Goal: Task Accomplishment & Management: Use online tool/utility

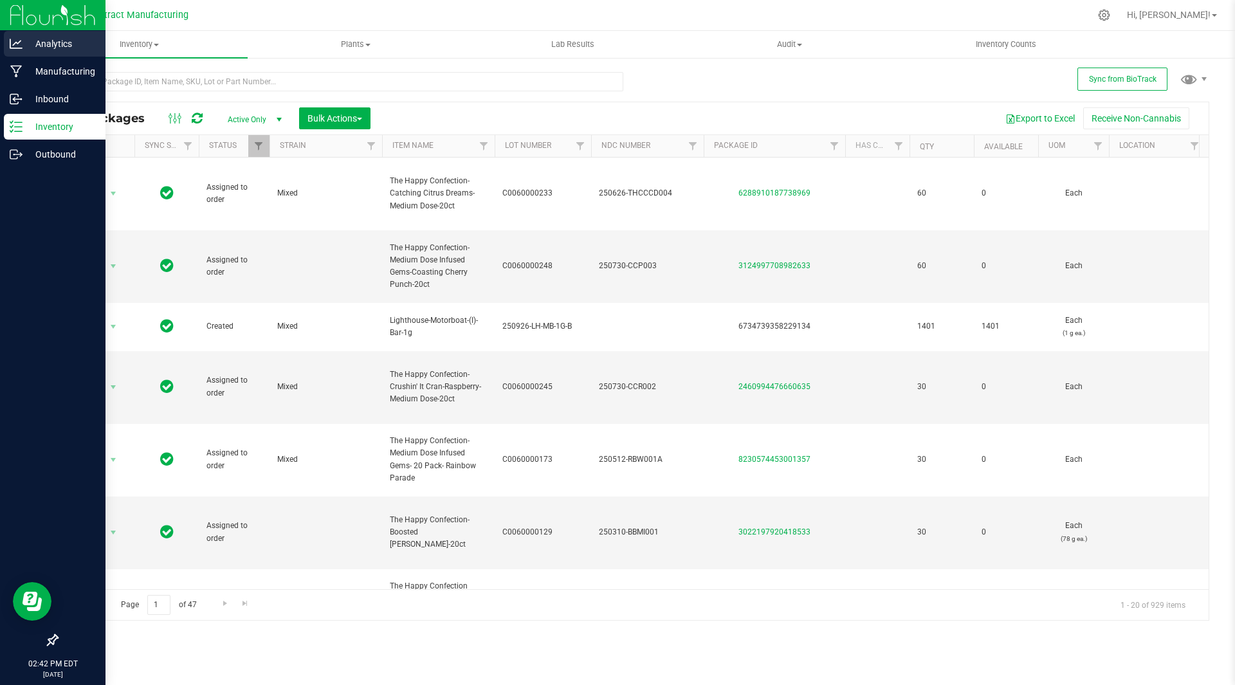
click at [71, 52] on div "Analytics" at bounding box center [55, 44] width 102 height 26
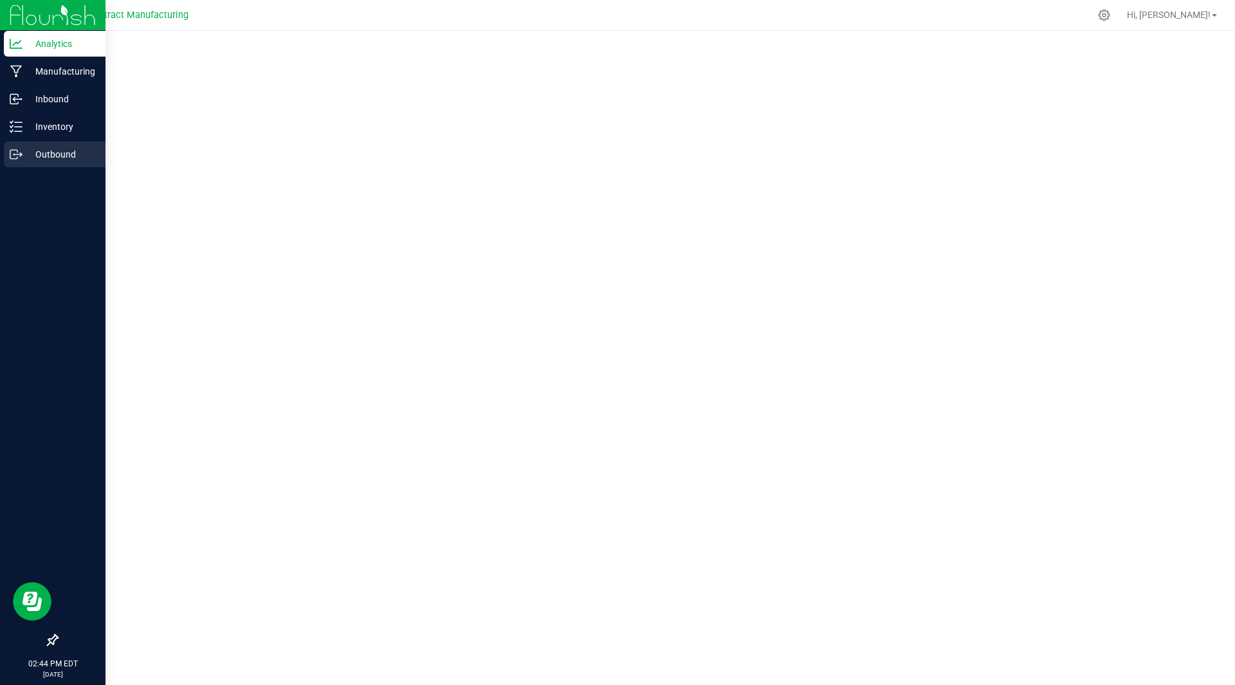
click at [53, 153] on p "Outbound" at bounding box center [61, 154] width 77 height 15
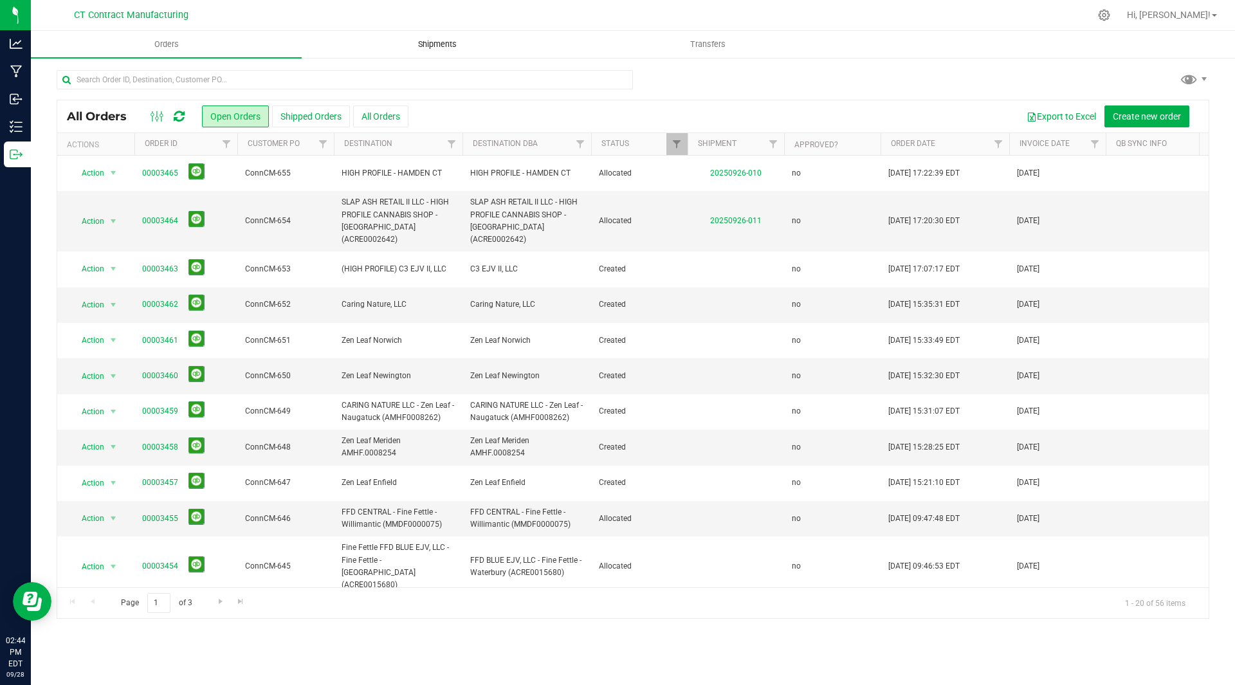
click at [453, 46] on span "Shipments" at bounding box center [437, 45] width 73 height 12
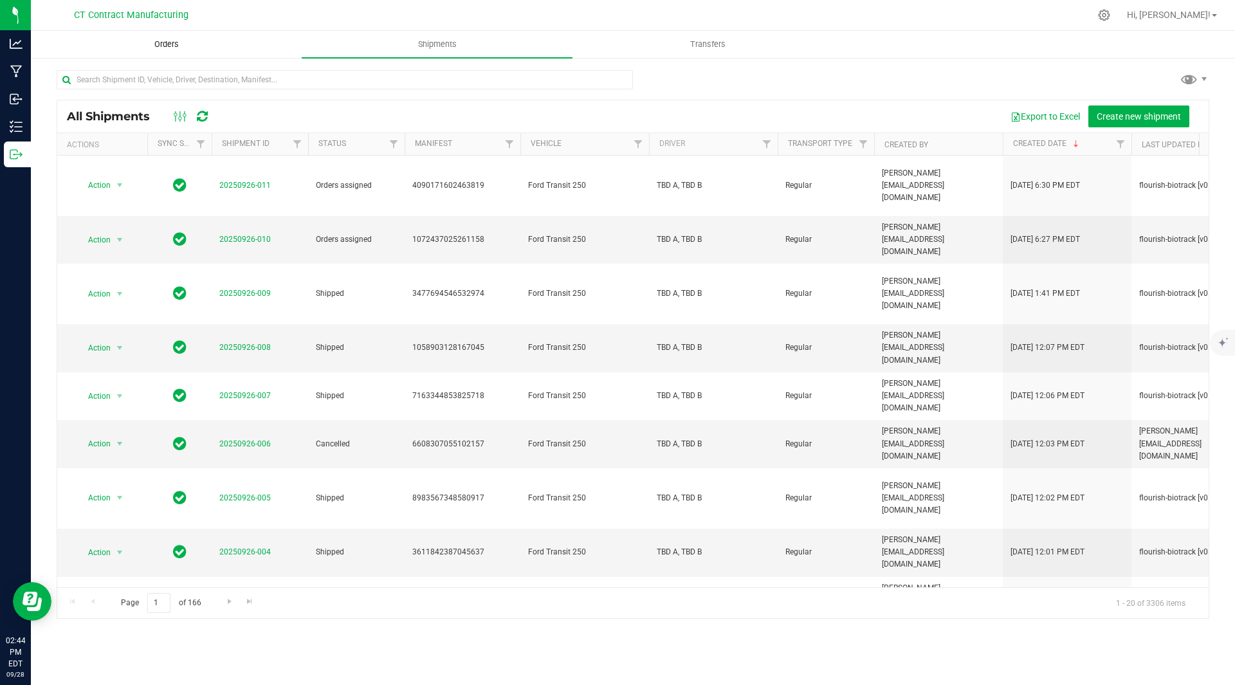
click at [171, 50] on span "Orders" at bounding box center [166, 45] width 59 height 12
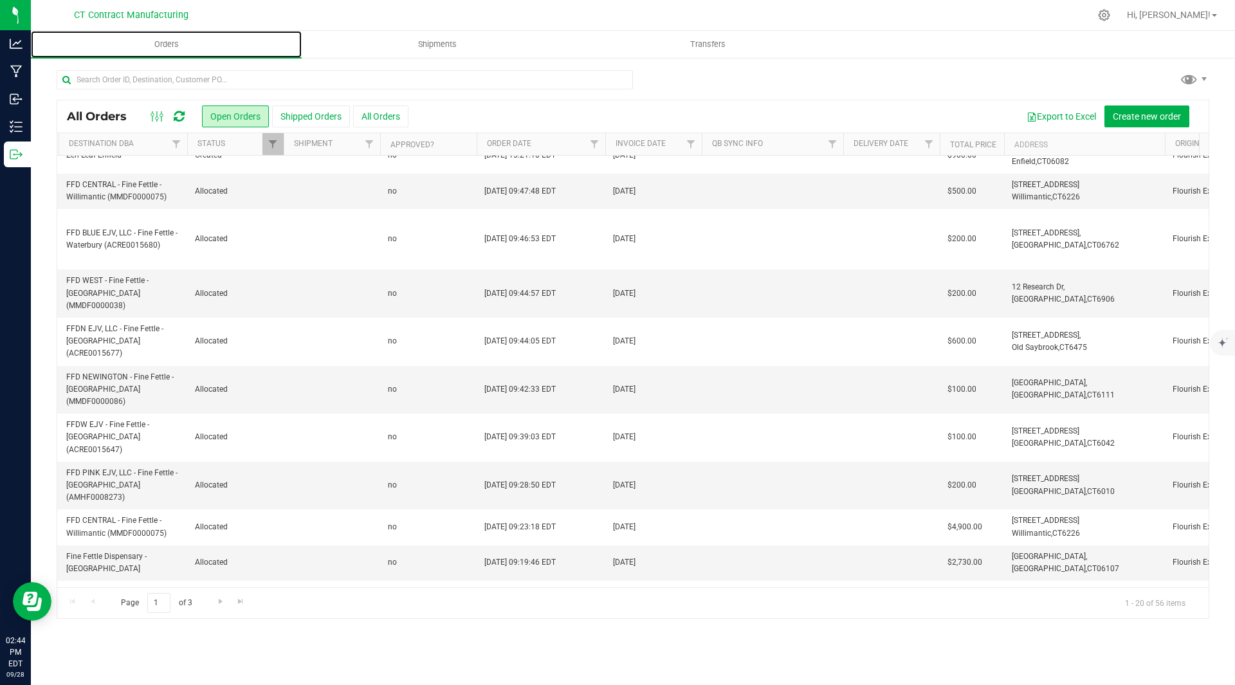
scroll to position [0, 404]
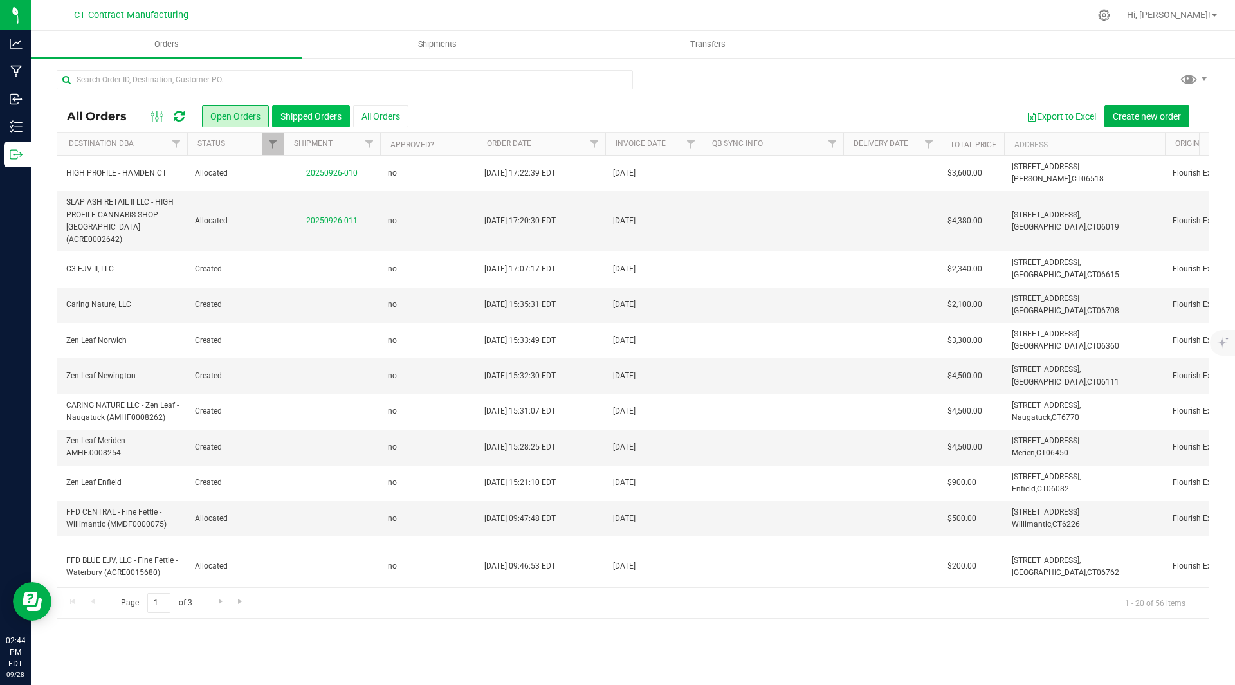
click at [315, 123] on button "Shipped Orders" at bounding box center [311, 116] width 78 height 22
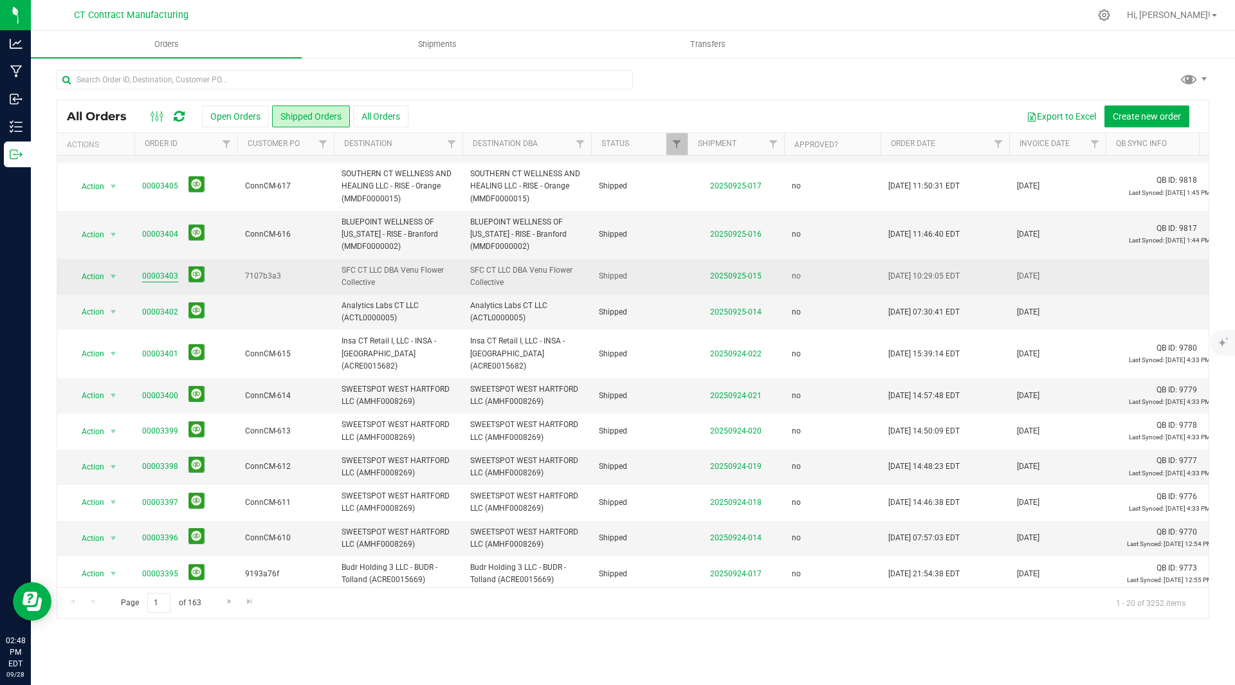
click at [165, 270] on link "00003403" at bounding box center [160, 276] width 36 height 12
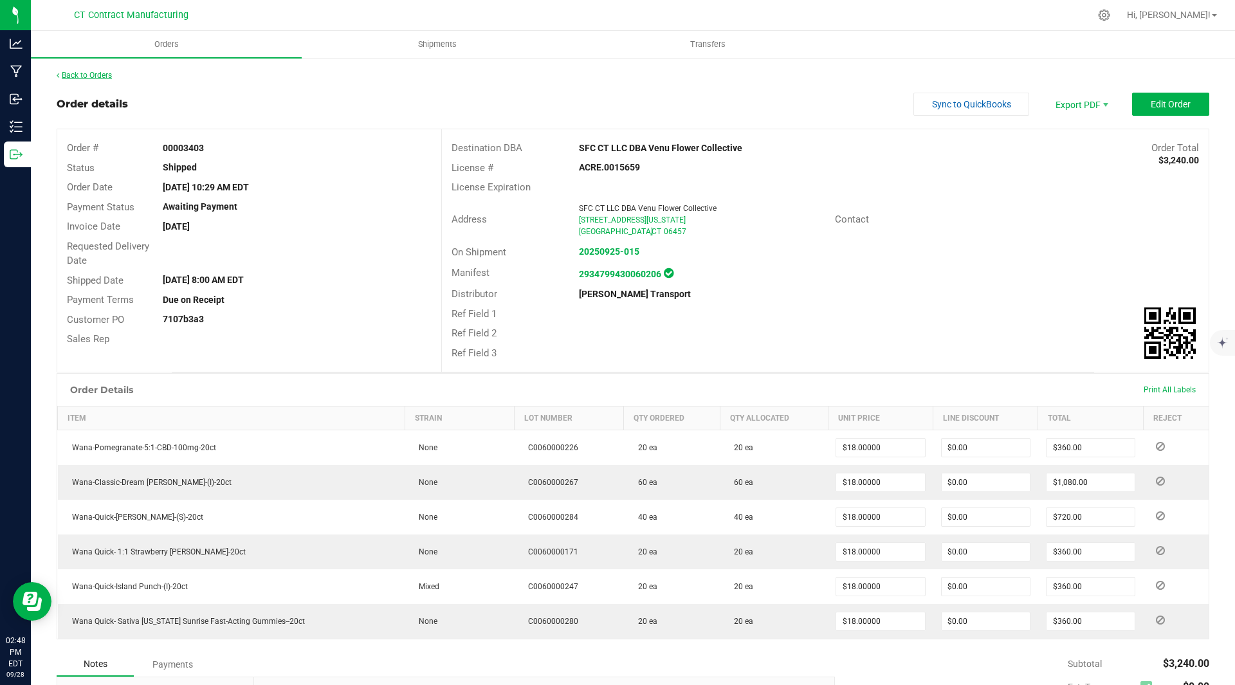
click at [110, 77] on link "Back to Orders" at bounding box center [84, 75] width 55 height 9
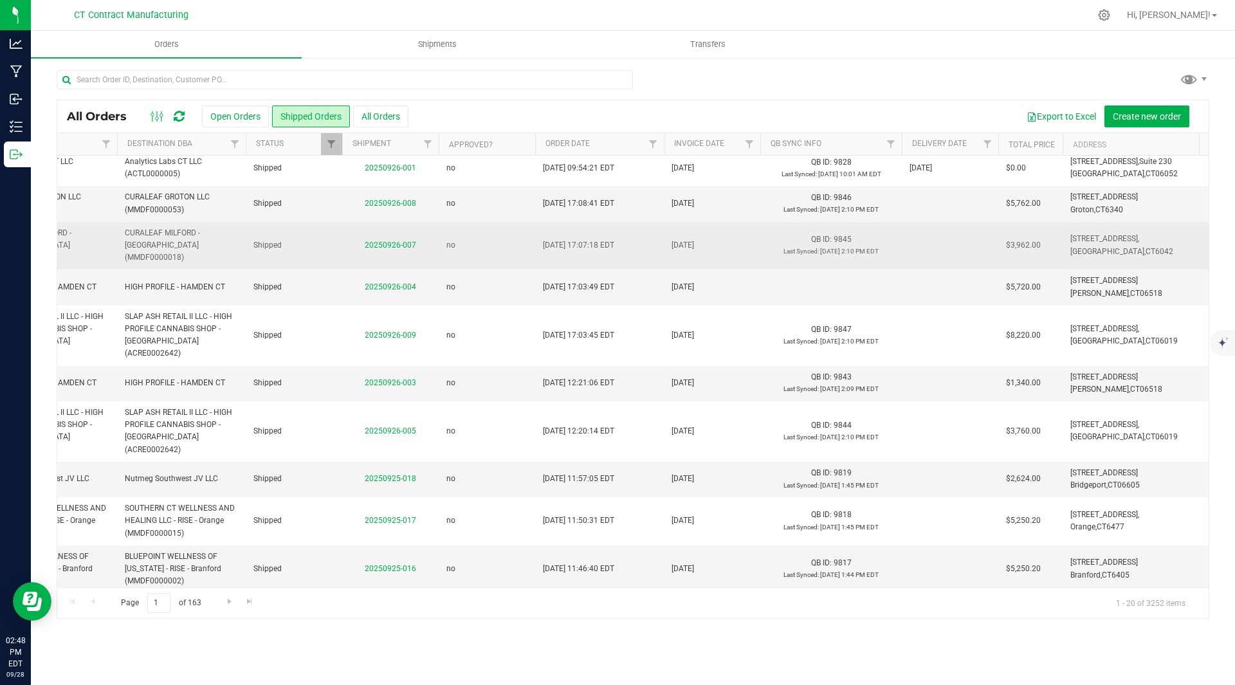
scroll to position [0, 344]
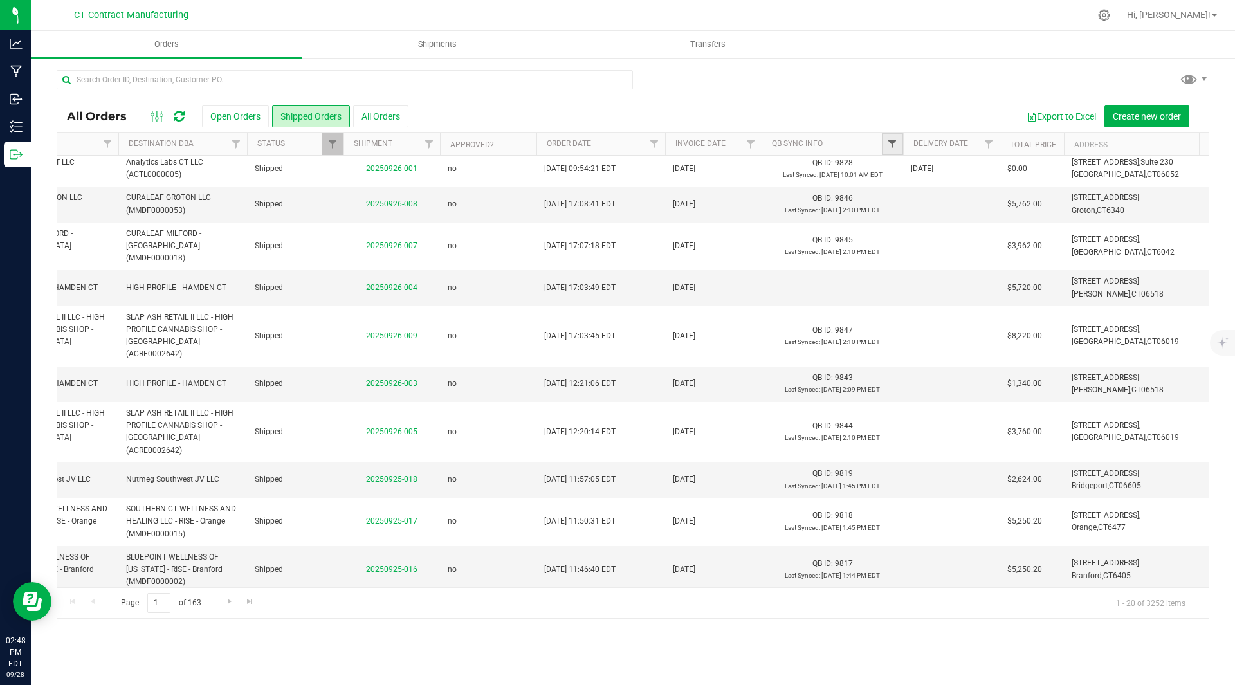
click at [893, 145] on span "Filter" at bounding box center [892, 144] width 10 height 10
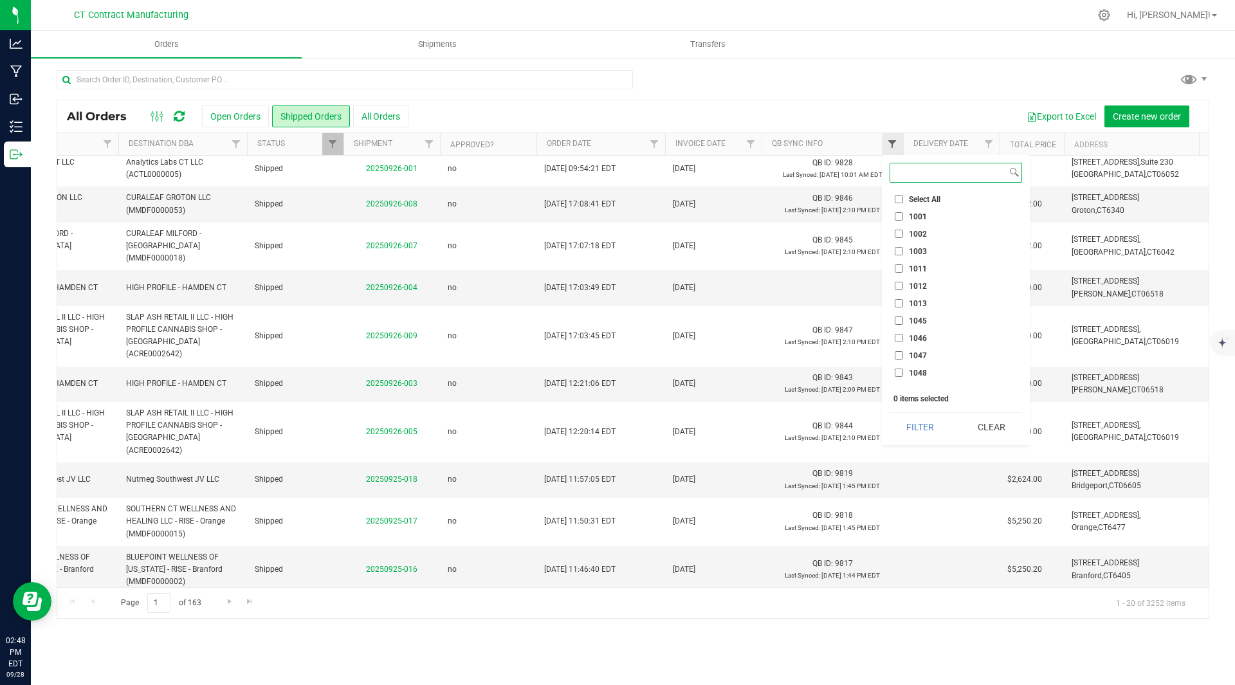
scroll to position [840, 0]
click at [808, 80] on div at bounding box center [633, 85] width 1152 height 30
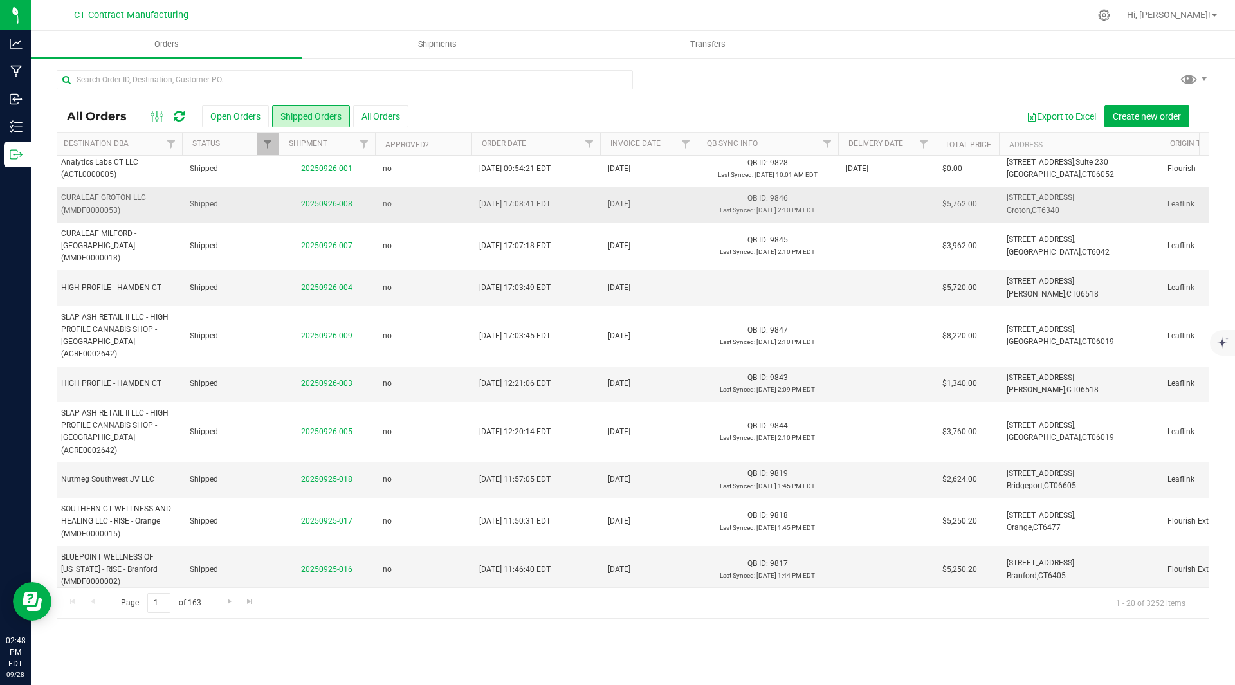
scroll to position [0, 408]
click at [331, 283] on link "20250926-004" at bounding box center [327, 287] width 51 height 9
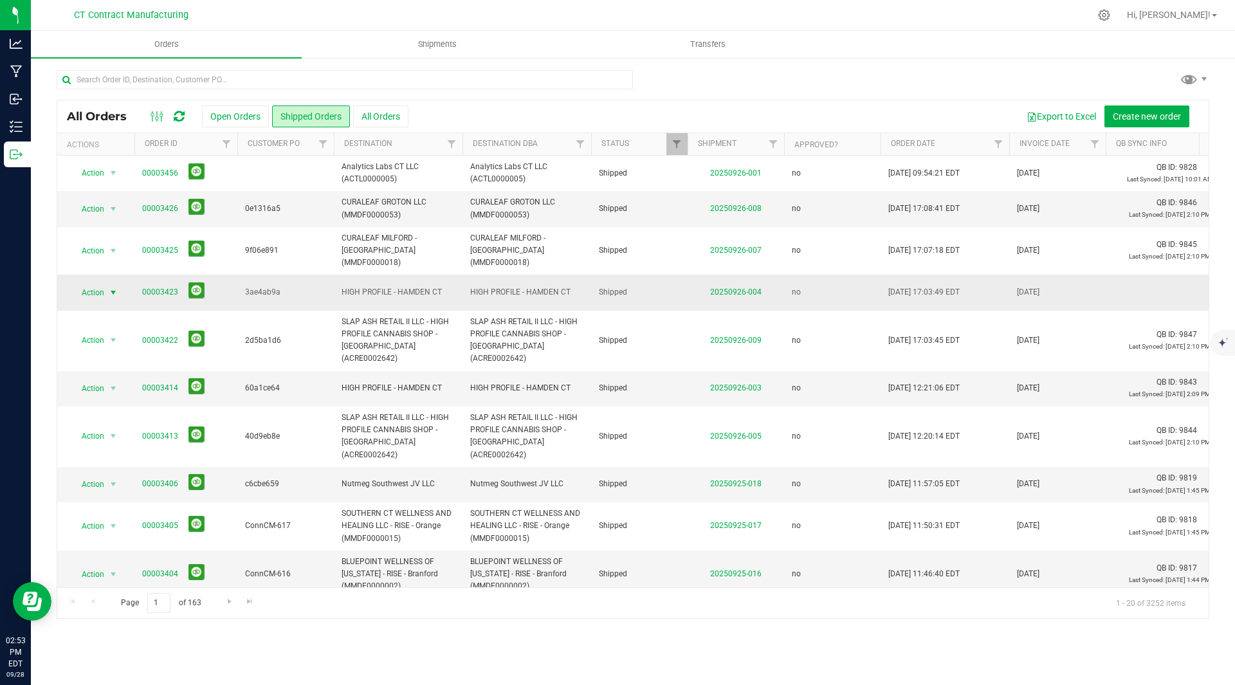
click at [113, 287] on span "select" at bounding box center [113, 292] width 10 height 10
click at [226, 604] on span "Go to the next page" at bounding box center [229, 601] width 10 height 10
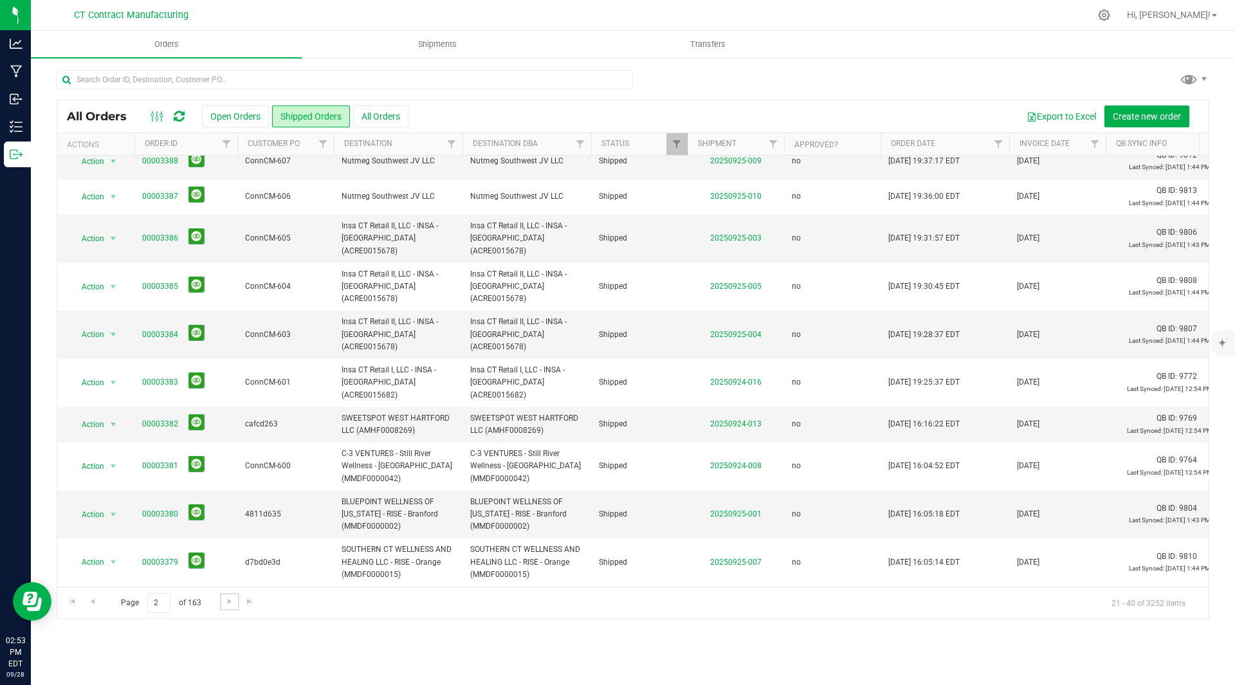
scroll to position [364, 0]
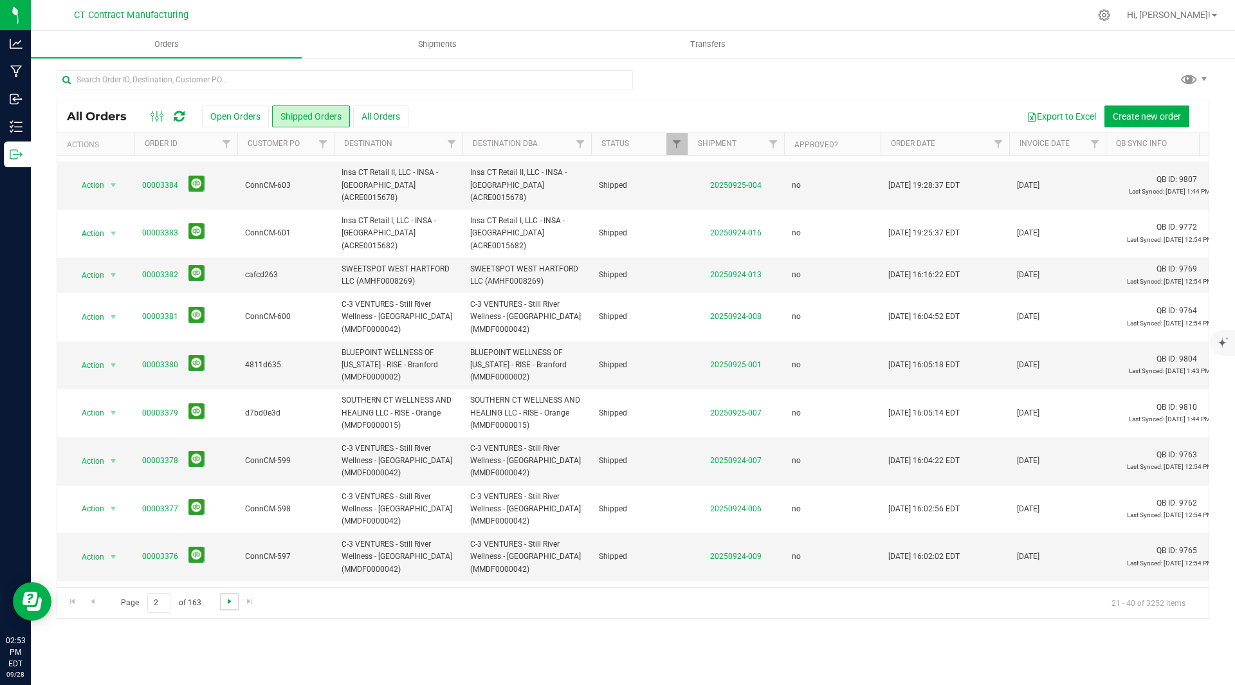
click at [225, 600] on span "Go to the next page" at bounding box center [229, 601] width 10 height 10
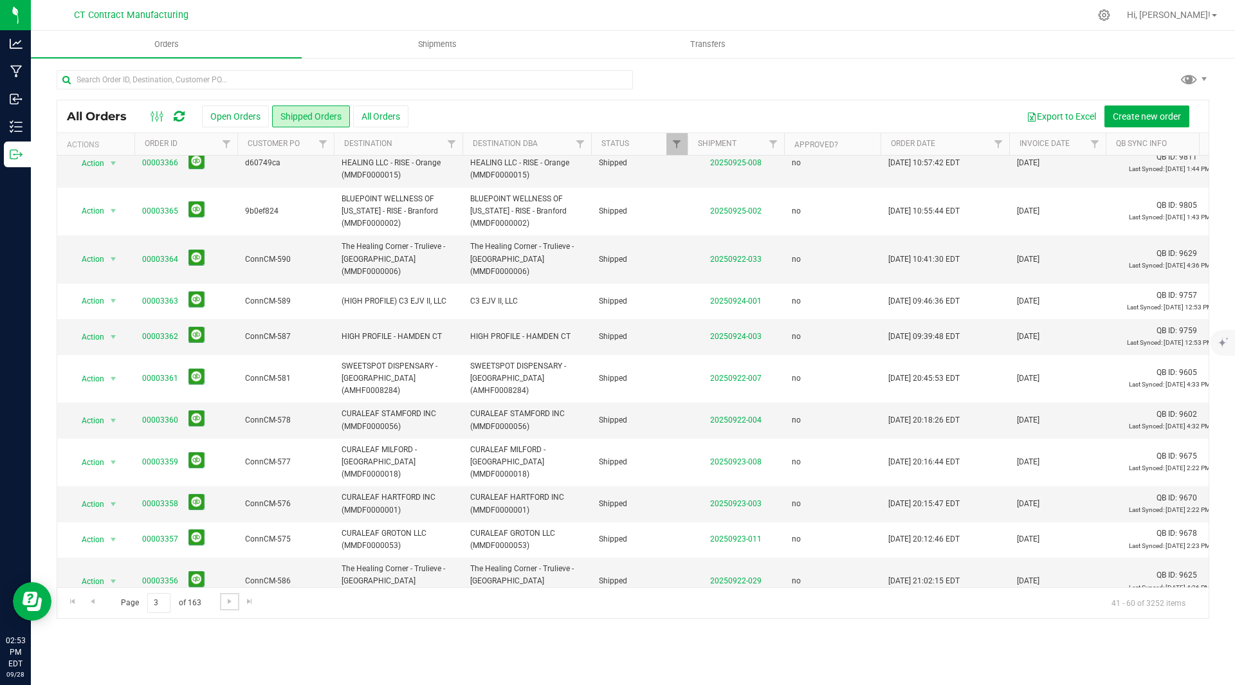
scroll to position [340, 0]
click at [226, 602] on span "Go to the next page" at bounding box center [229, 601] width 10 height 10
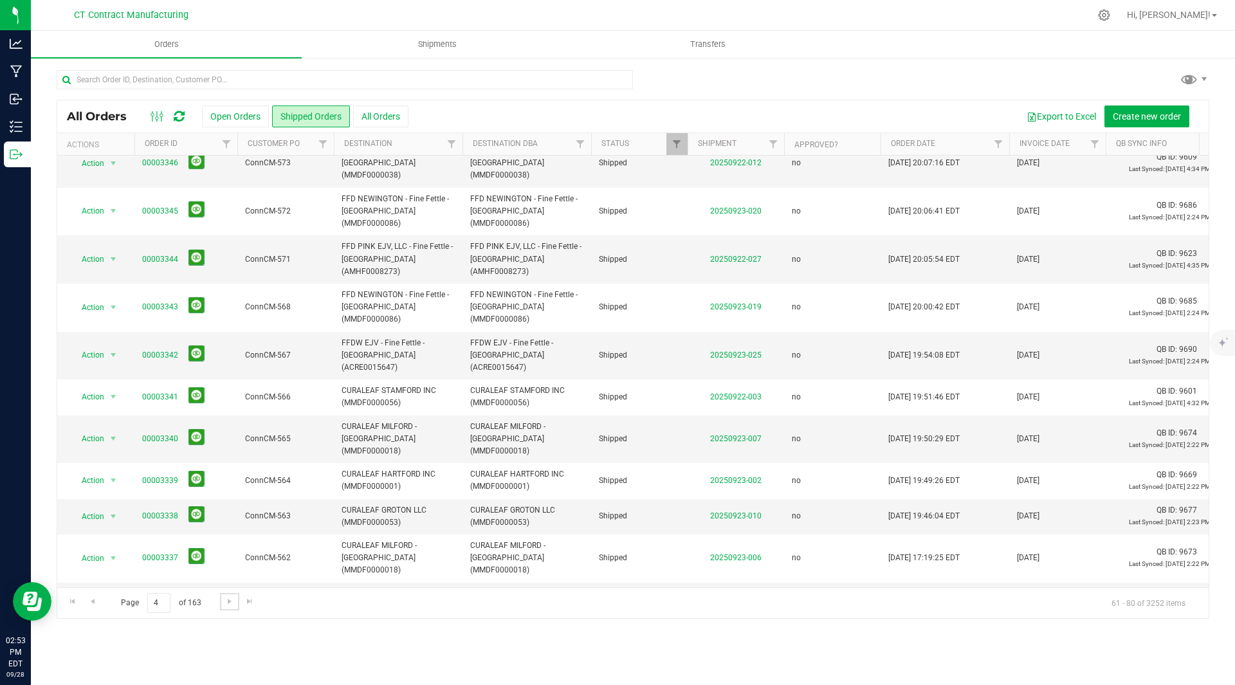
scroll to position [302, 0]
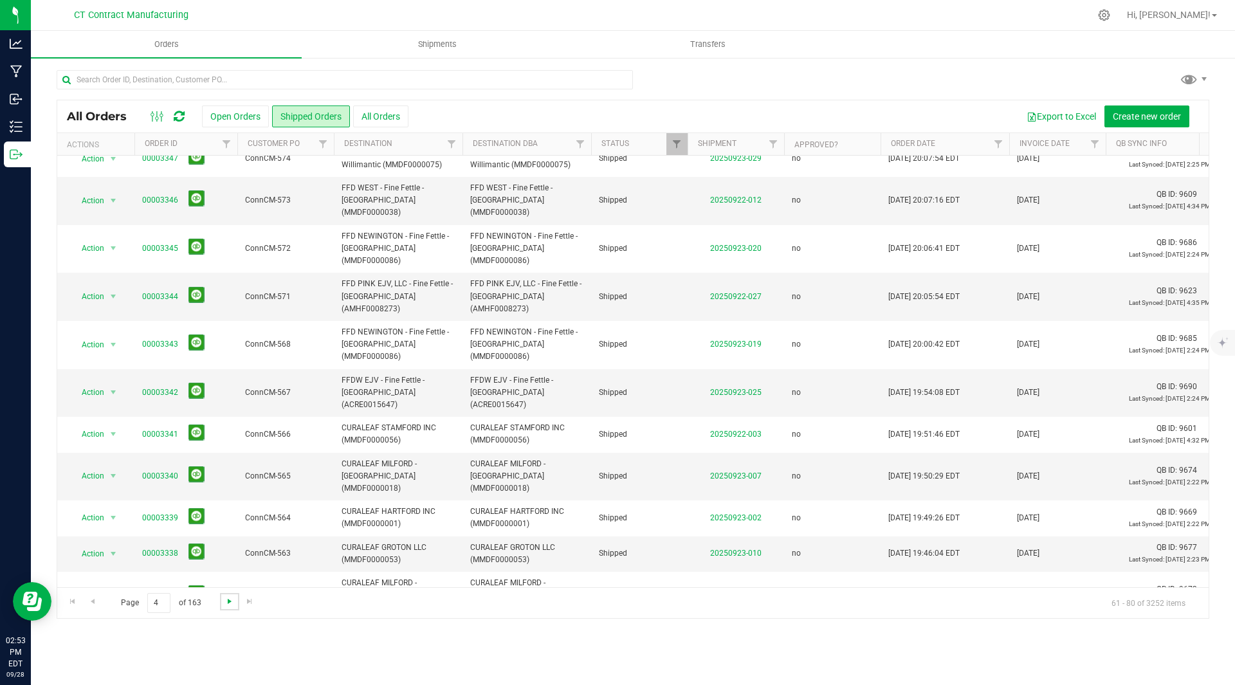
click at [228, 605] on span "Go to the next page" at bounding box center [229, 601] width 10 height 10
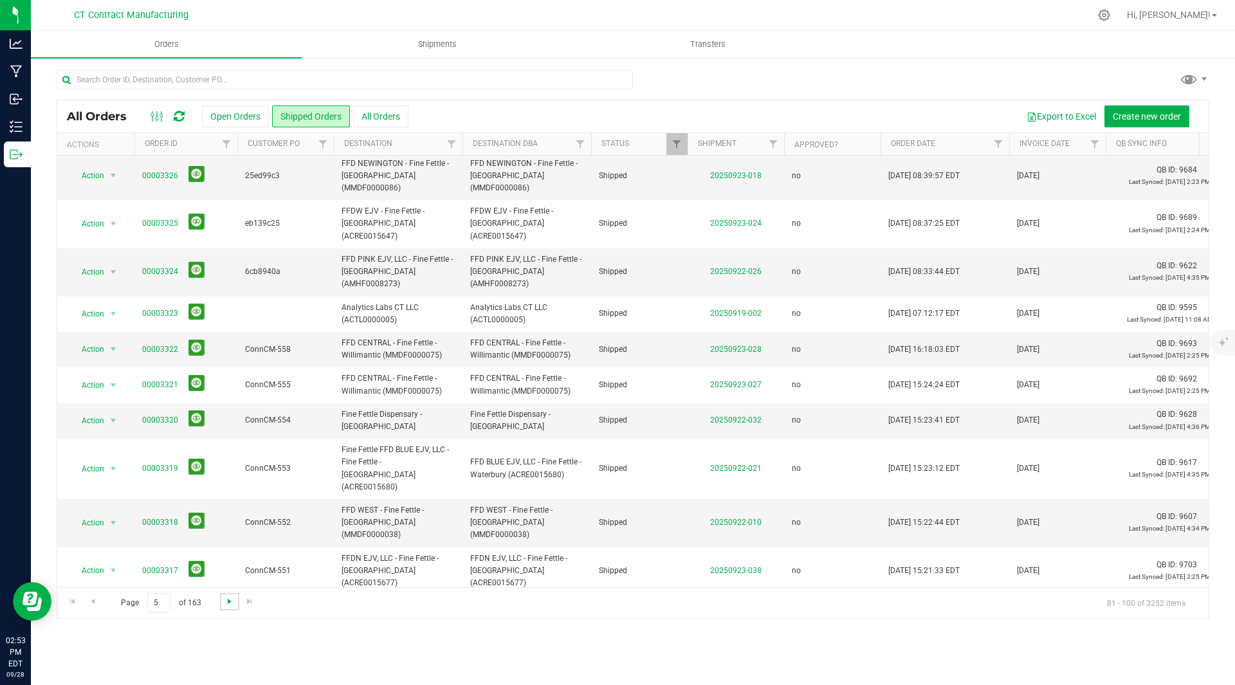
click at [227, 603] on span "Go to the next page" at bounding box center [229, 601] width 10 height 10
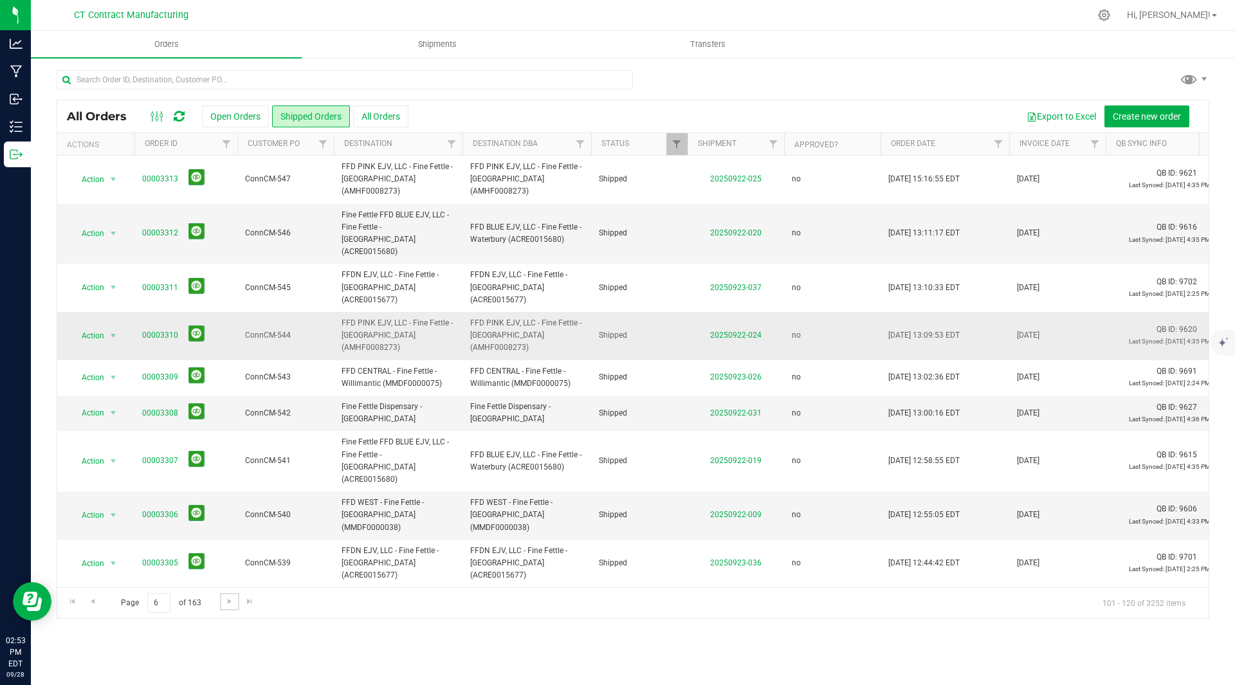
scroll to position [327, 0]
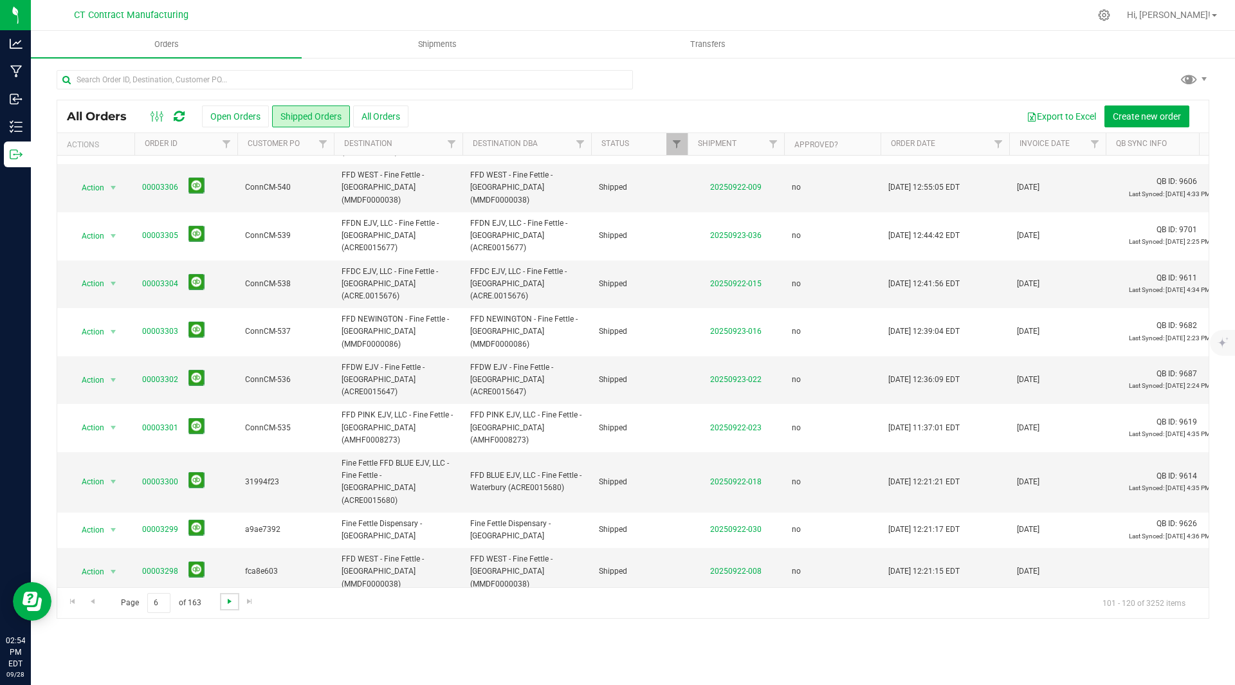
click at [225, 603] on span "Go to the next page" at bounding box center [229, 601] width 10 height 10
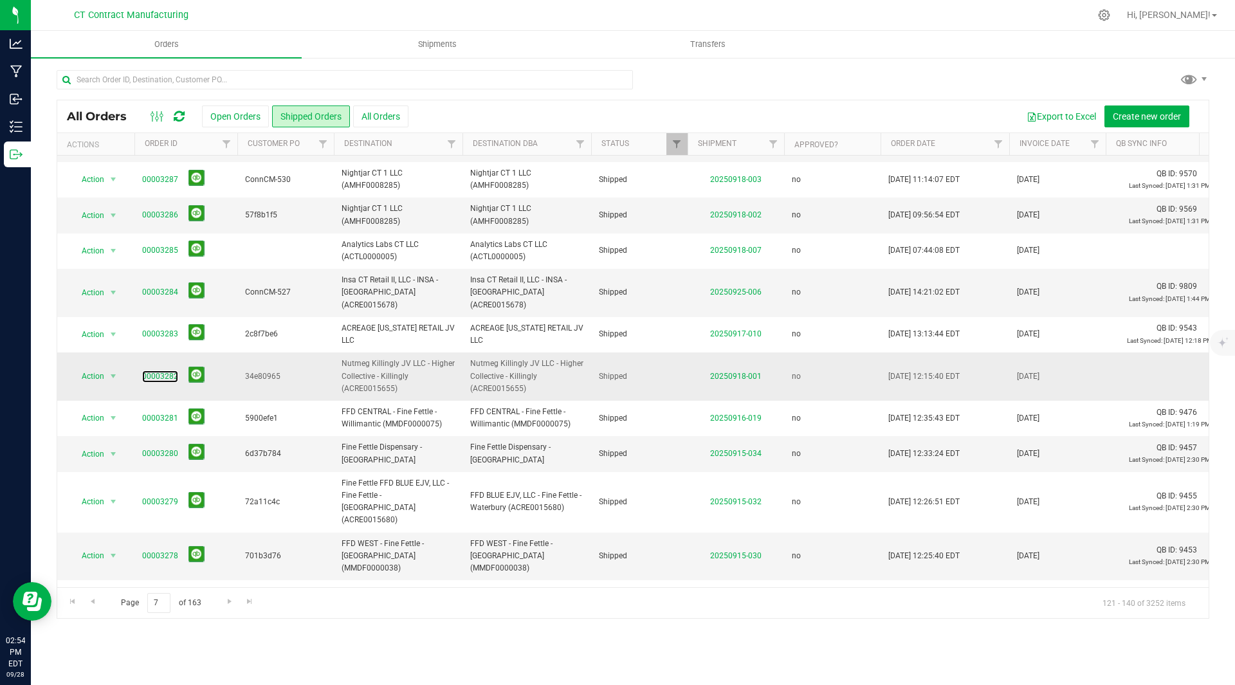
scroll to position [315, 0]
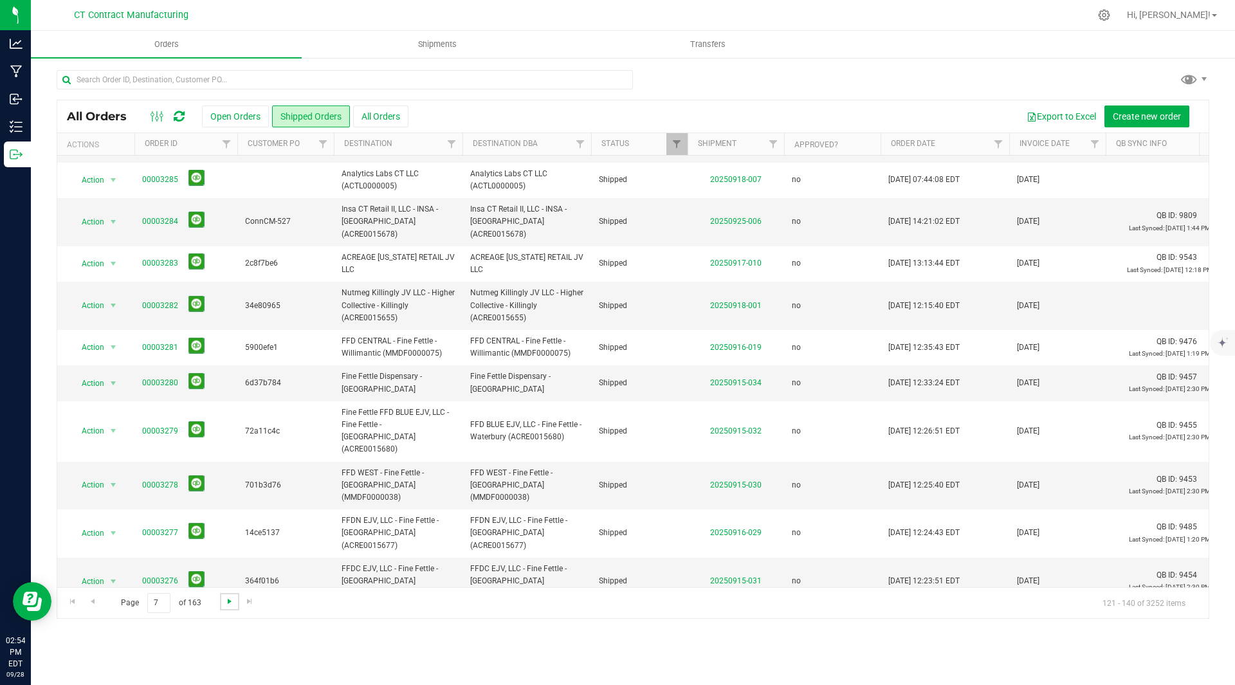
click at [230, 599] on span "Go to the next page" at bounding box center [229, 601] width 10 height 10
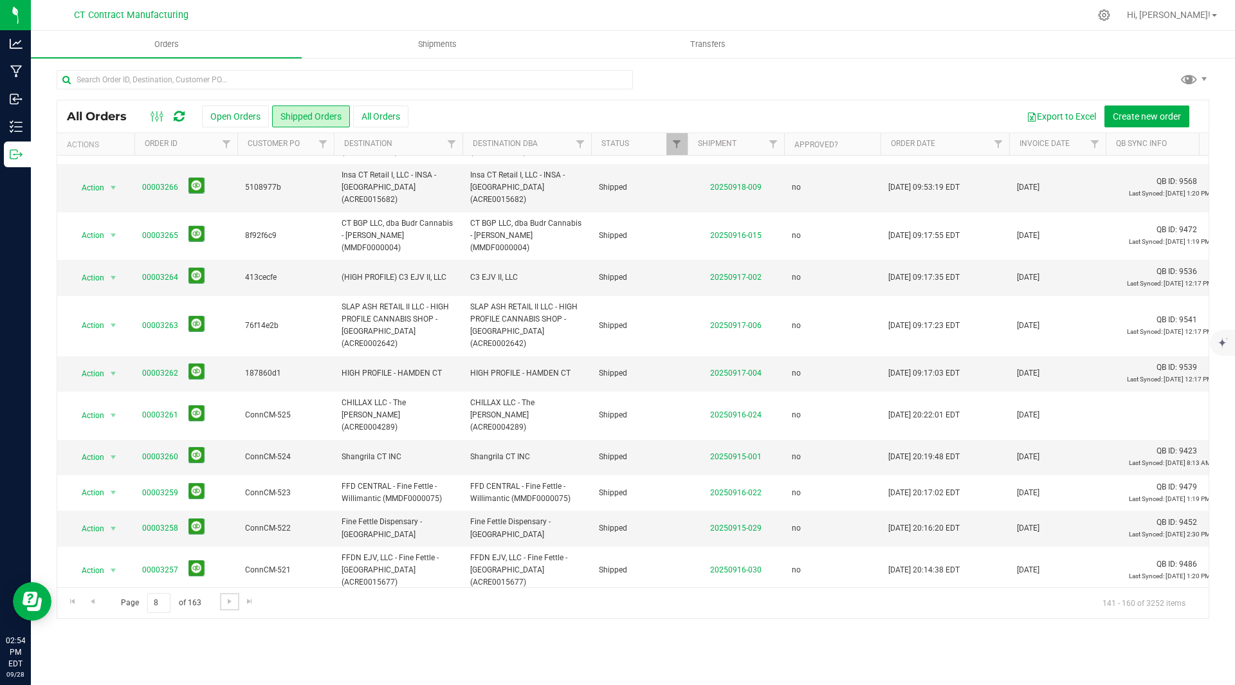
scroll to position [0, 0]
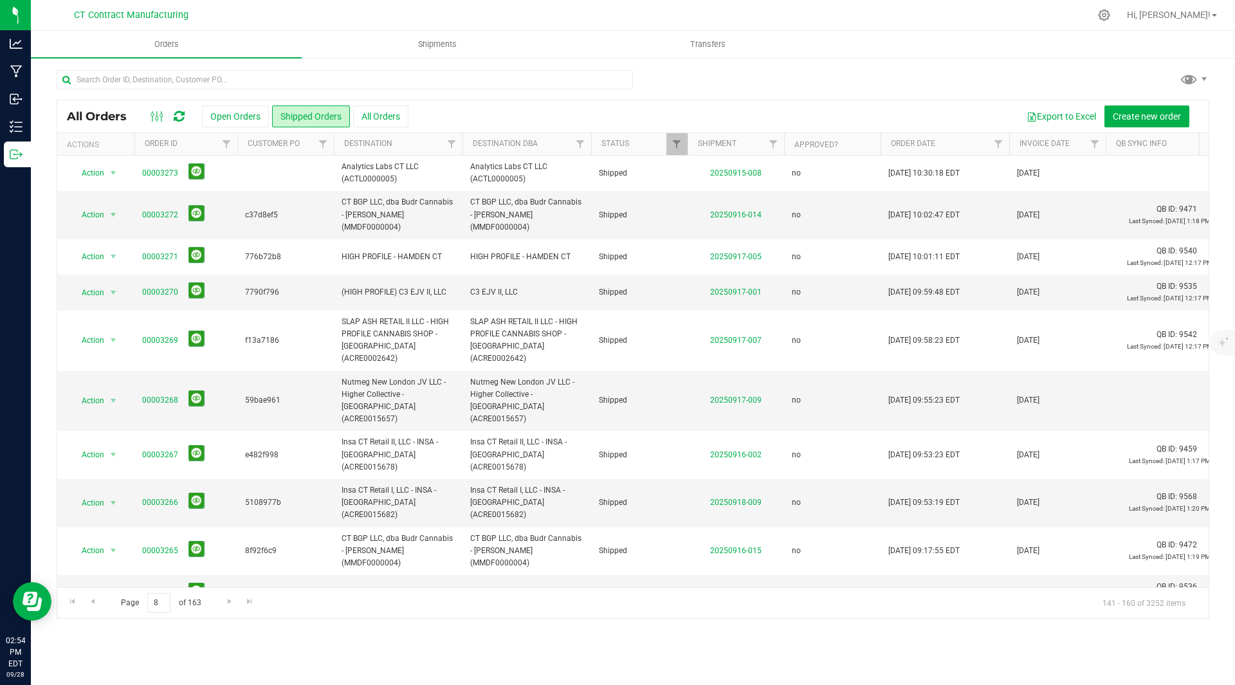
click at [552, 19] on div at bounding box center [659, 15] width 859 height 25
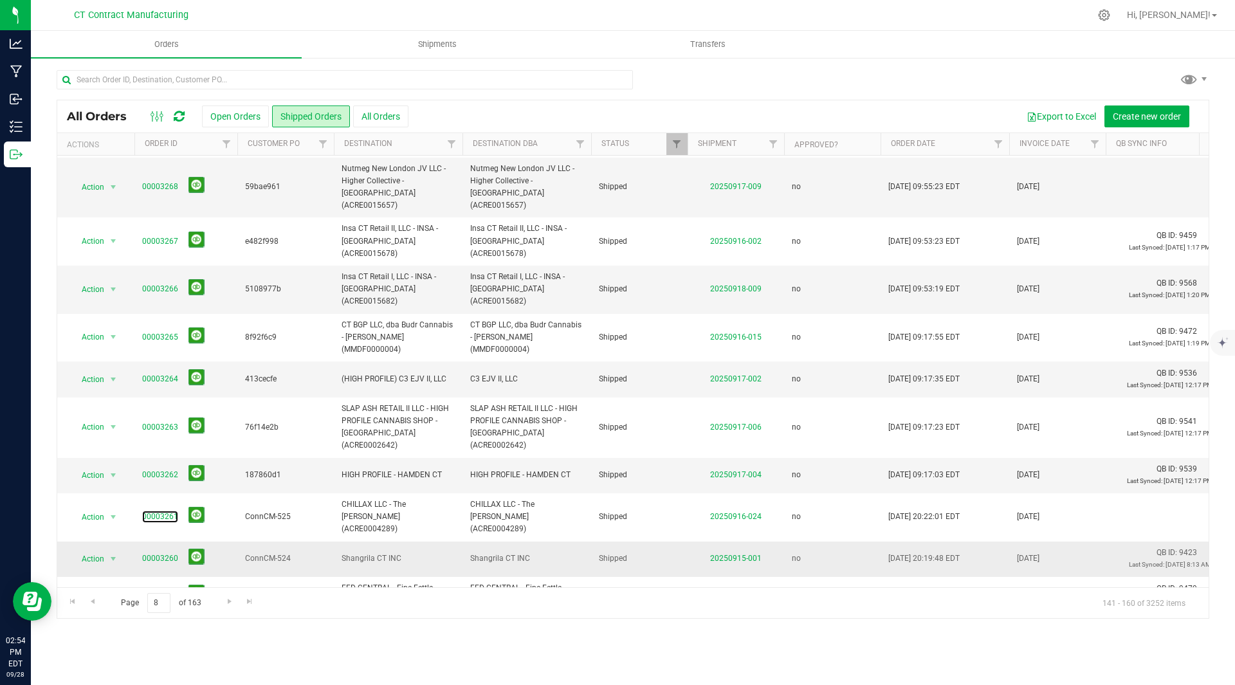
scroll to position [327, 0]
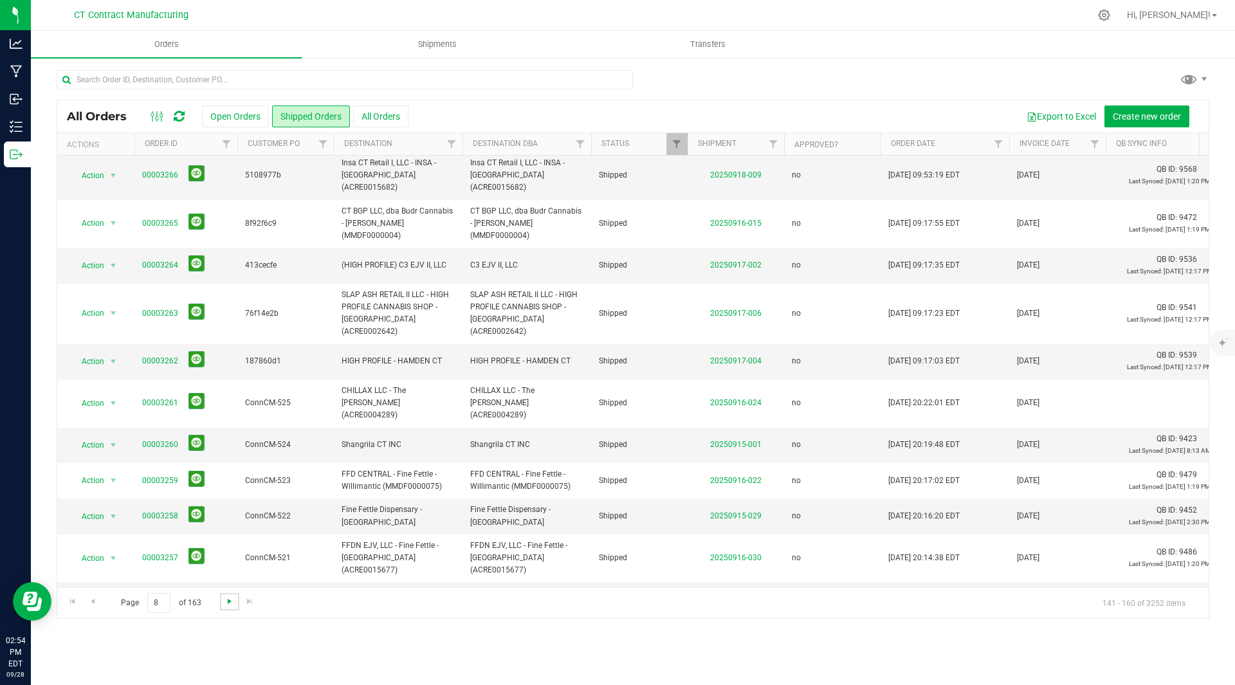
click at [224, 603] on span "Go to the next page" at bounding box center [229, 601] width 10 height 10
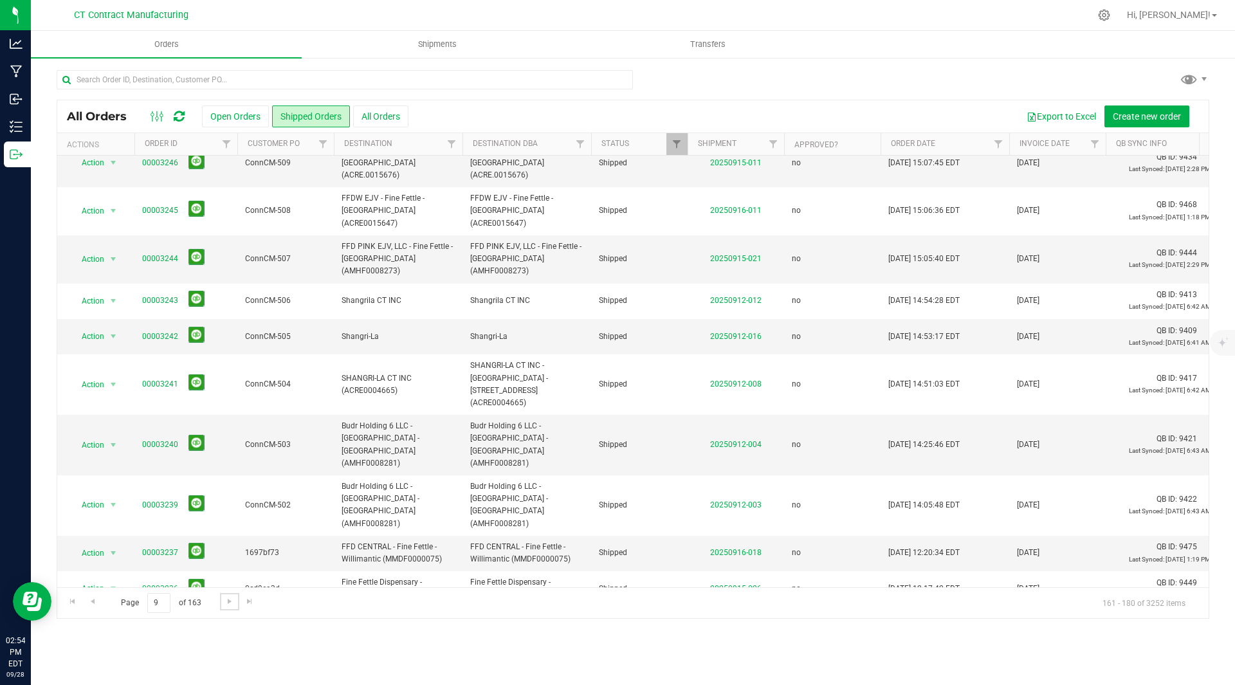
scroll to position [314, 0]
click at [230, 602] on span "Go to the next page" at bounding box center [229, 601] width 10 height 10
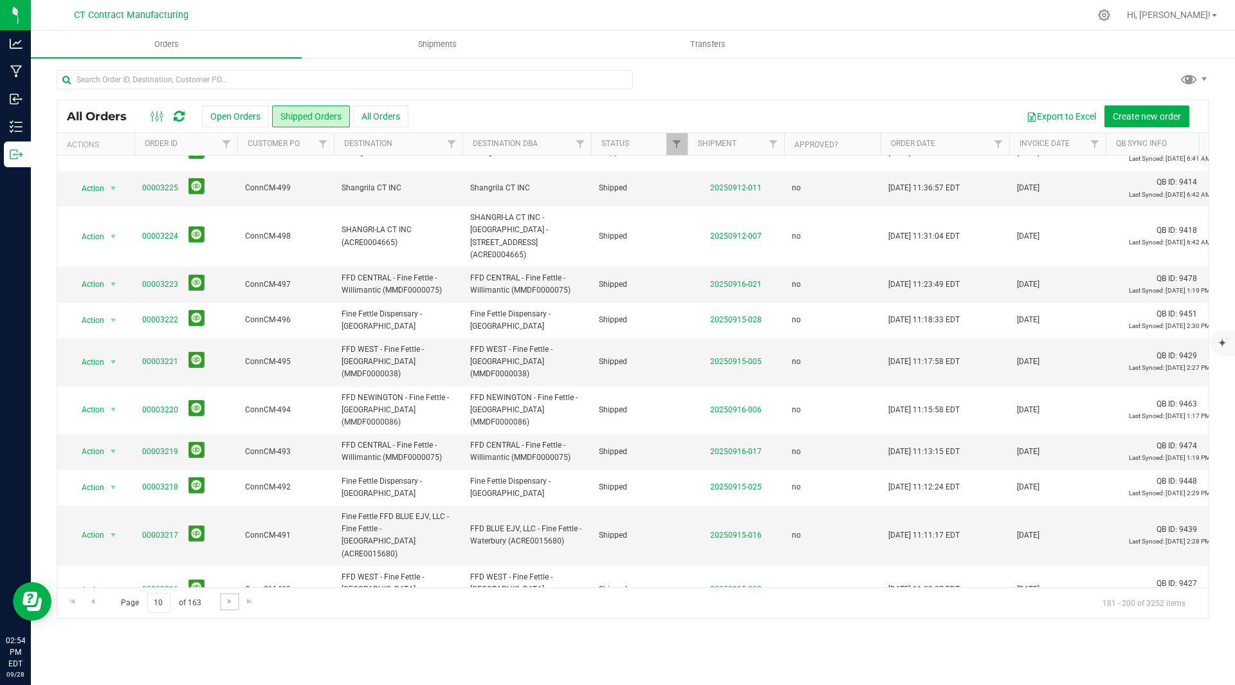
scroll to position [315, 0]
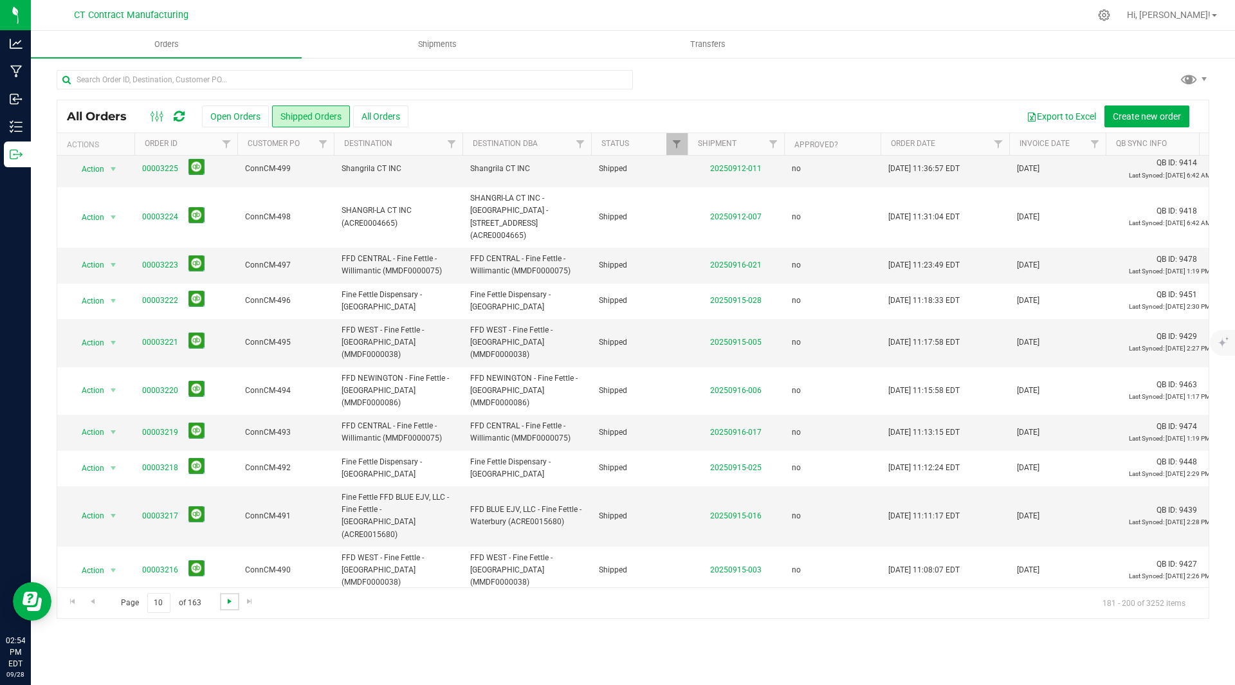
click at [227, 601] on span "Go to the next page" at bounding box center [229, 601] width 10 height 10
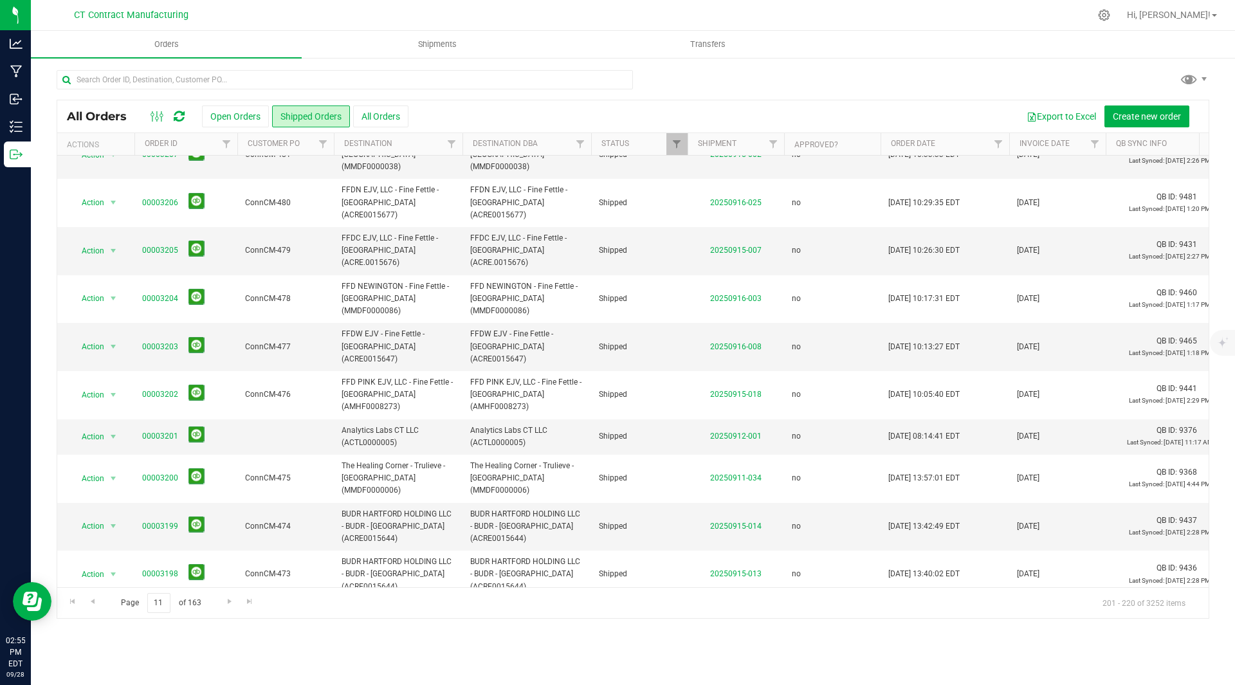
scroll to position [340, 0]
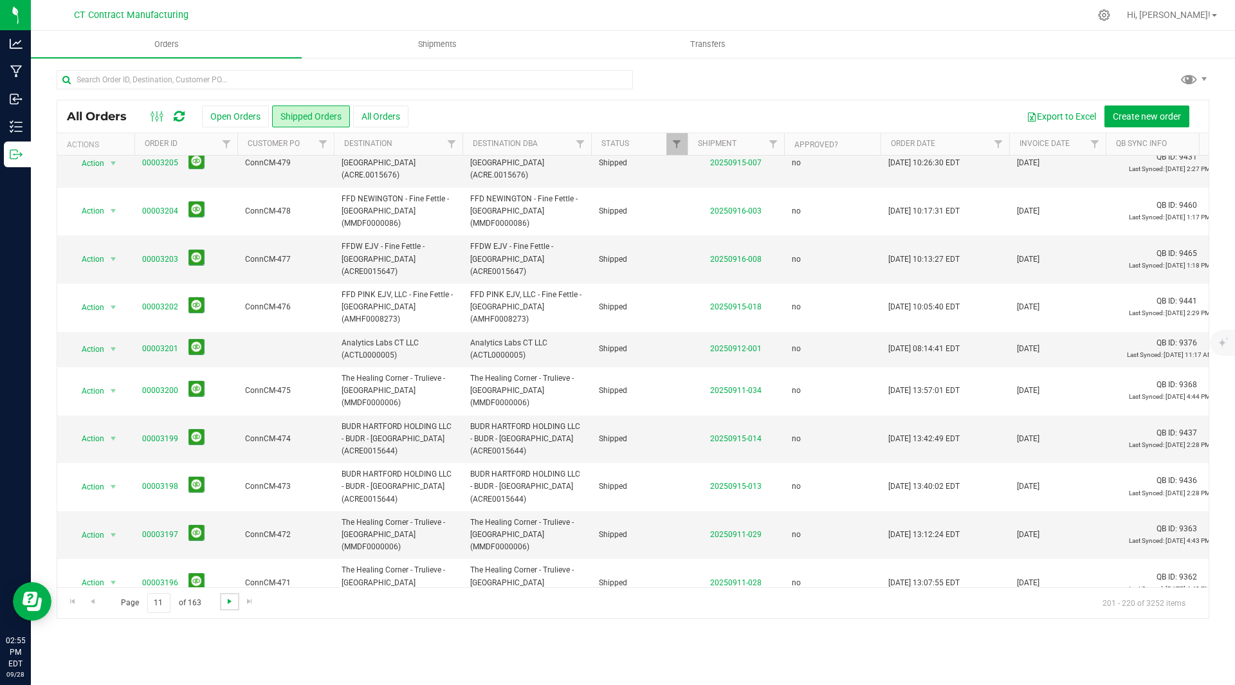
drag, startPoint x: 402, startPoint y: 171, endPoint x: 228, endPoint y: 602, distance: 464.8
click at [228, 602] on span "Go to the next page" at bounding box center [229, 601] width 10 height 10
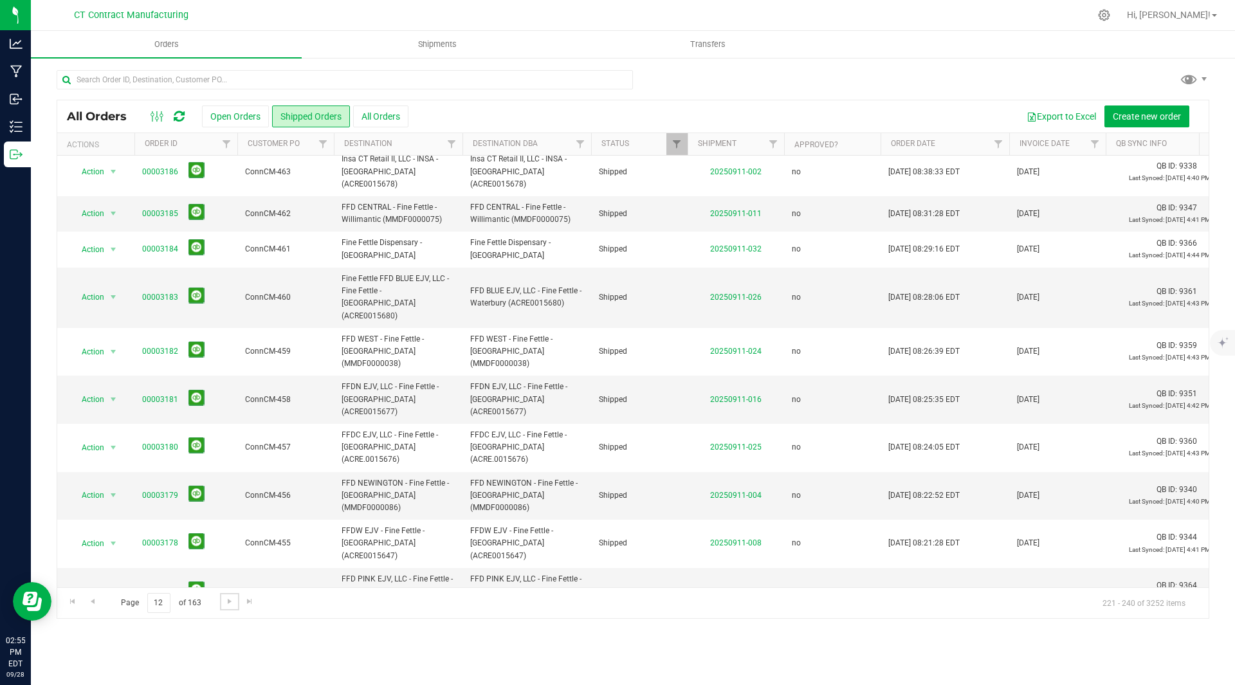
scroll to position [327, 0]
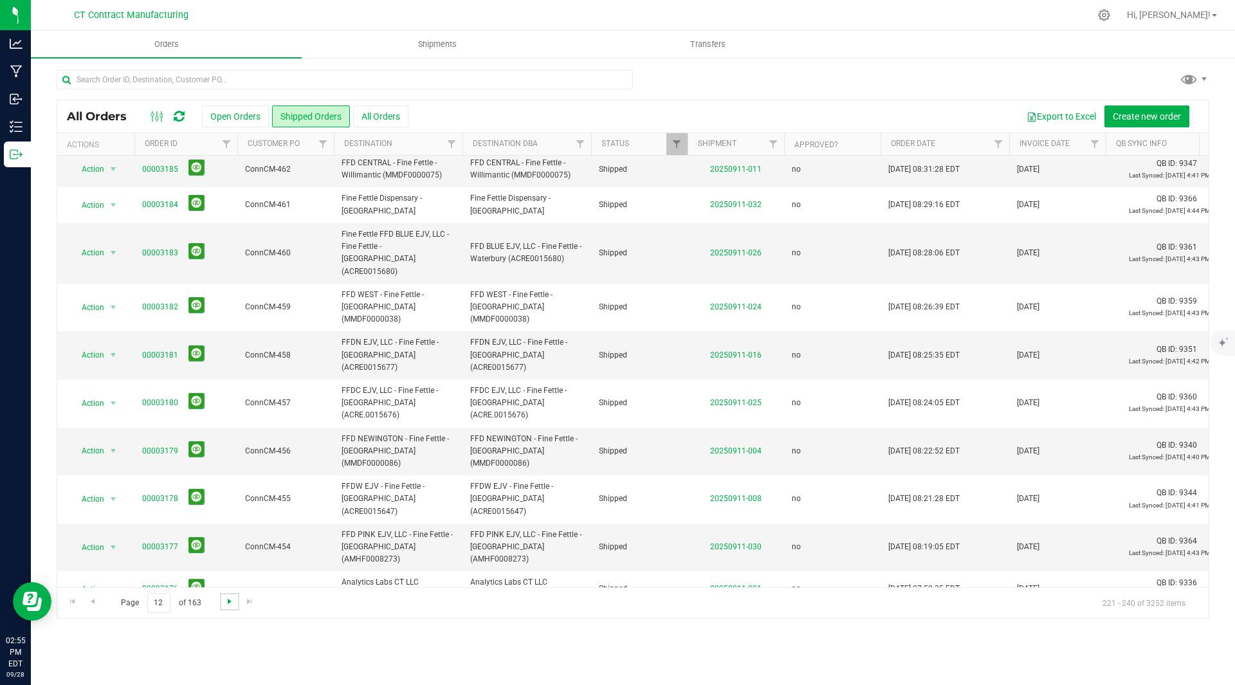
click at [225, 601] on span "Go to the next page" at bounding box center [229, 601] width 10 height 10
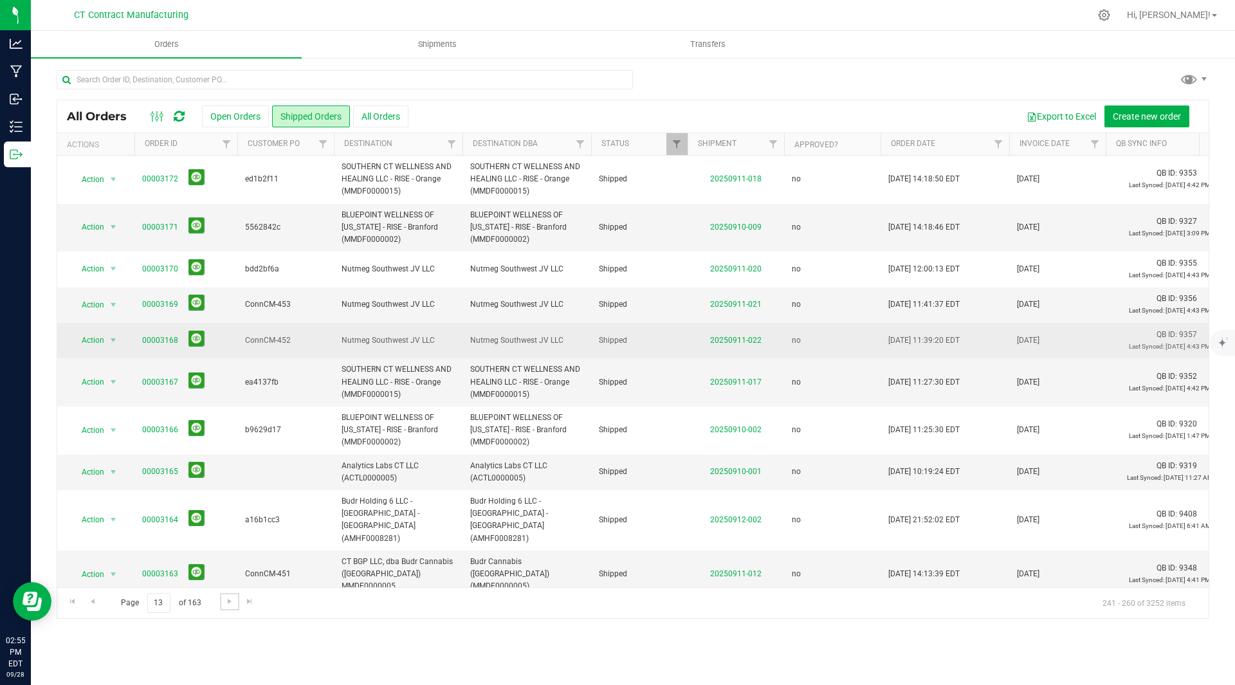
scroll to position [340, 0]
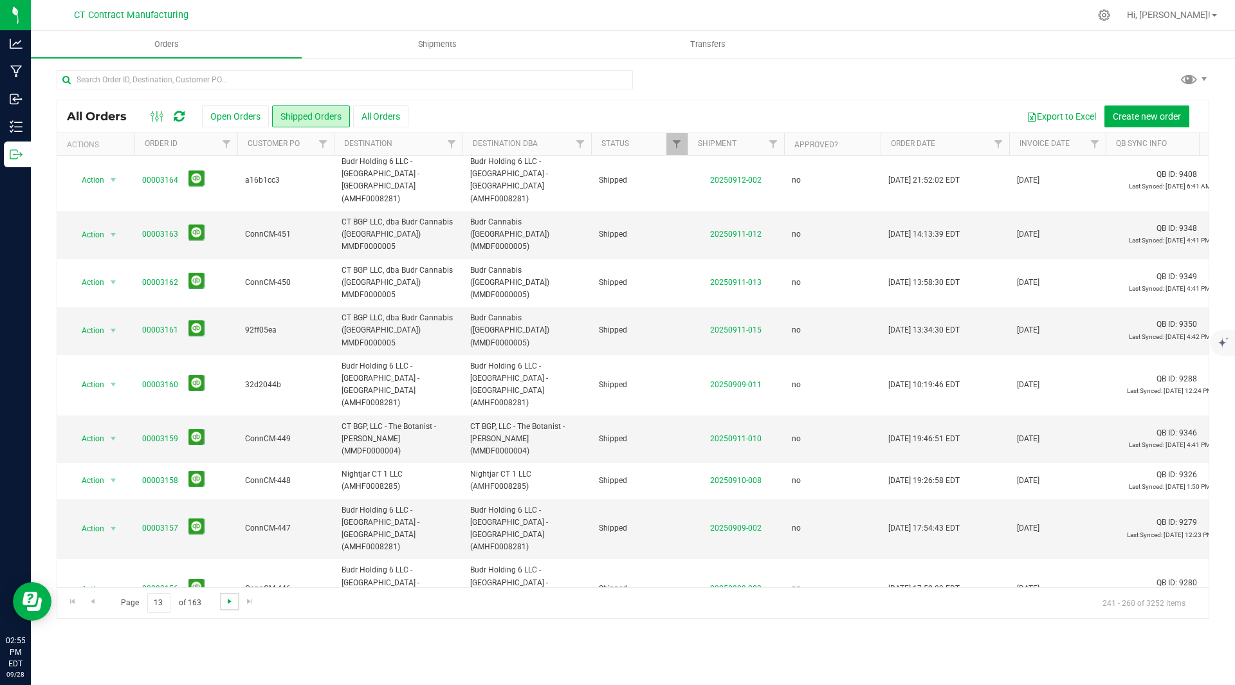
click at [226, 603] on span "Go to the next page" at bounding box center [229, 601] width 10 height 10
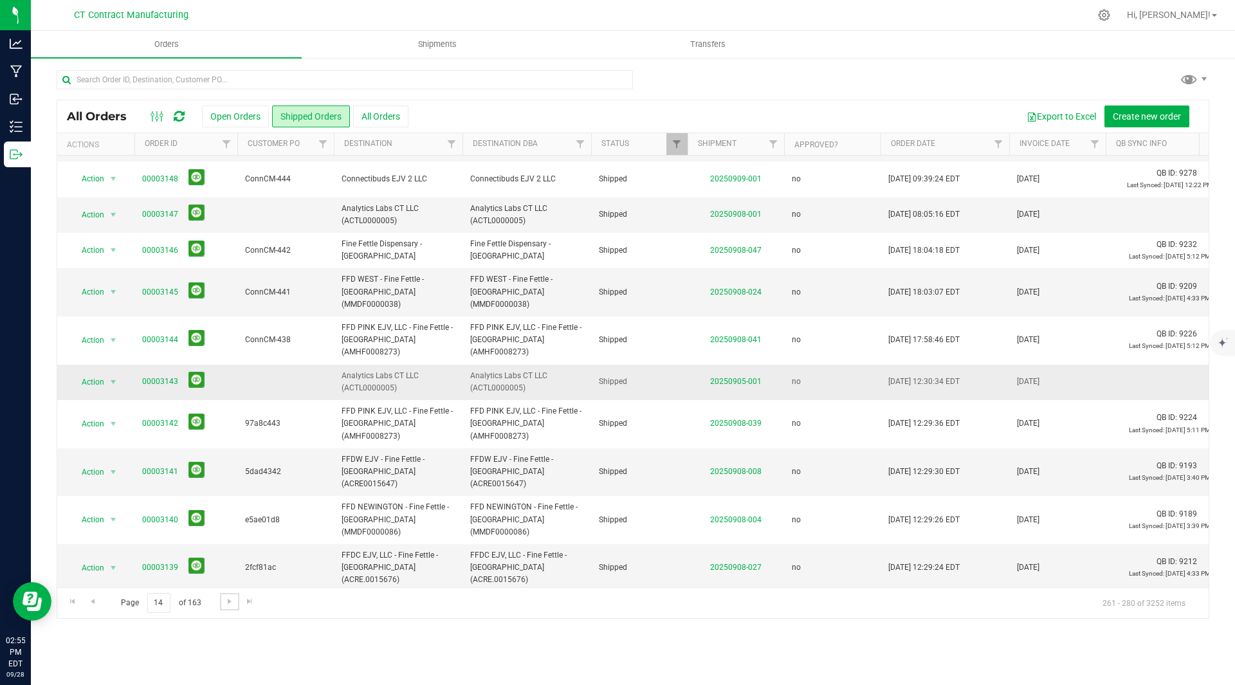
scroll to position [315, 0]
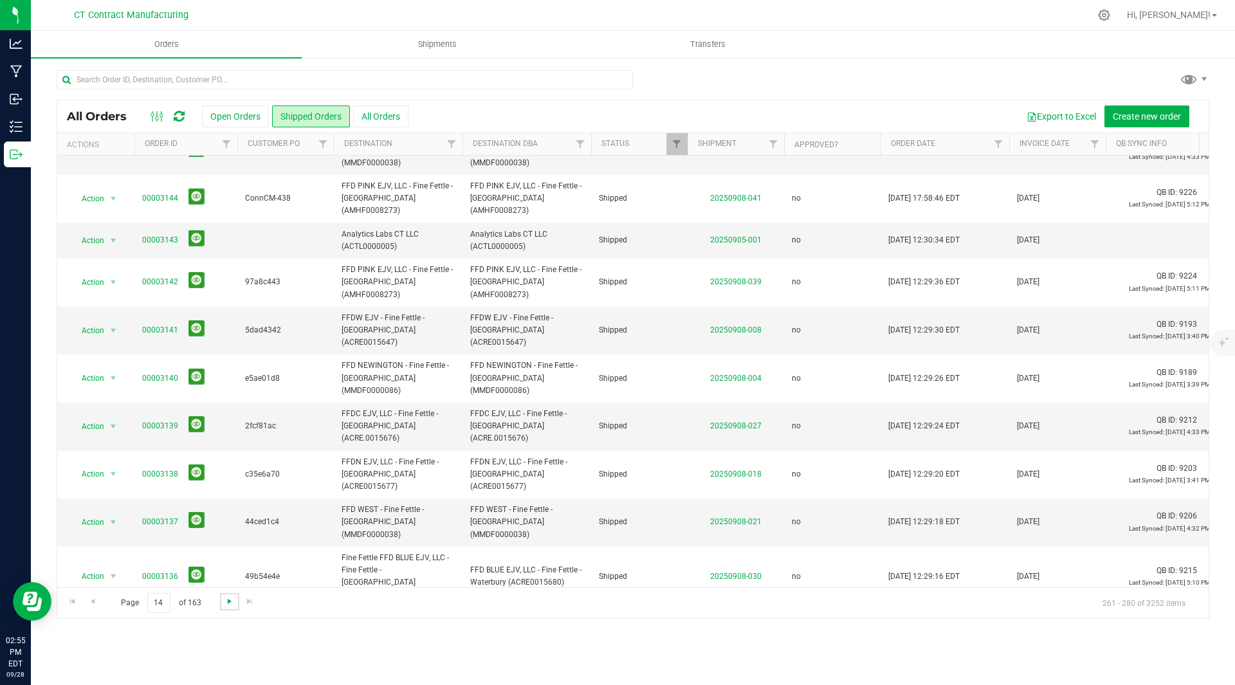
click at [226, 601] on span "Go to the next page" at bounding box center [229, 601] width 10 height 10
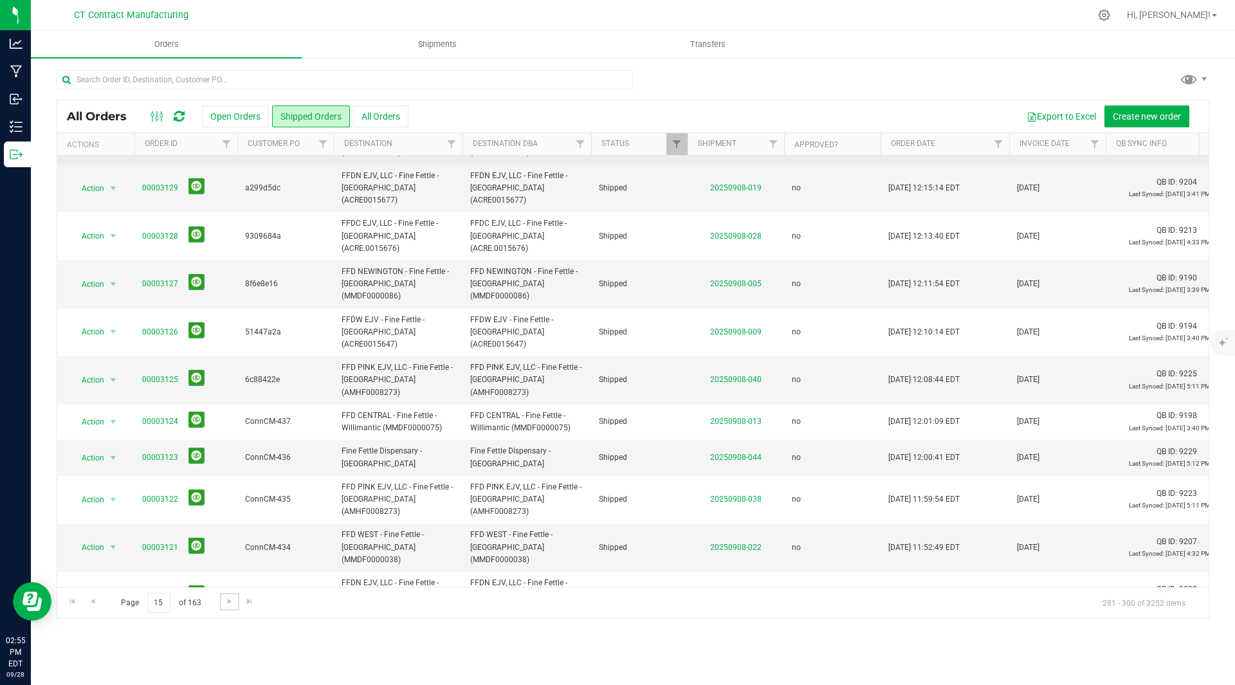
scroll to position [302, 0]
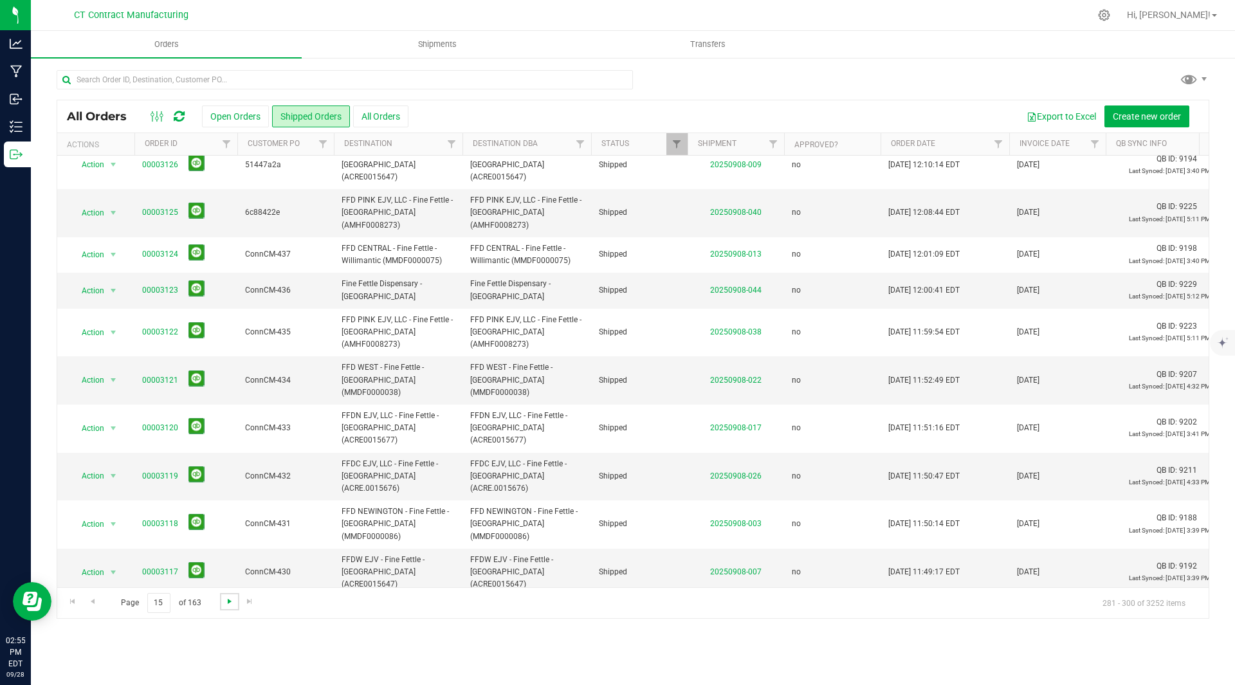
click at [227, 599] on span "Go to the next page" at bounding box center [229, 601] width 10 height 10
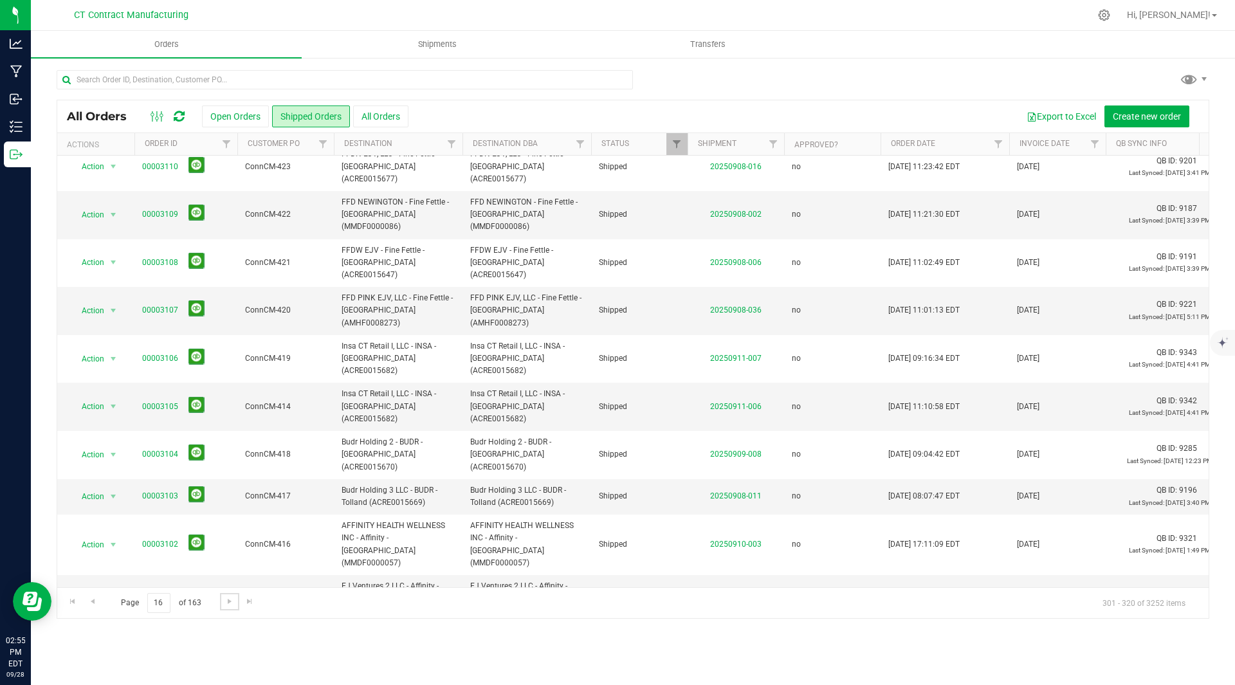
scroll to position [340, 0]
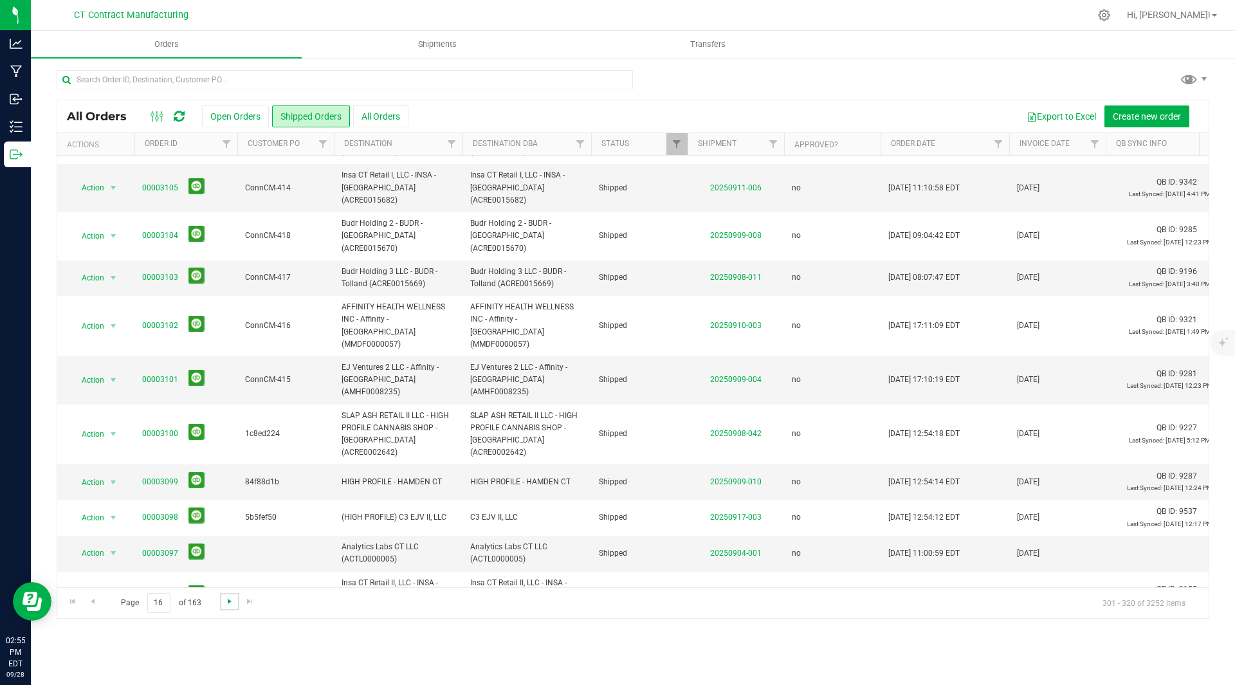
click at [228, 600] on span "Go to the next page" at bounding box center [229, 601] width 10 height 10
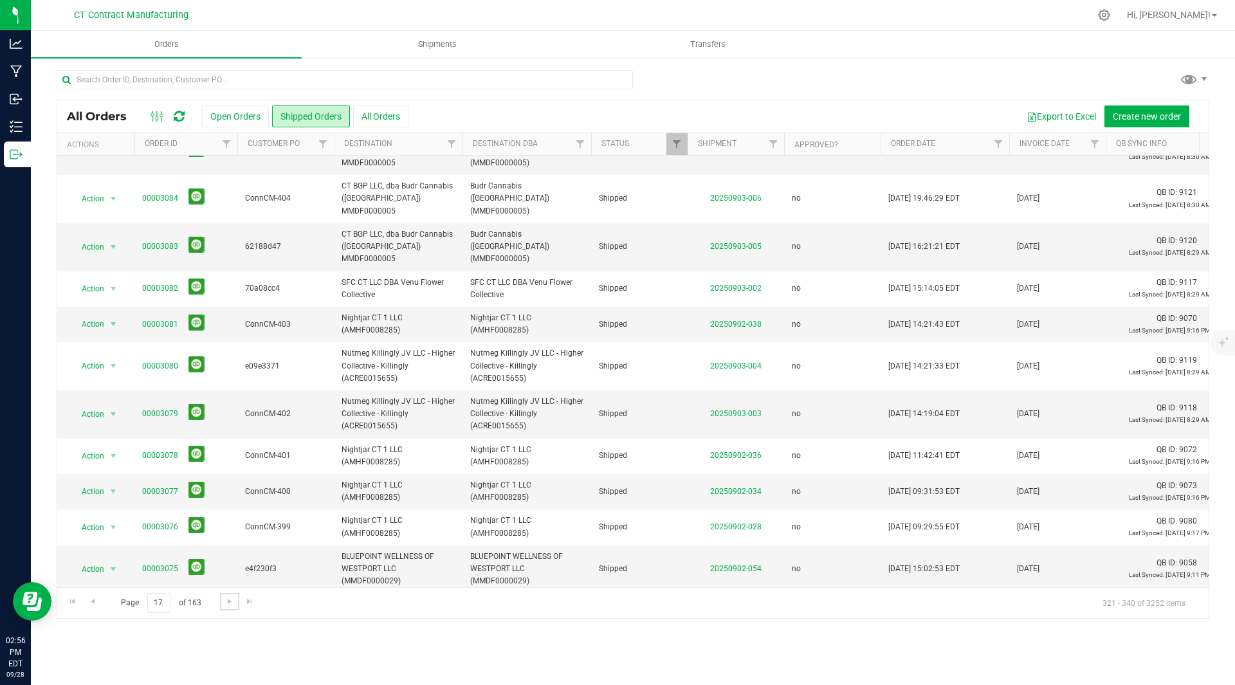
scroll to position [326, 0]
click at [228, 603] on span "Go to the next page" at bounding box center [229, 601] width 10 height 10
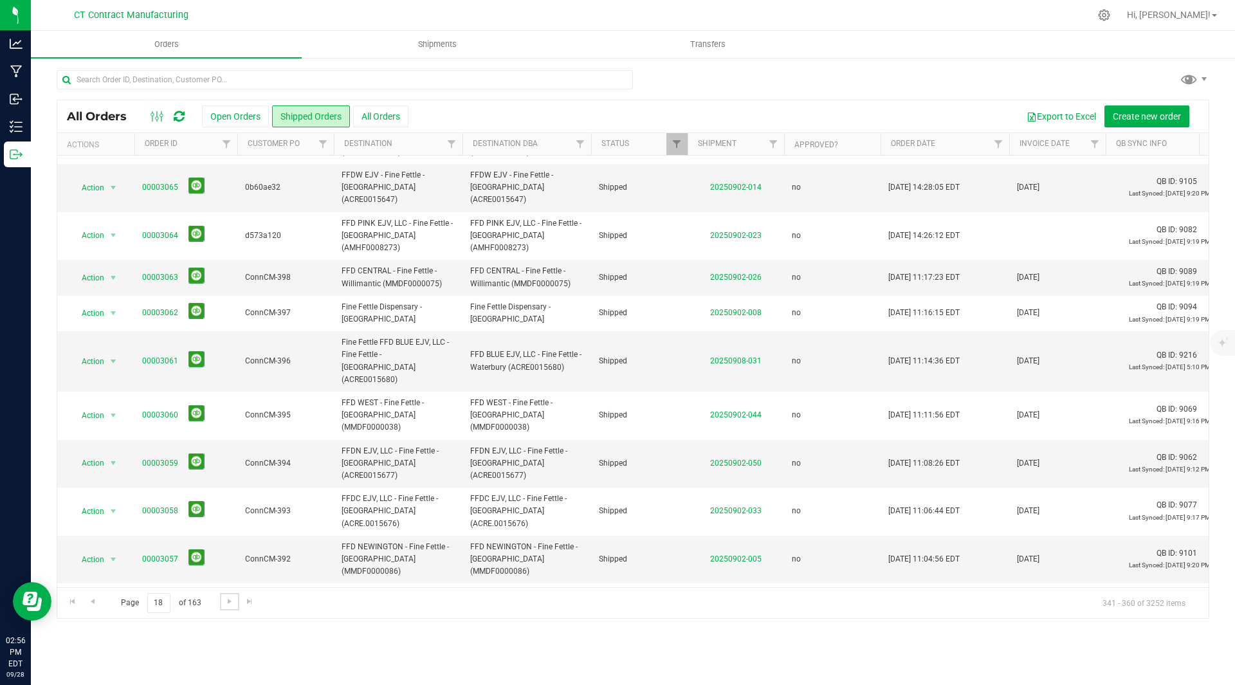
scroll to position [314, 0]
click at [225, 597] on span "Go to the next page" at bounding box center [229, 601] width 10 height 10
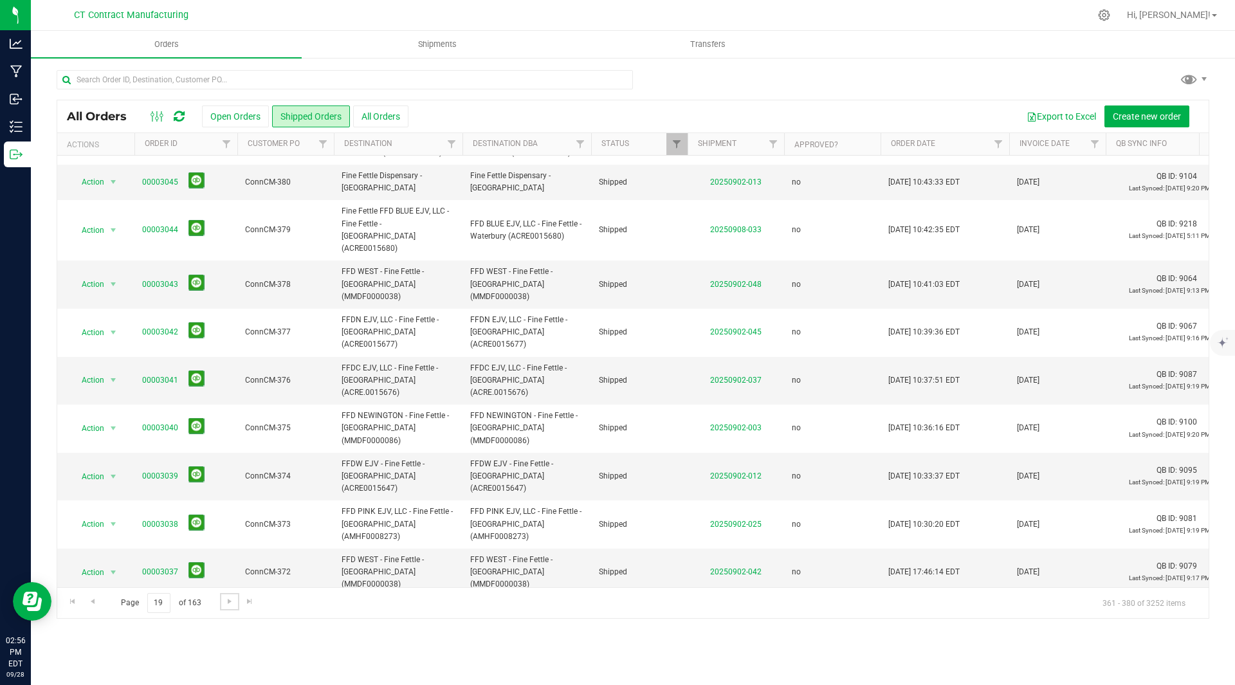
scroll to position [302, 0]
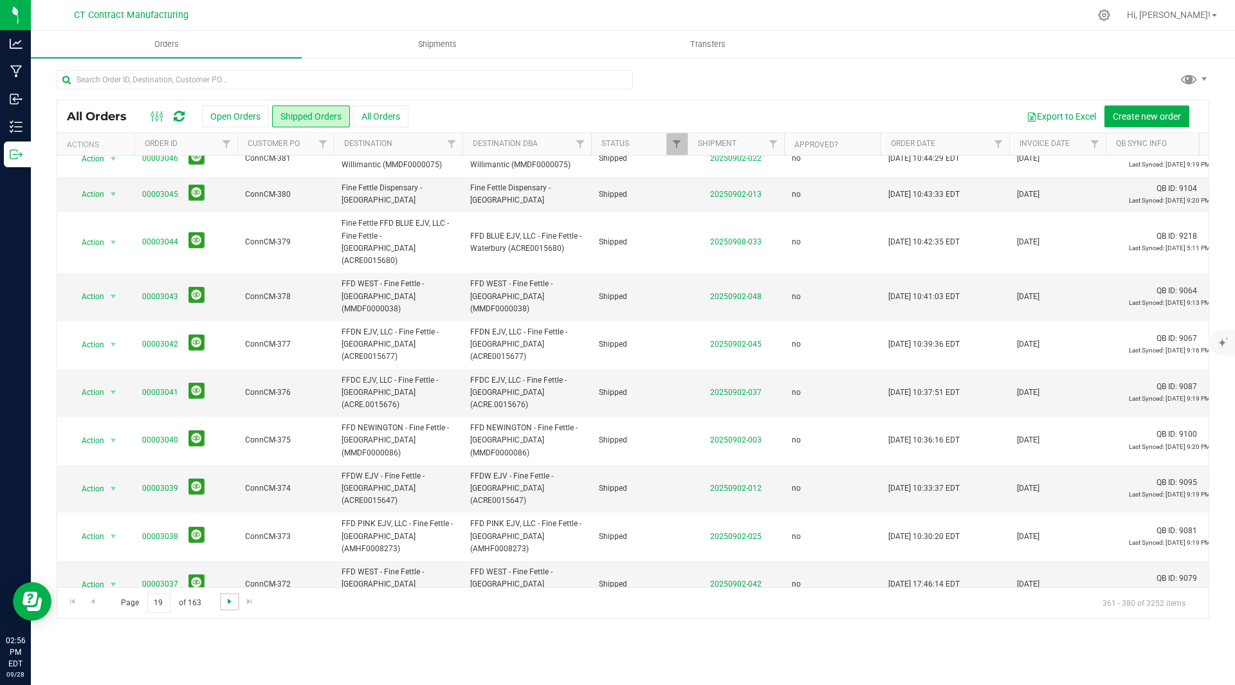
click at [226, 600] on span "Go to the next page" at bounding box center [229, 601] width 10 height 10
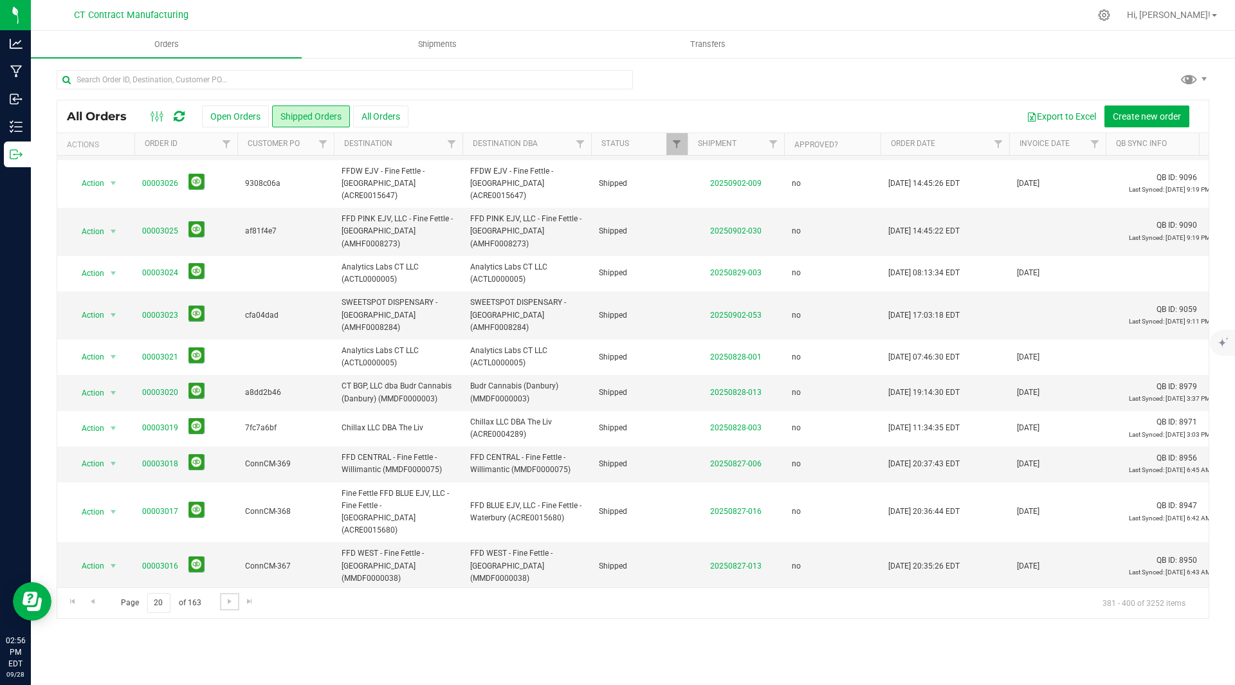
scroll to position [315, 0]
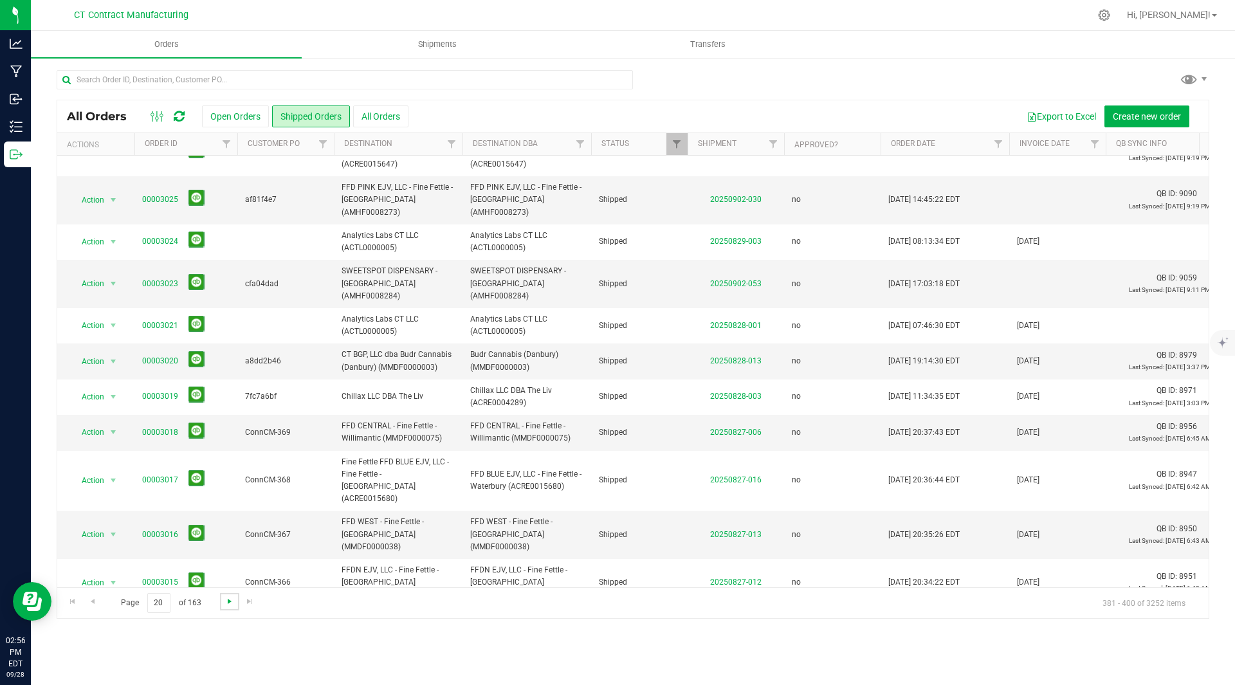
click at [228, 599] on span "Go to the next page" at bounding box center [229, 601] width 10 height 10
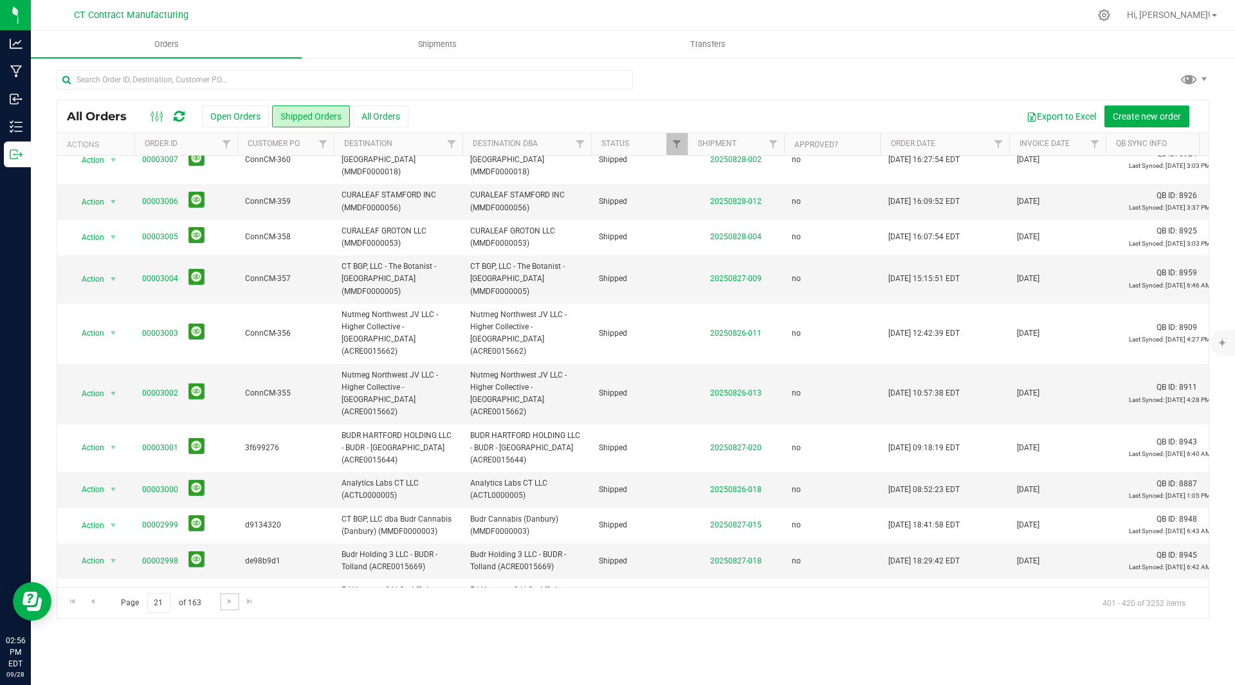
scroll to position [364, 0]
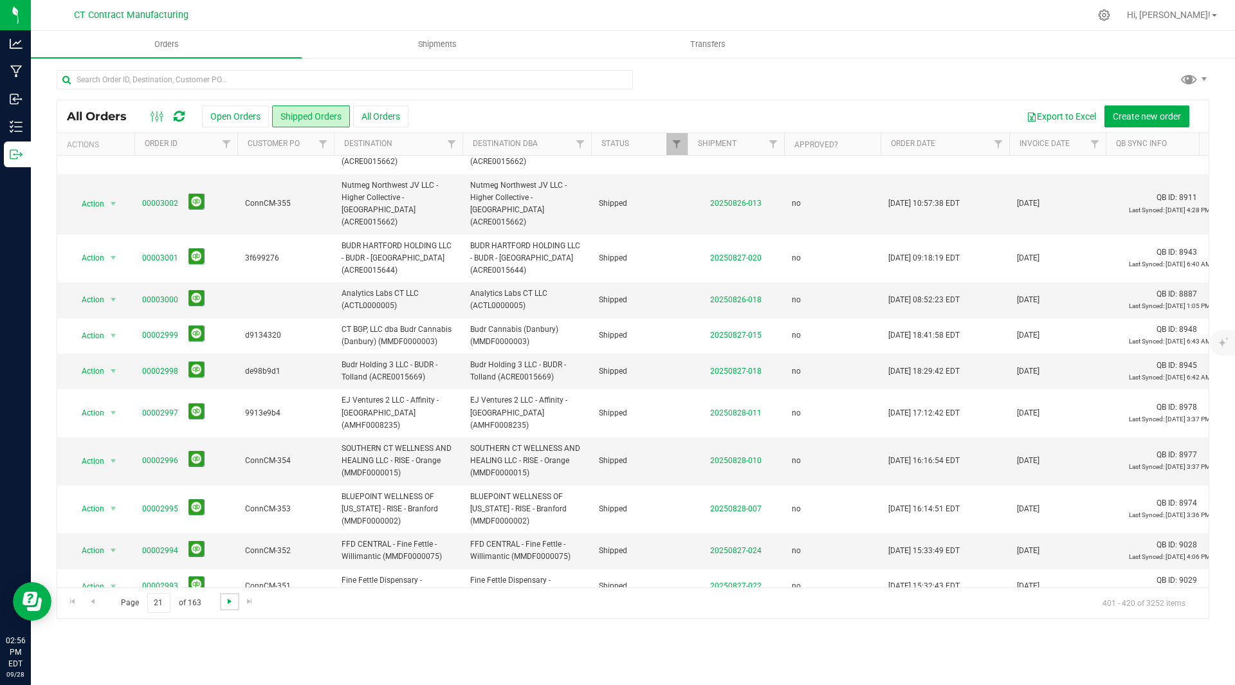
click at [228, 601] on span "Go to the next page" at bounding box center [229, 601] width 10 height 10
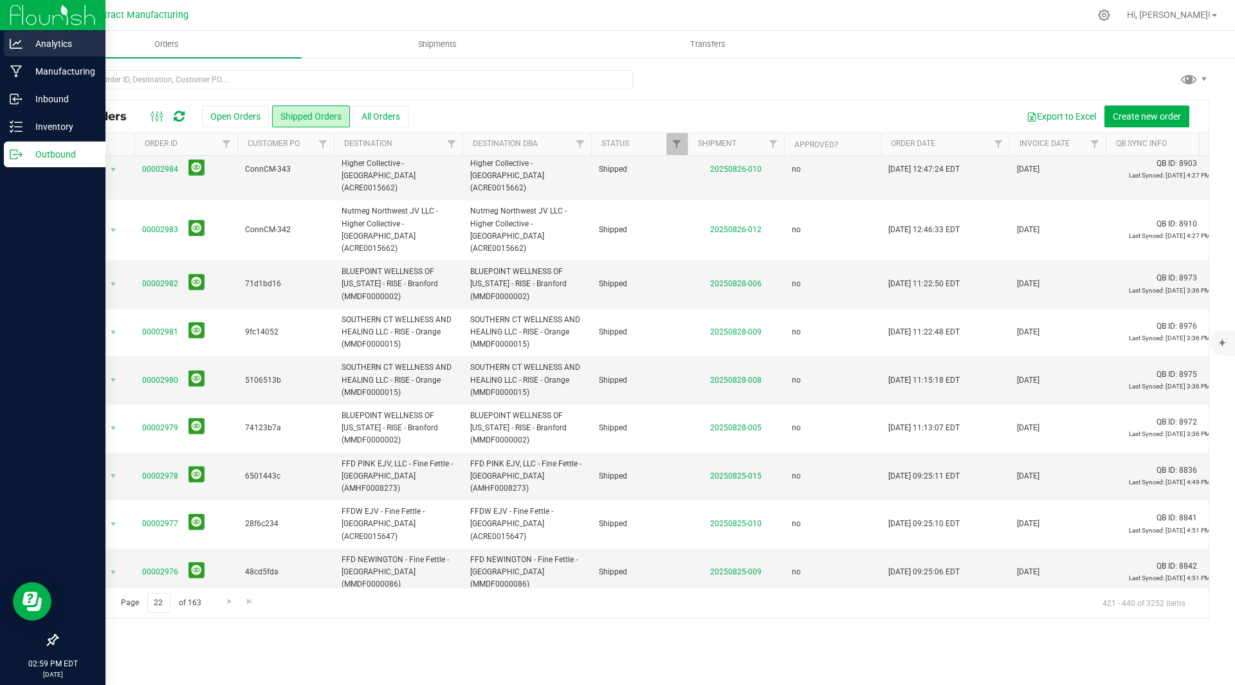
click at [51, 48] on p "Analytics" at bounding box center [61, 43] width 77 height 15
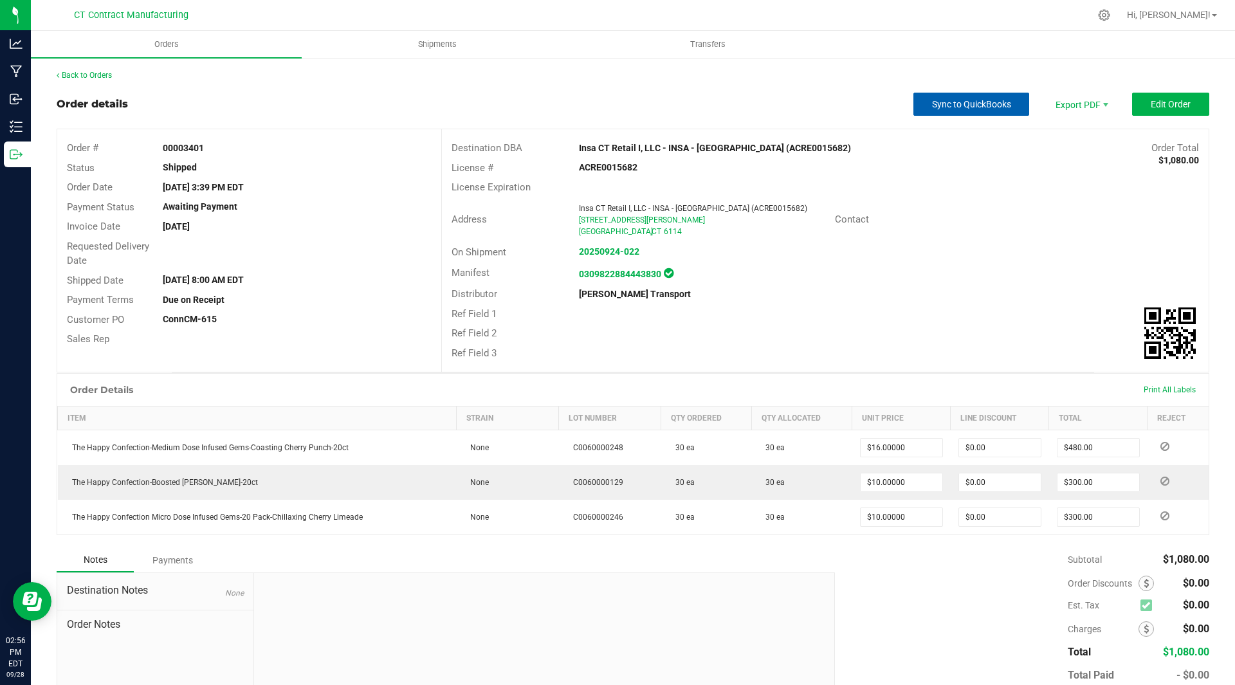
click at [952, 107] on span "Sync to QuickBooks" at bounding box center [971, 104] width 79 height 10
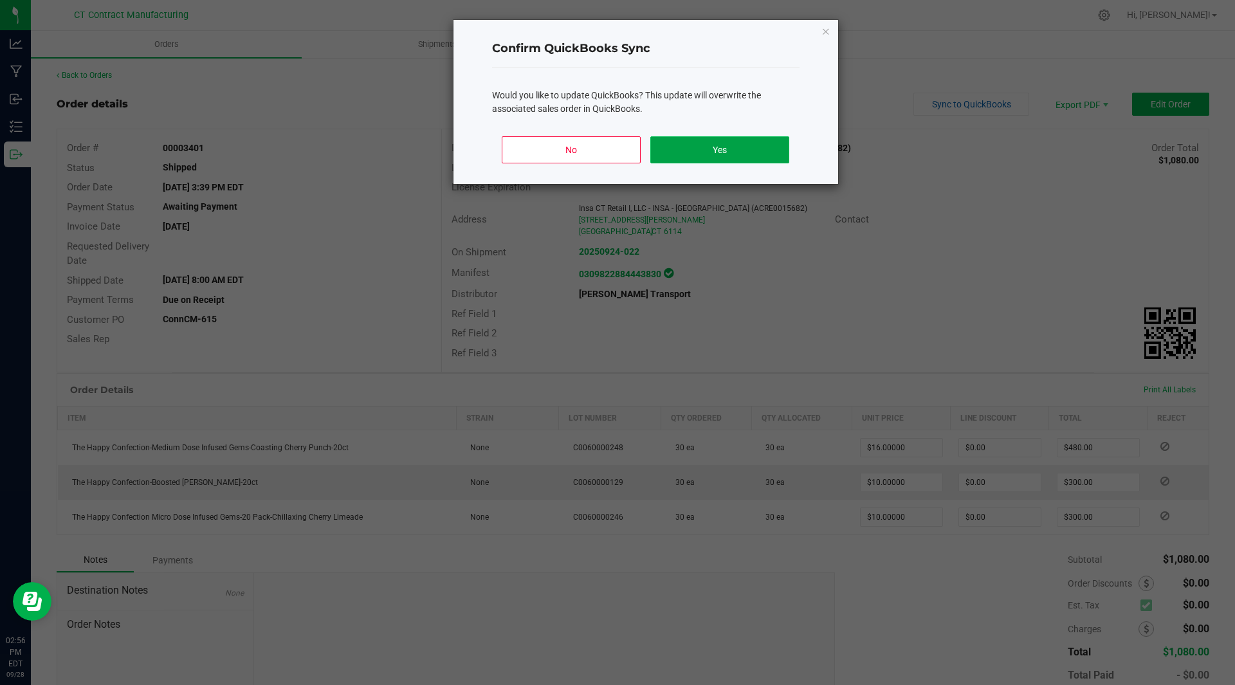
click at [740, 150] on button "Yes" at bounding box center [719, 149] width 138 height 27
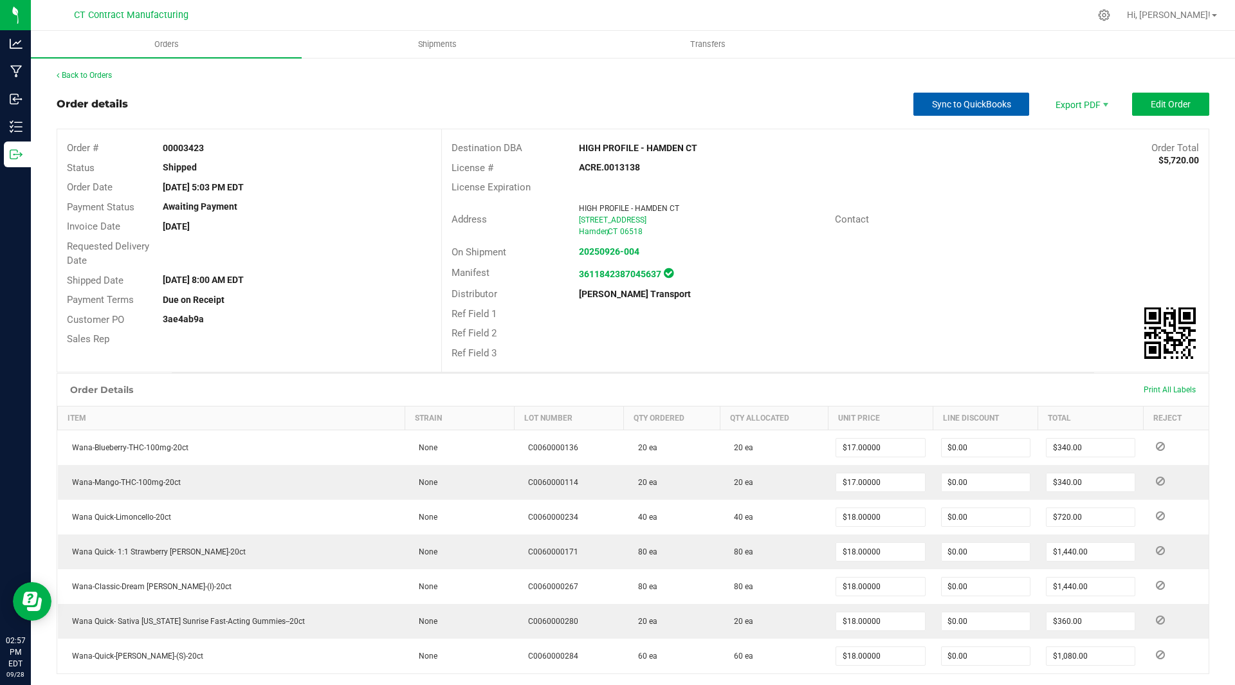
click at [961, 107] on span "Sync to QuickBooks" at bounding box center [971, 104] width 79 height 10
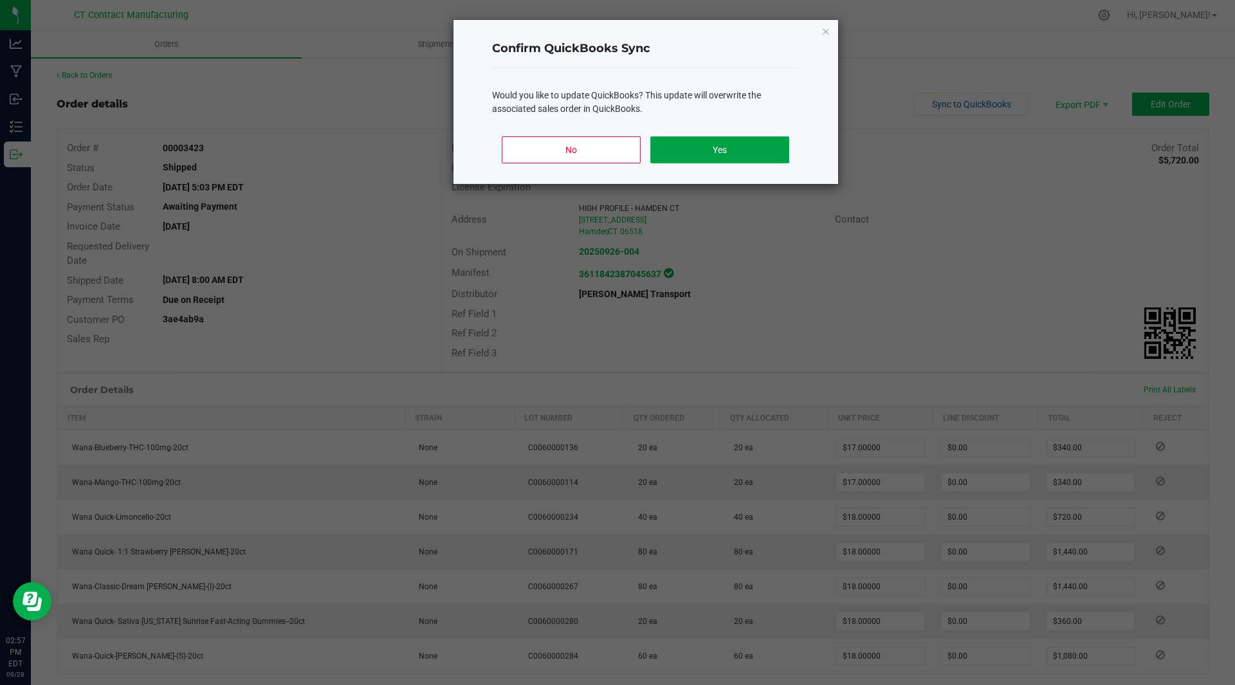
click at [733, 156] on button "Yes" at bounding box center [719, 149] width 138 height 27
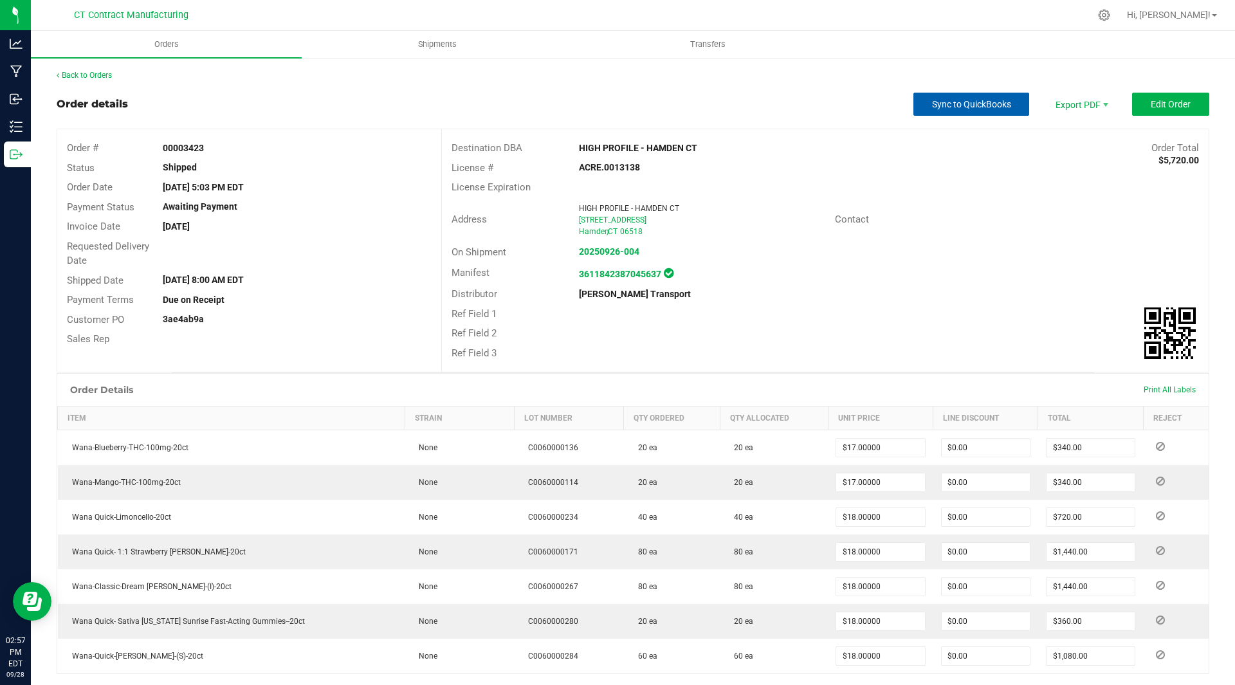
click at [958, 105] on span "Sync to QuickBooks" at bounding box center [971, 104] width 79 height 10
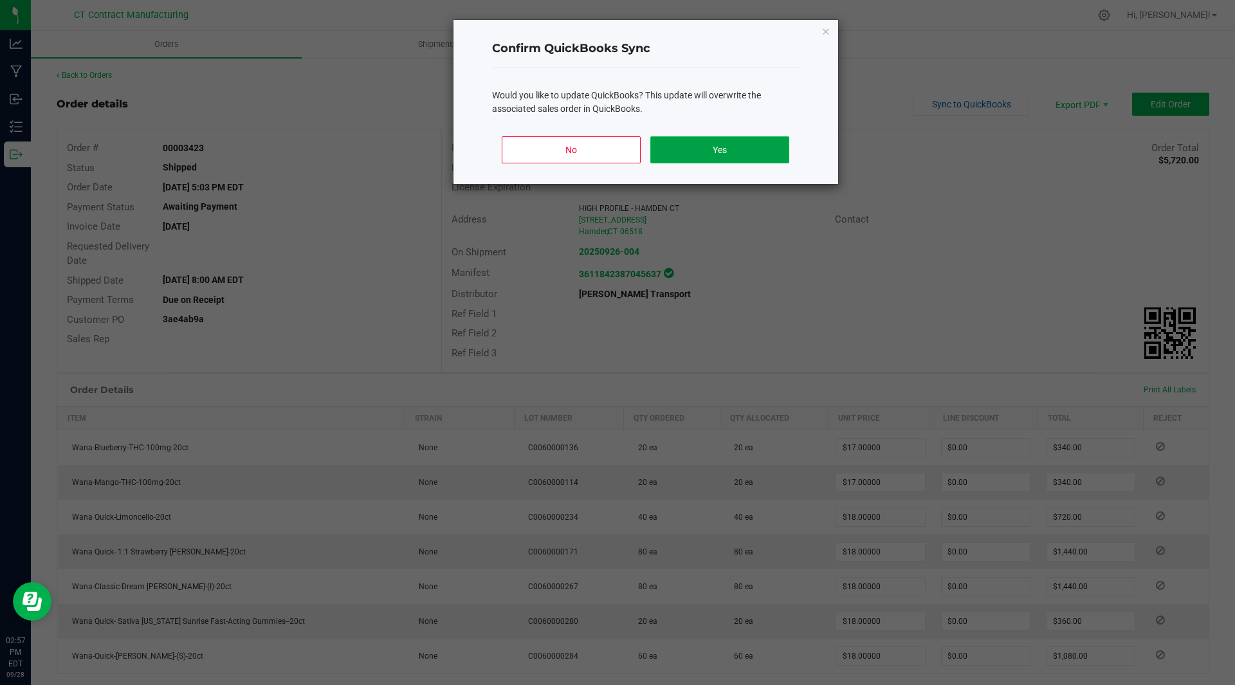
click at [733, 149] on button "Yes" at bounding box center [719, 149] width 138 height 27
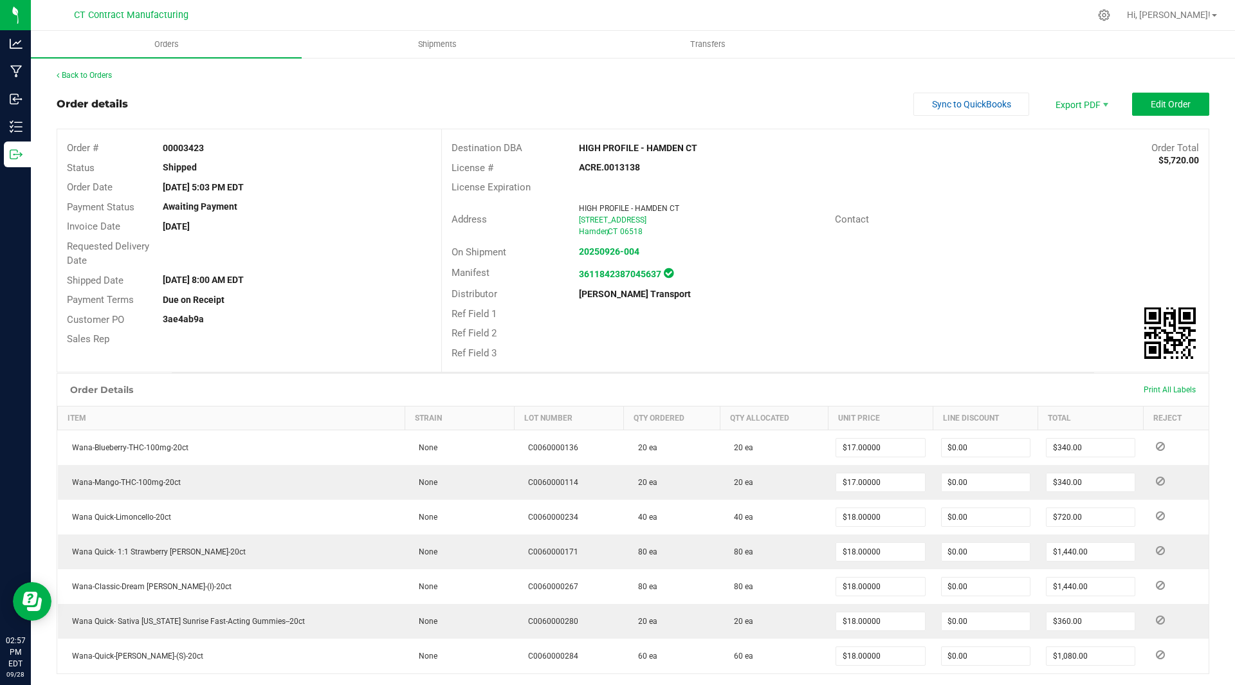
click at [491, 84] on div "Back to Orders Order details Sync to QuickBooks Export PDF Edit Order Order # 0…" at bounding box center [633, 476] width 1152 height 815
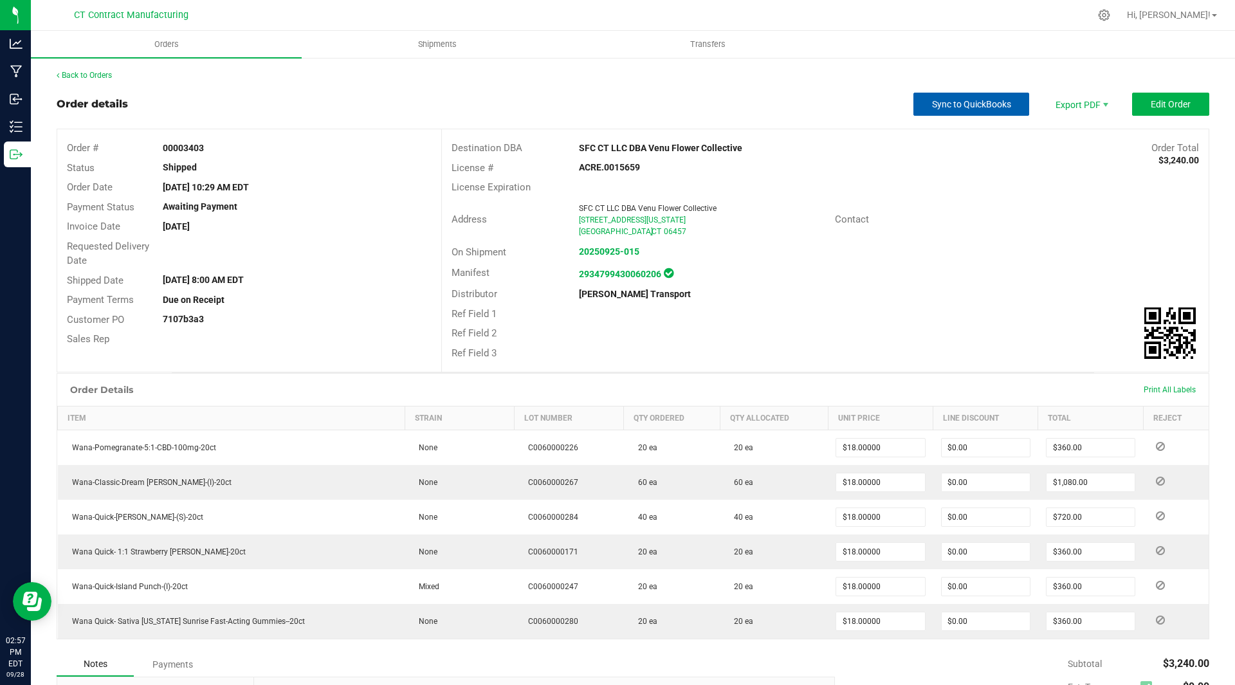
click at [937, 105] on span "Sync to QuickBooks" at bounding box center [971, 104] width 79 height 10
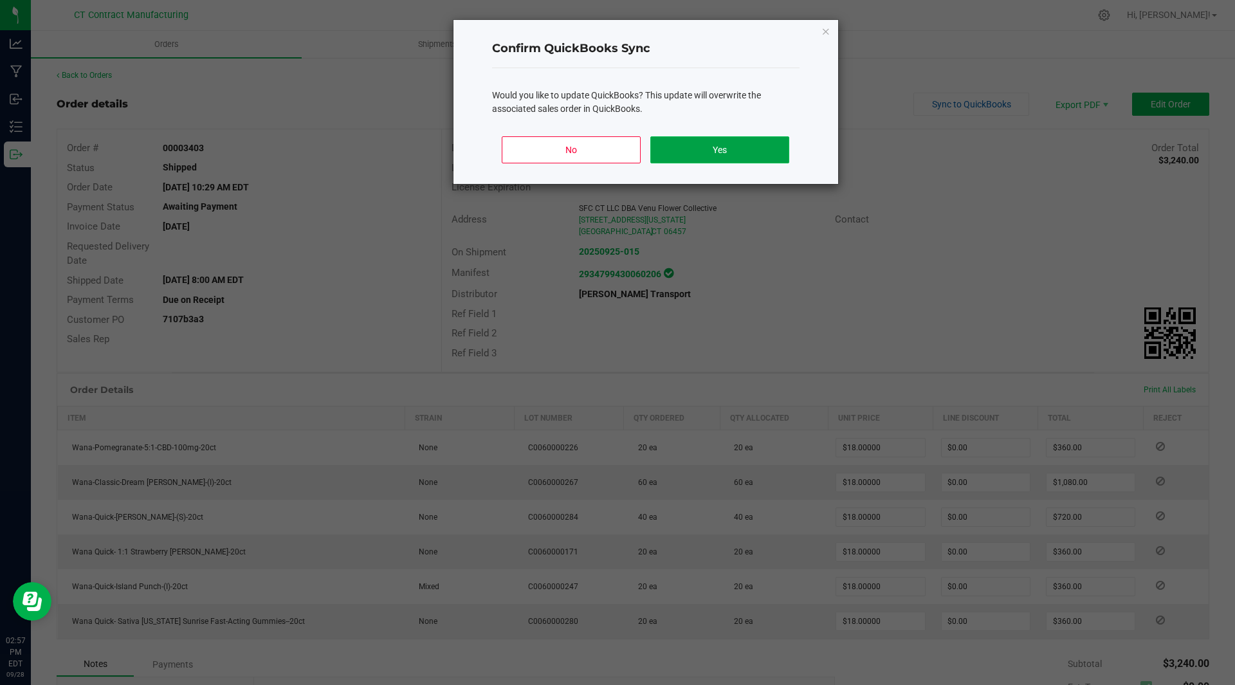
click at [740, 145] on button "Yes" at bounding box center [719, 149] width 138 height 27
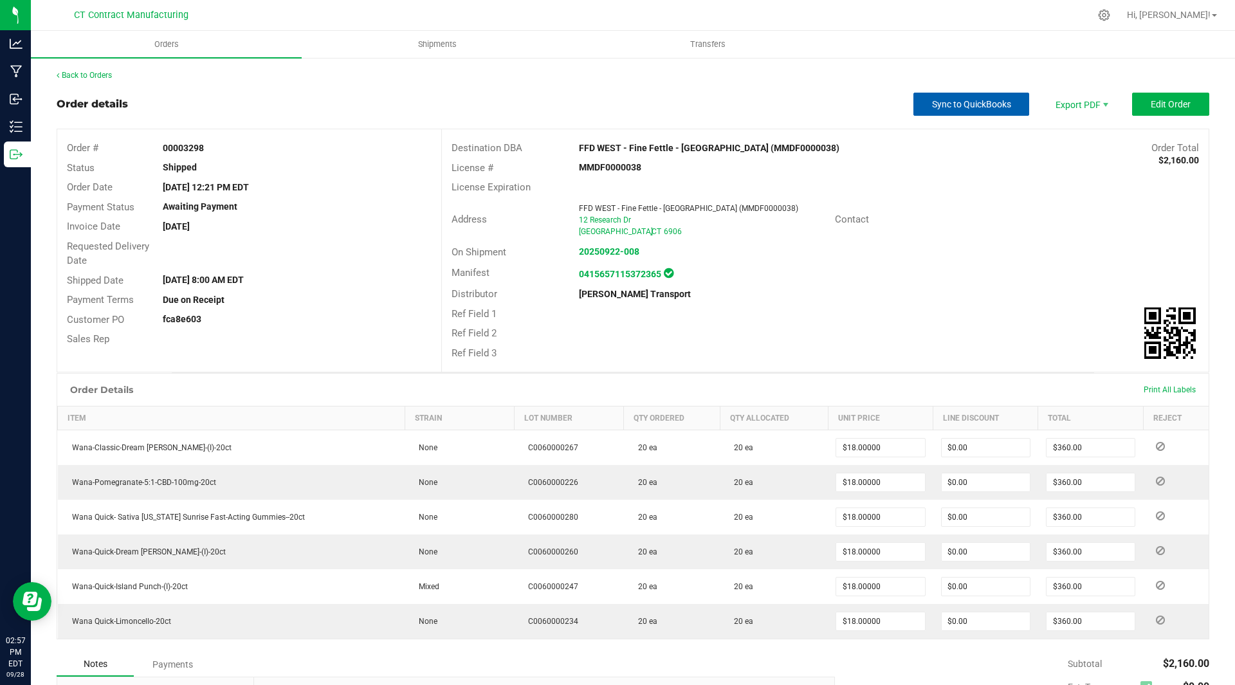
click at [959, 102] on span "Sync to QuickBooks" at bounding box center [971, 104] width 79 height 10
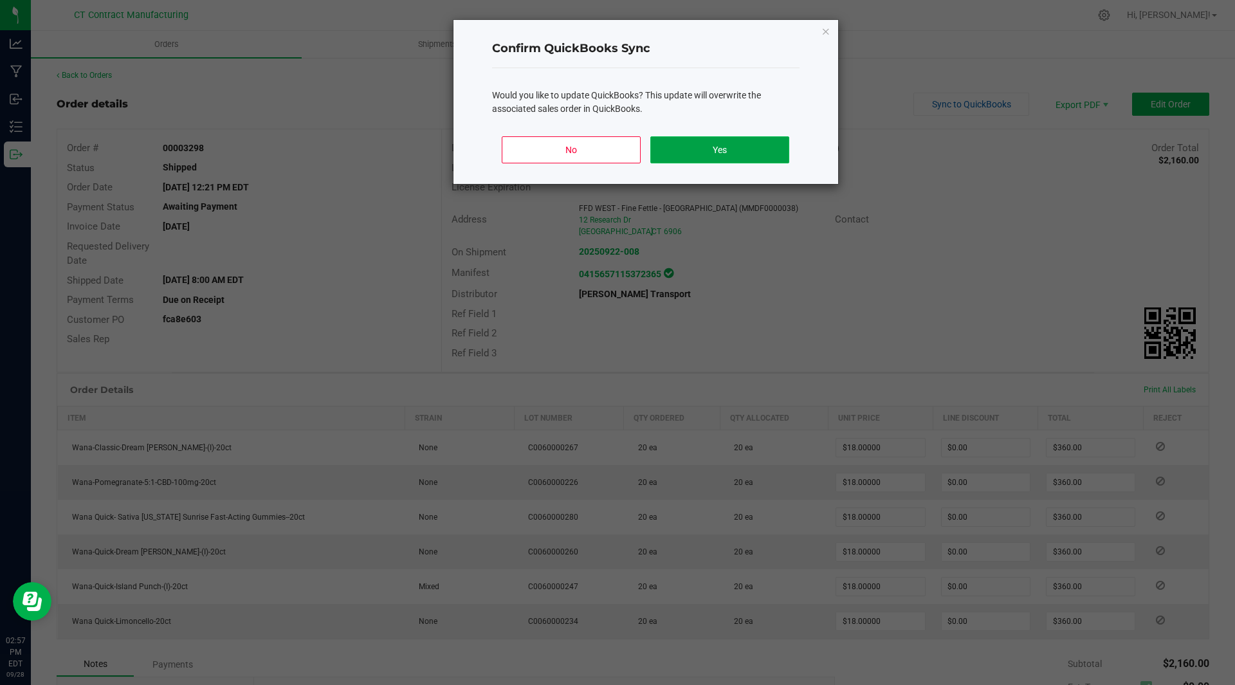
click at [734, 154] on button "Yes" at bounding box center [719, 149] width 138 height 27
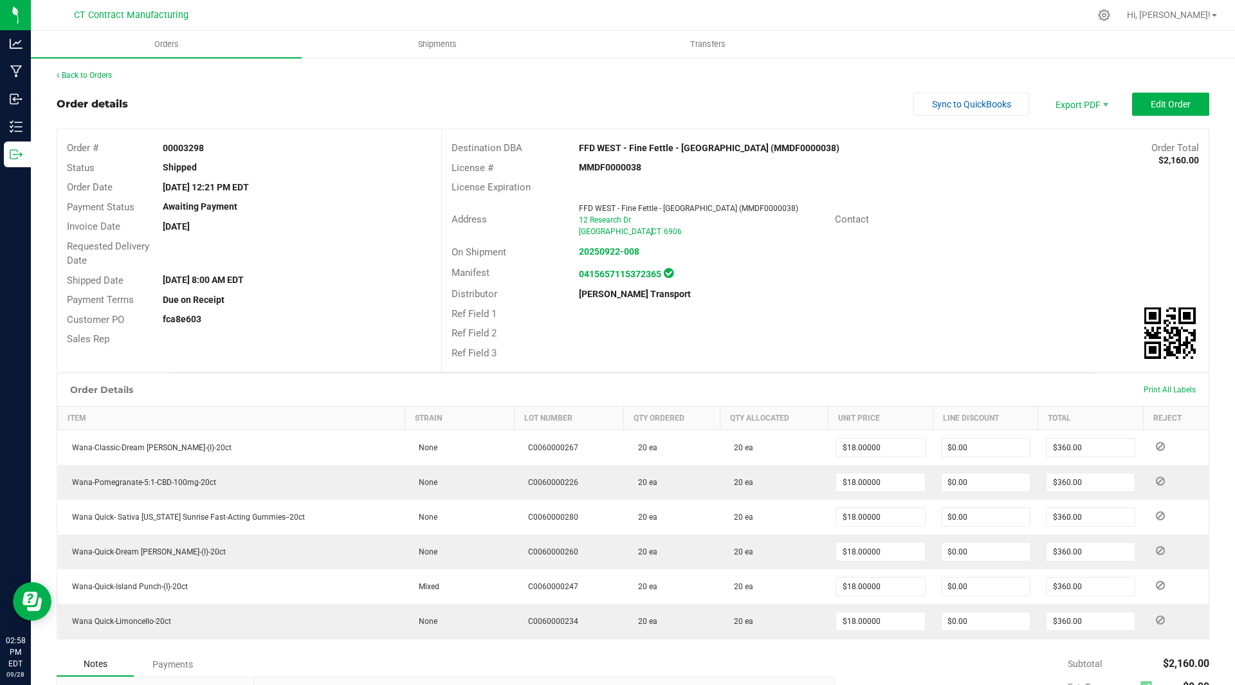
click at [540, 73] on div "Back to Orders" at bounding box center [633, 75] width 1152 height 12
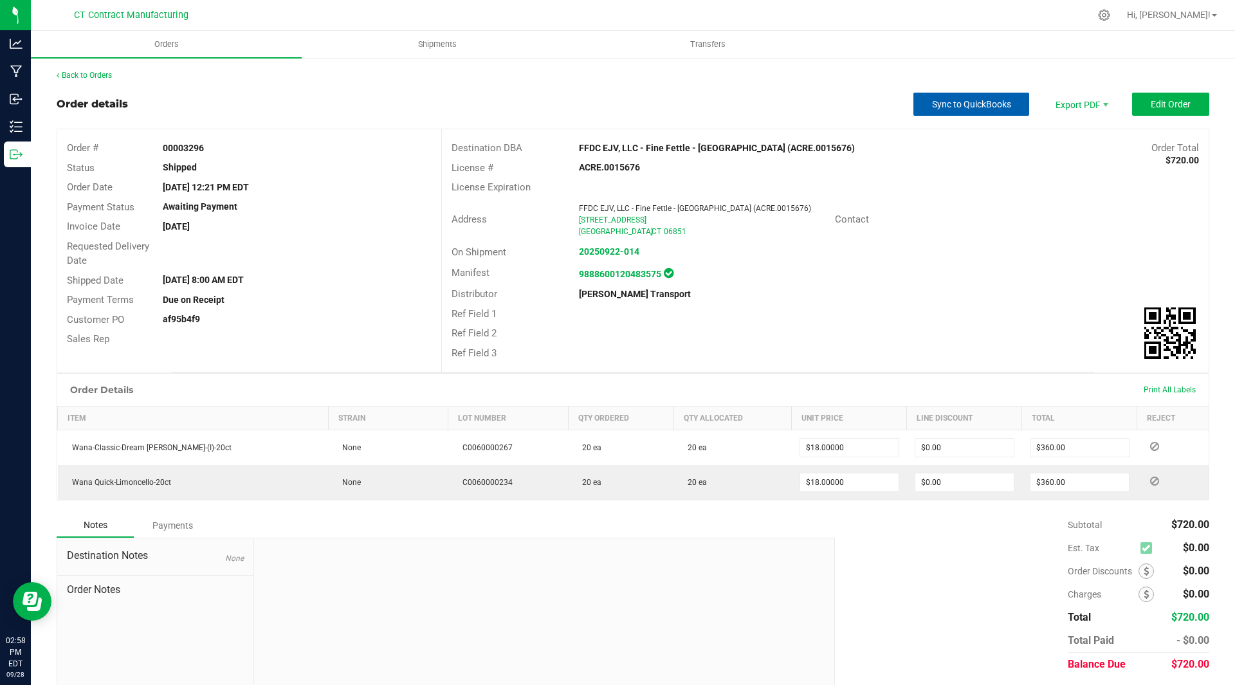
click at [954, 111] on button "Sync to QuickBooks" at bounding box center [971, 104] width 116 height 23
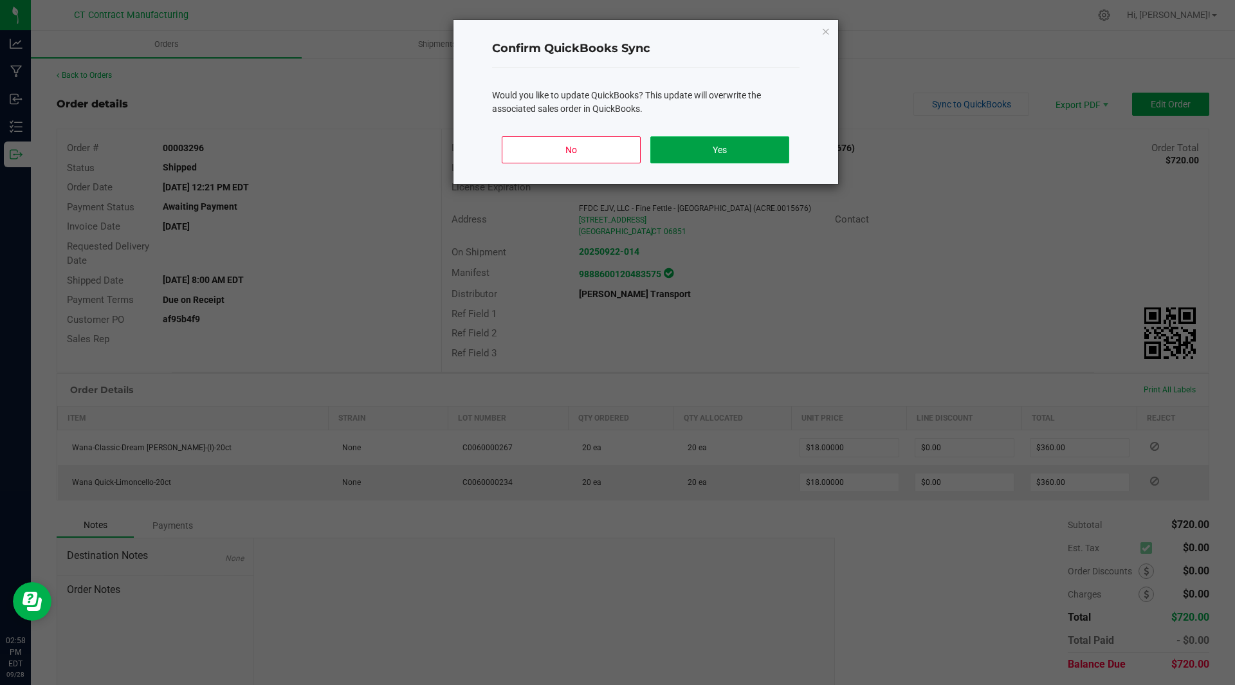
click at [693, 152] on button "Yes" at bounding box center [719, 149] width 138 height 27
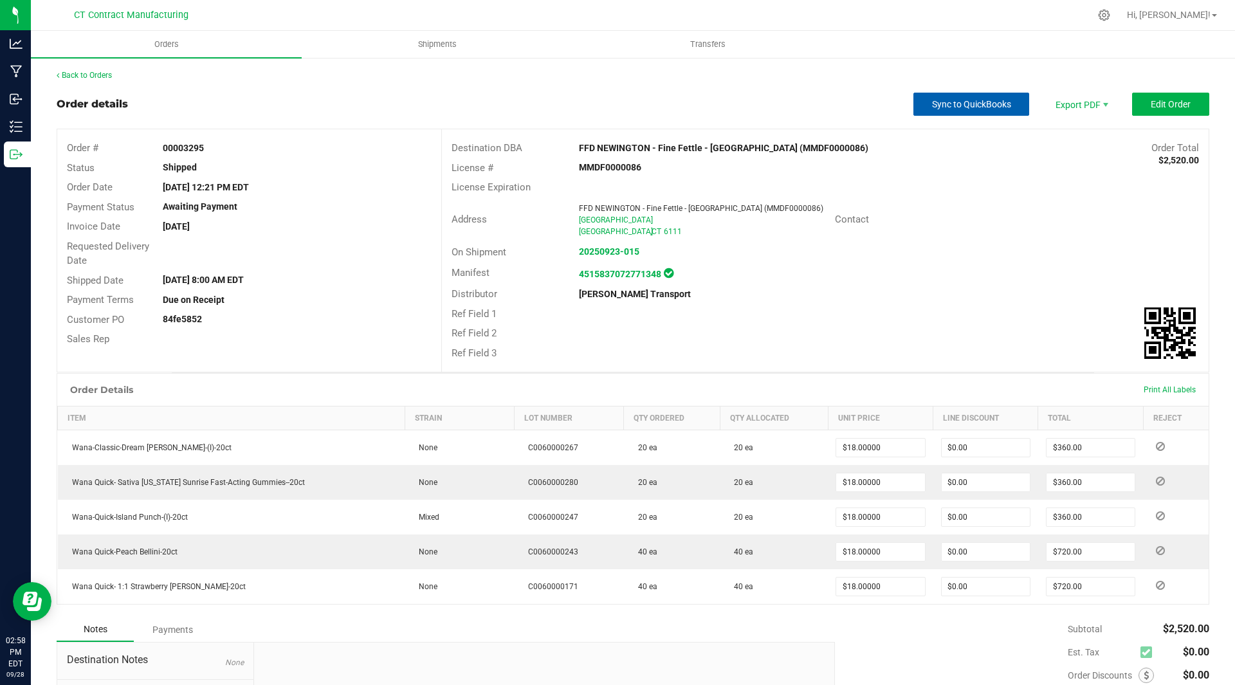
click at [978, 107] on span "Sync to QuickBooks" at bounding box center [971, 104] width 79 height 10
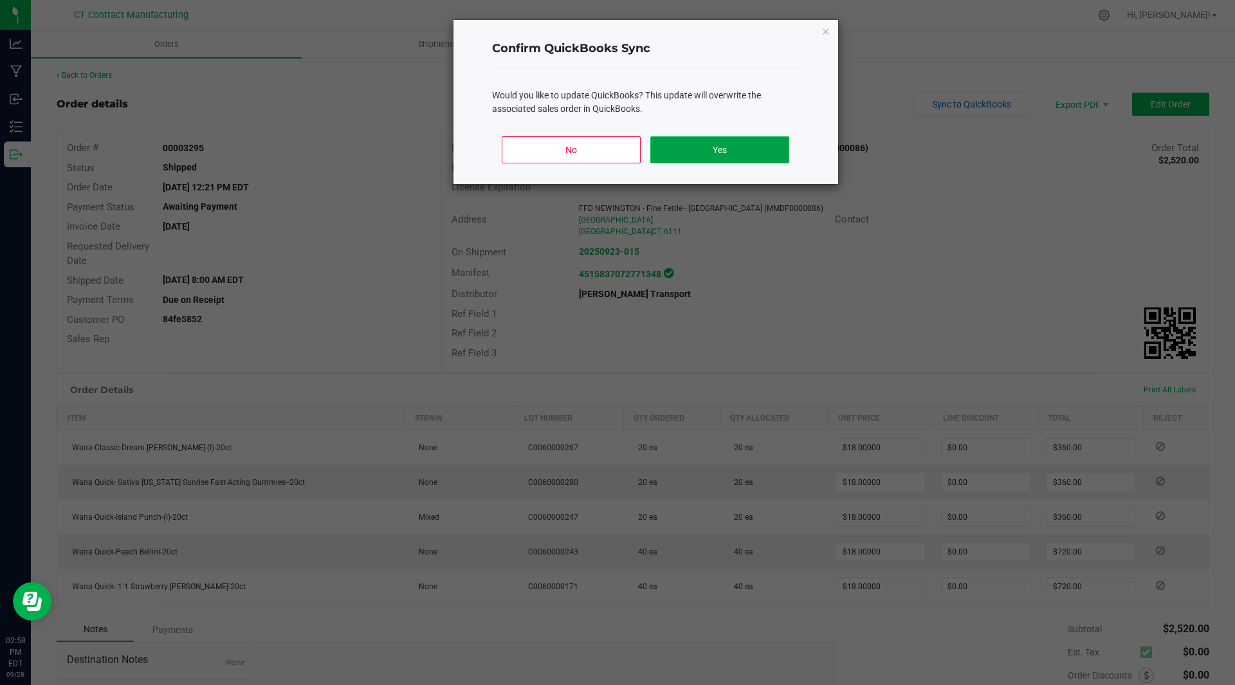
click at [710, 156] on button "Yes" at bounding box center [719, 149] width 138 height 27
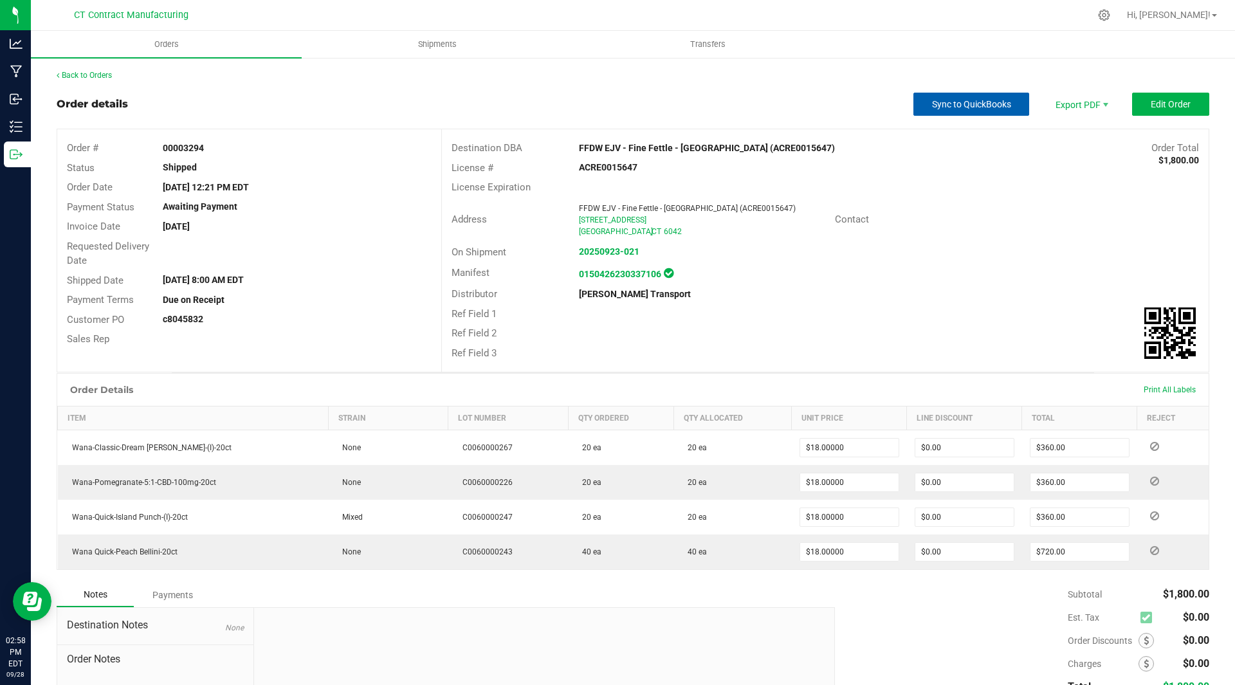
click at [965, 113] on button "Sync to QuickBooks" at bounding box center [971, 104] width 116 height 23
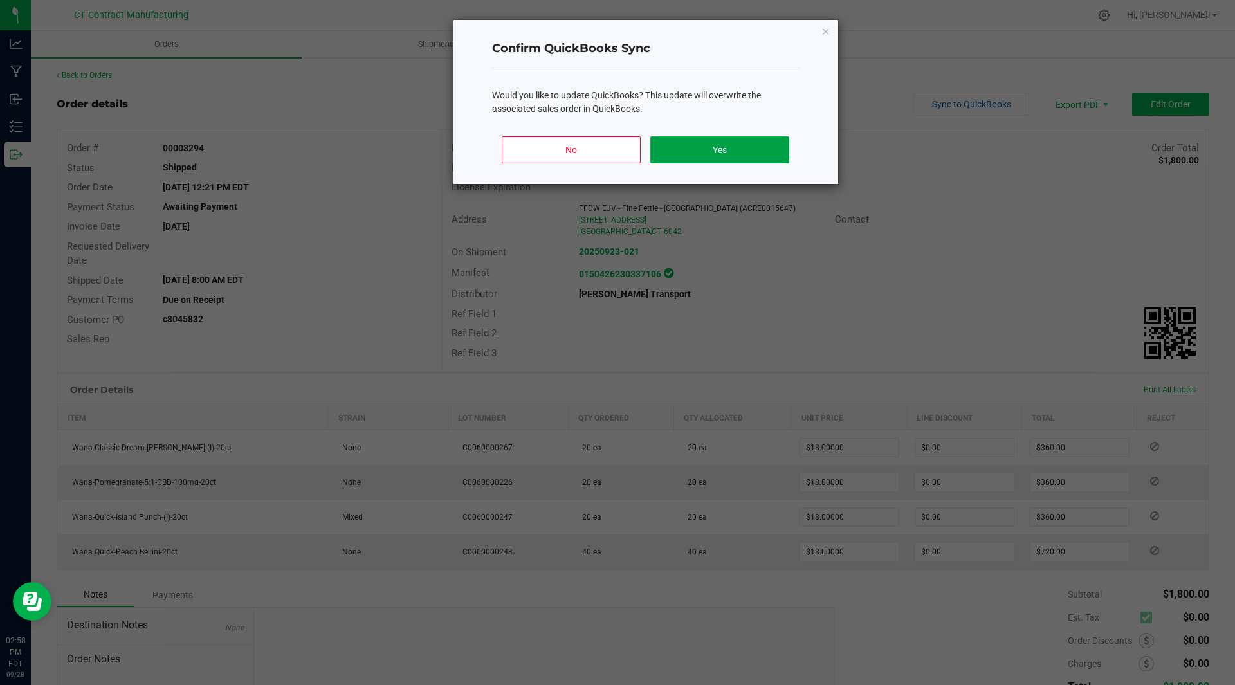
click at [671, 148] on button "Yes" at bounding box center [719, 149] width 138 height 27
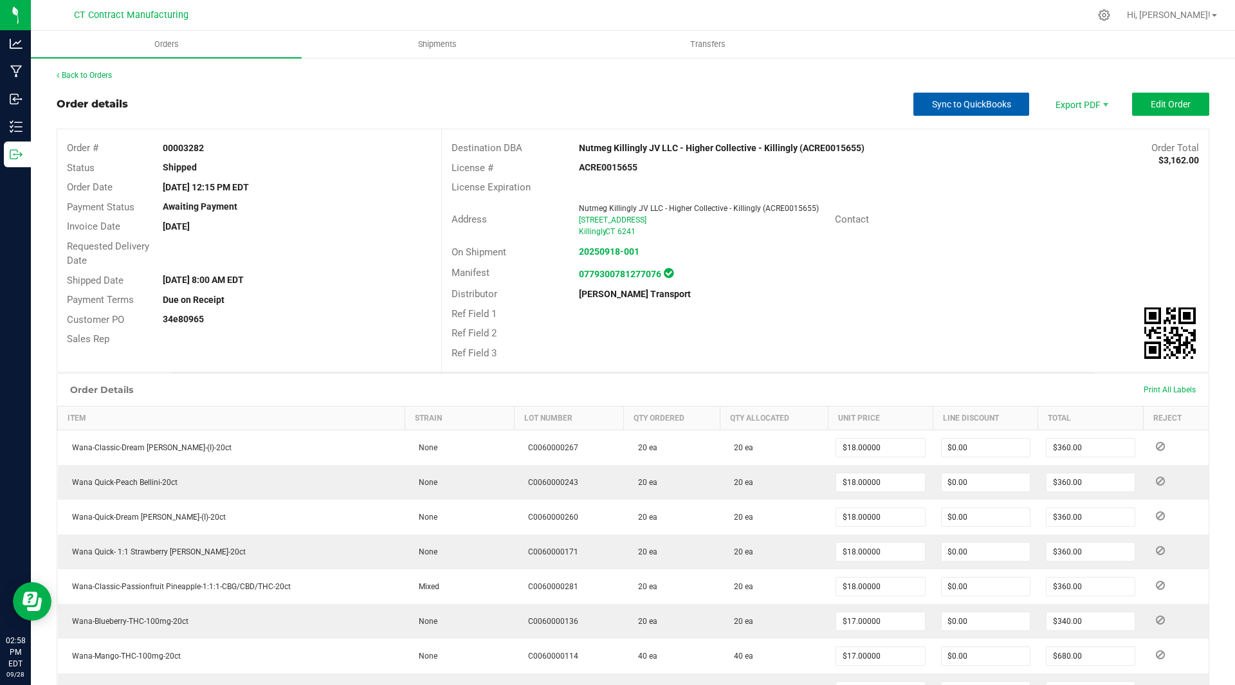
click at [950, 103] on span "Sync to QuickBooks" at bounding box center [971, 104] width 79 height 10
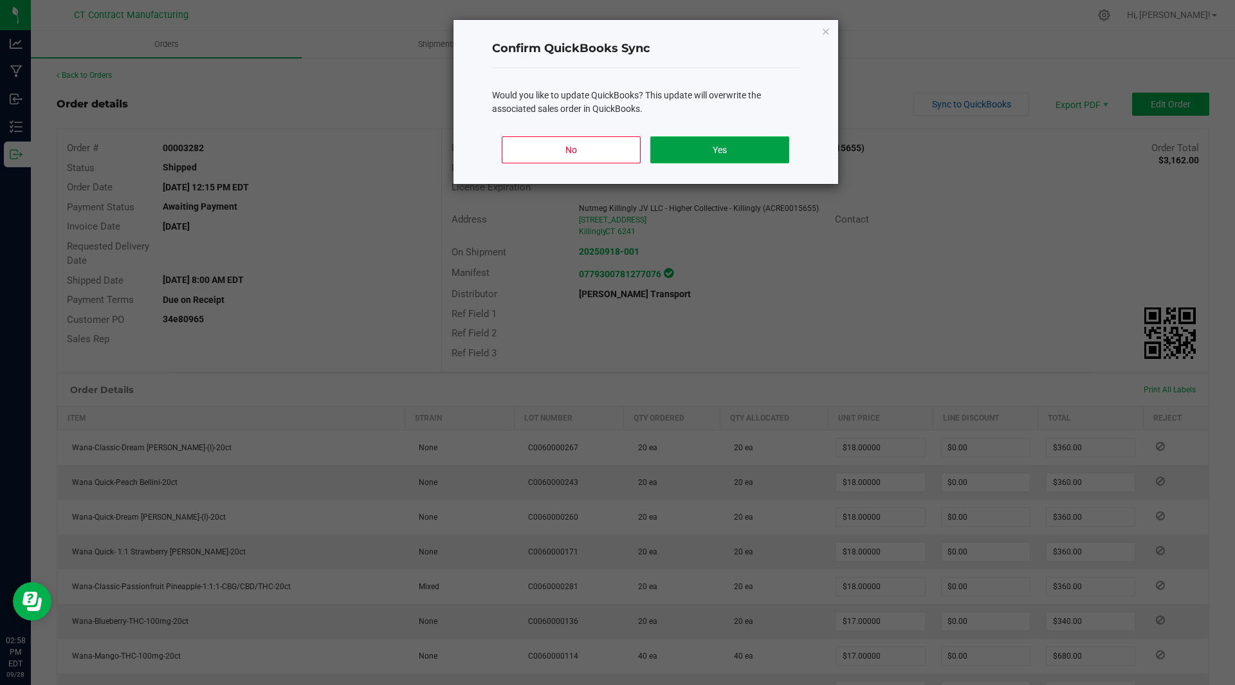
click at [727, 150] on button "Yes" at bounding box center [719, 149] width 138 height 27
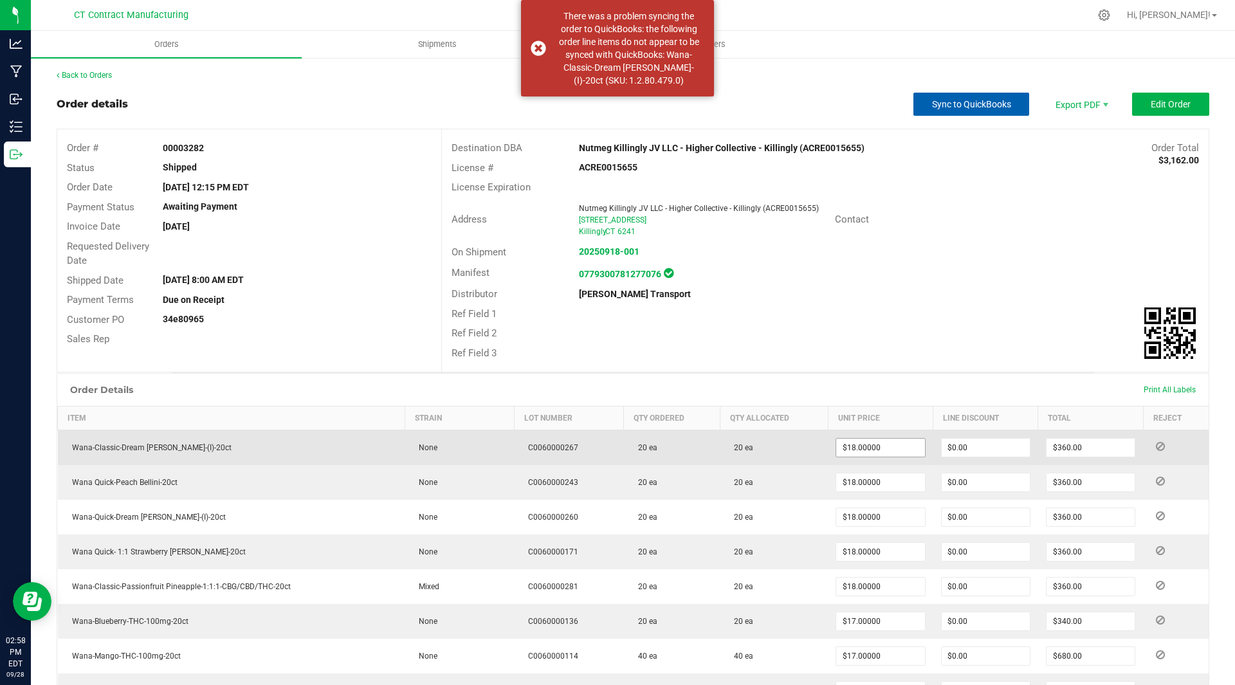
scroll to position [293, 0]
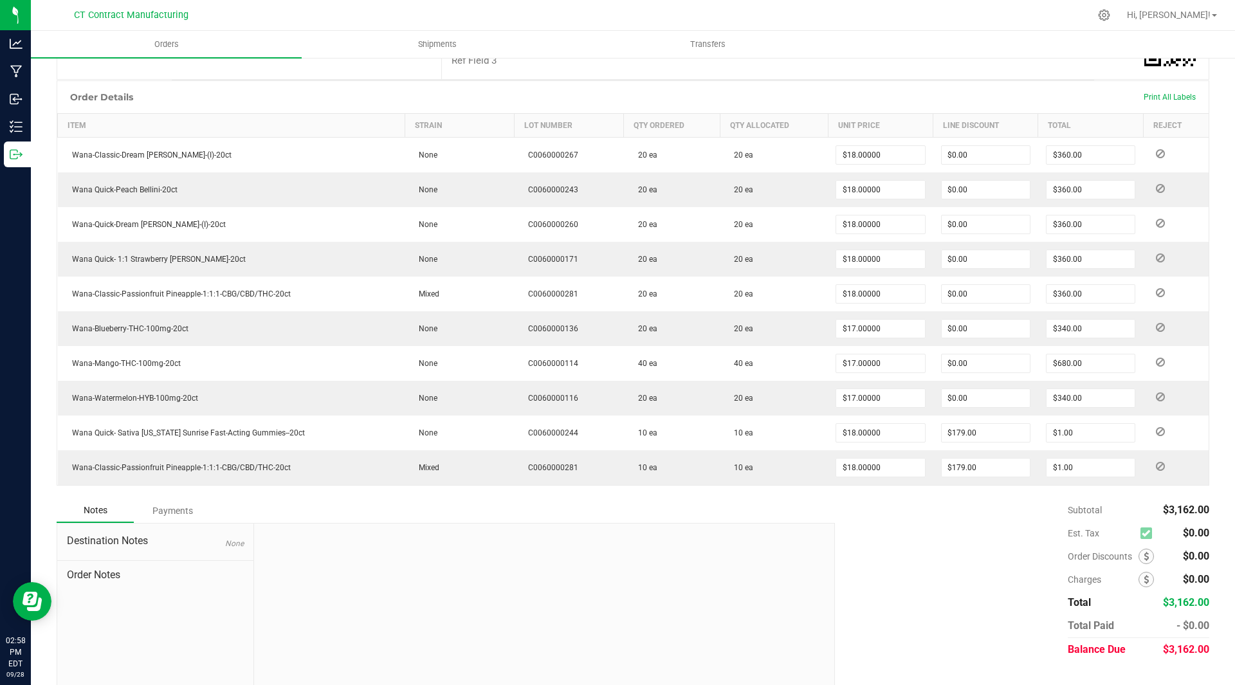
click at [419, 87] on div "Order Details Print All Labels" at bounding box center [632, 97] width 1151 height 32
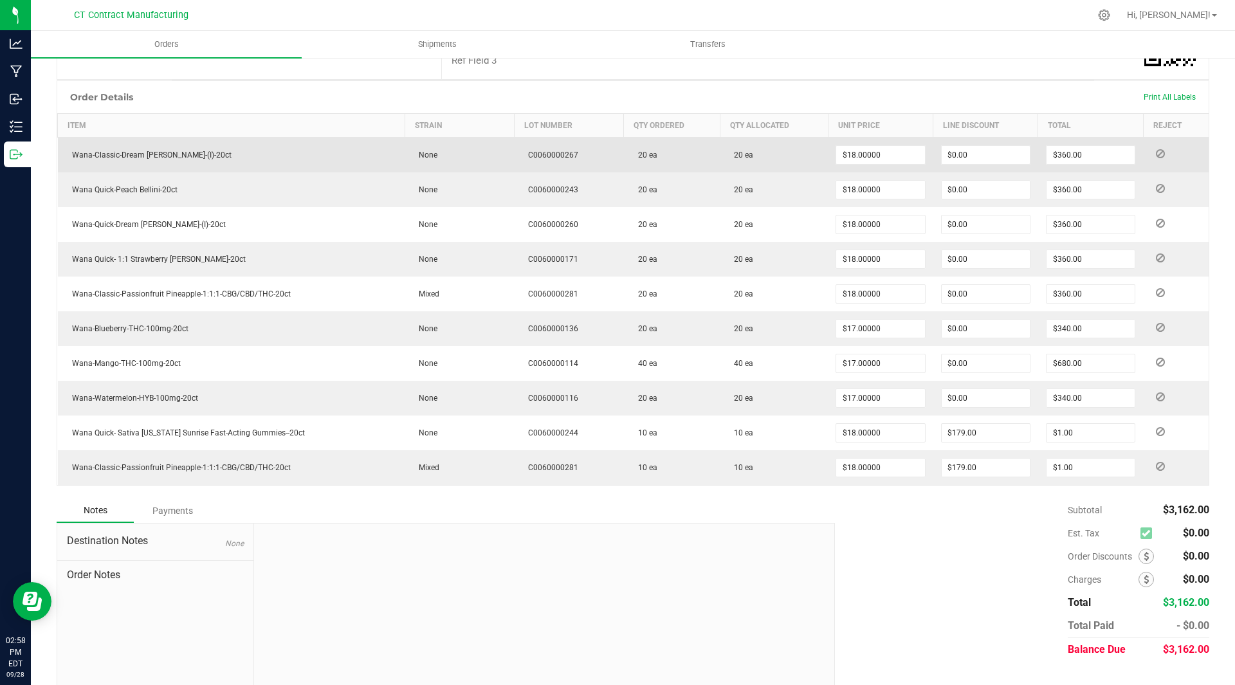
scroll to position [0, 0]
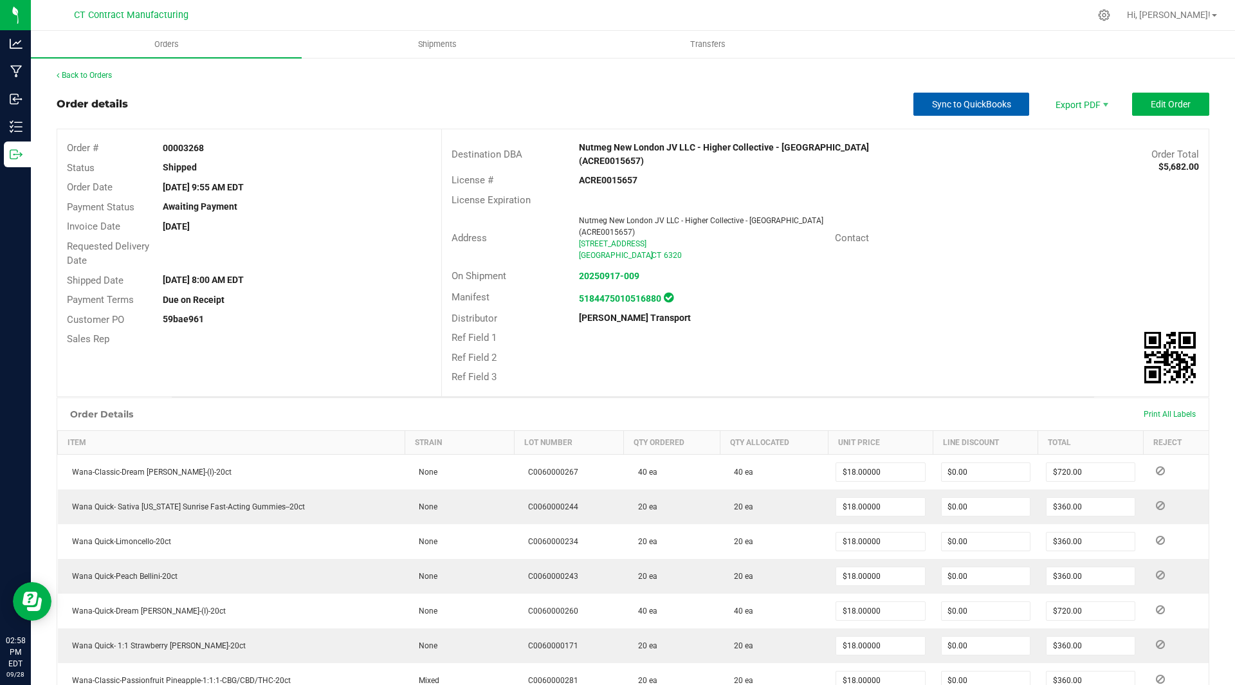
click at [940, 107] on span "Sync to QuickBooks" at bounding box center [971, 104] width 79 height 10
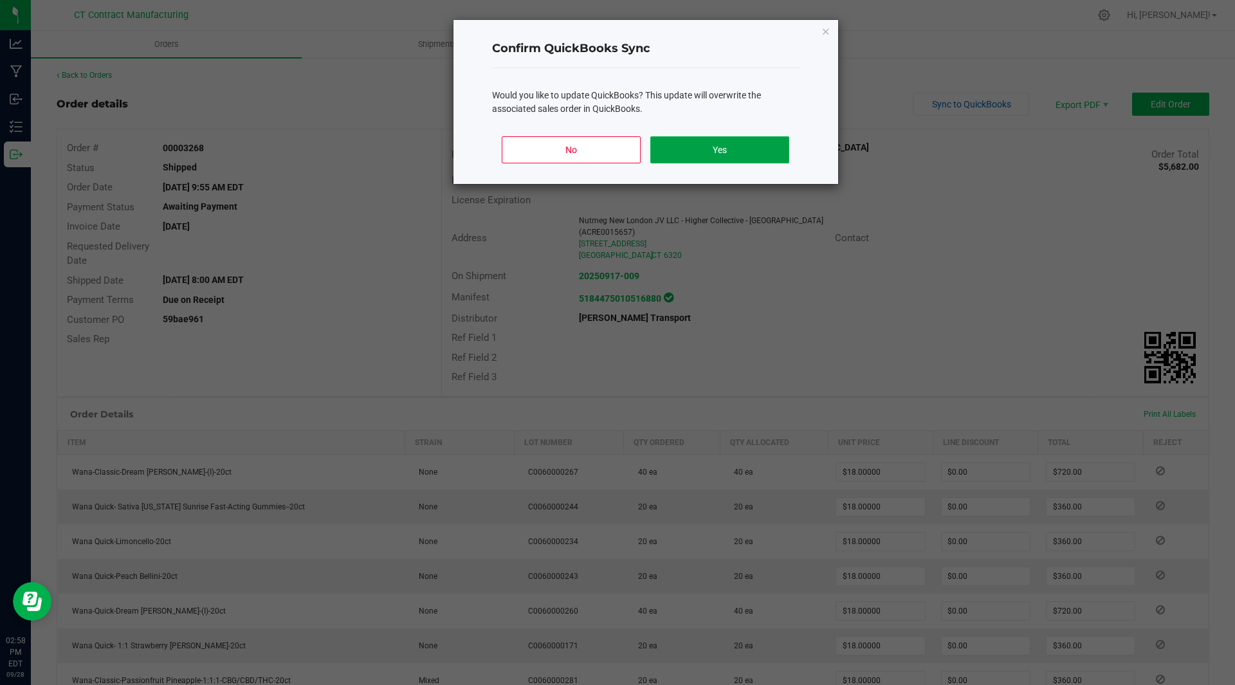
click at [719, 150] on button "Yes" at bounding box center [719, 149] width 138 height 27
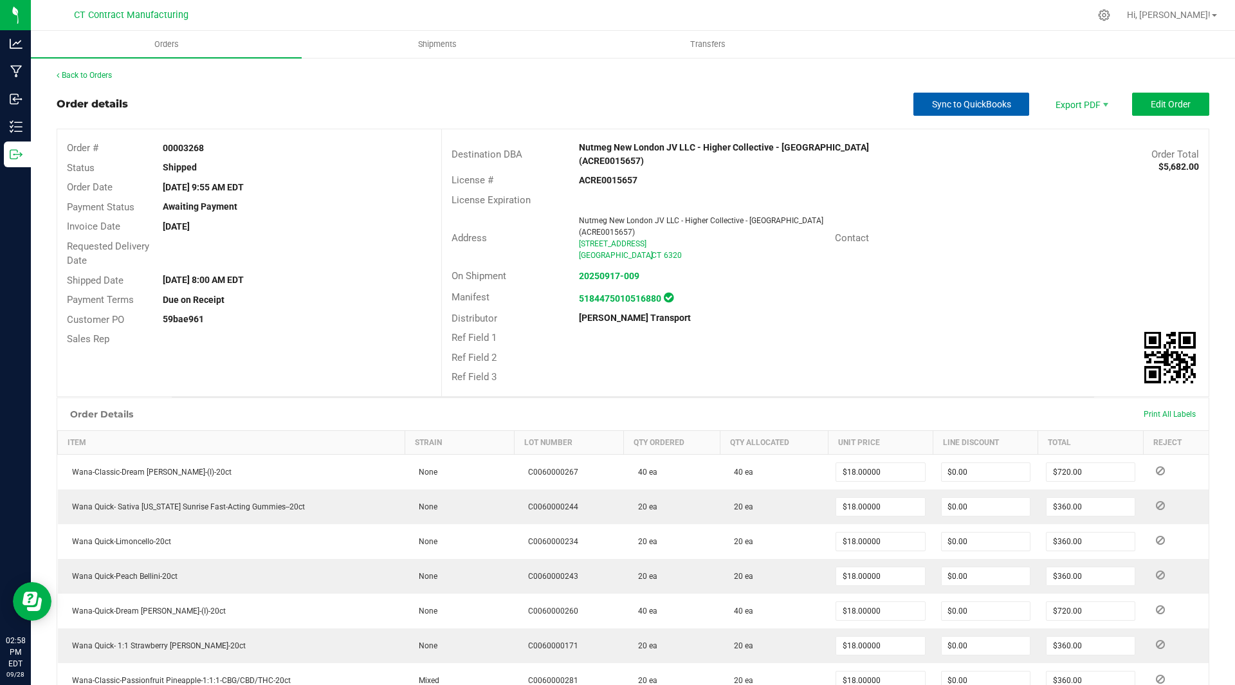
click at [952, 96] on button "Sync to QuickBooks" at bounding box center [971, 104] width 116 height 23
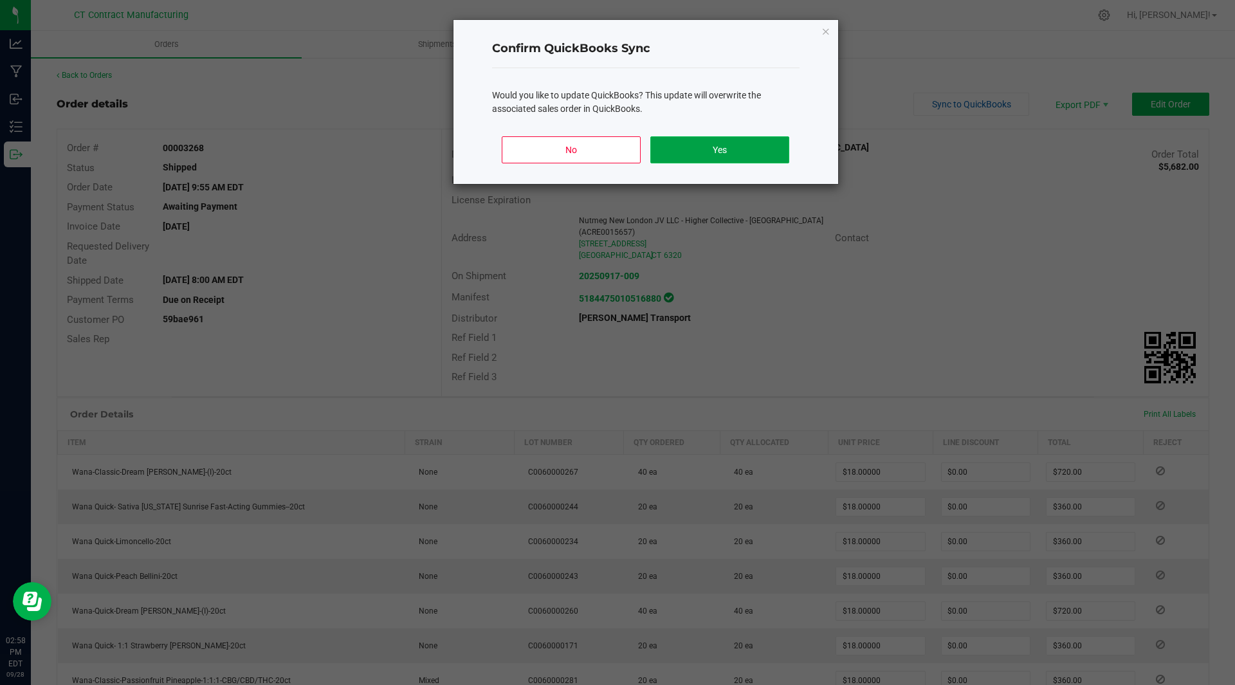
click at [734, 154] on button "Yes" at bounding box center [719, 149] width 138 height 27
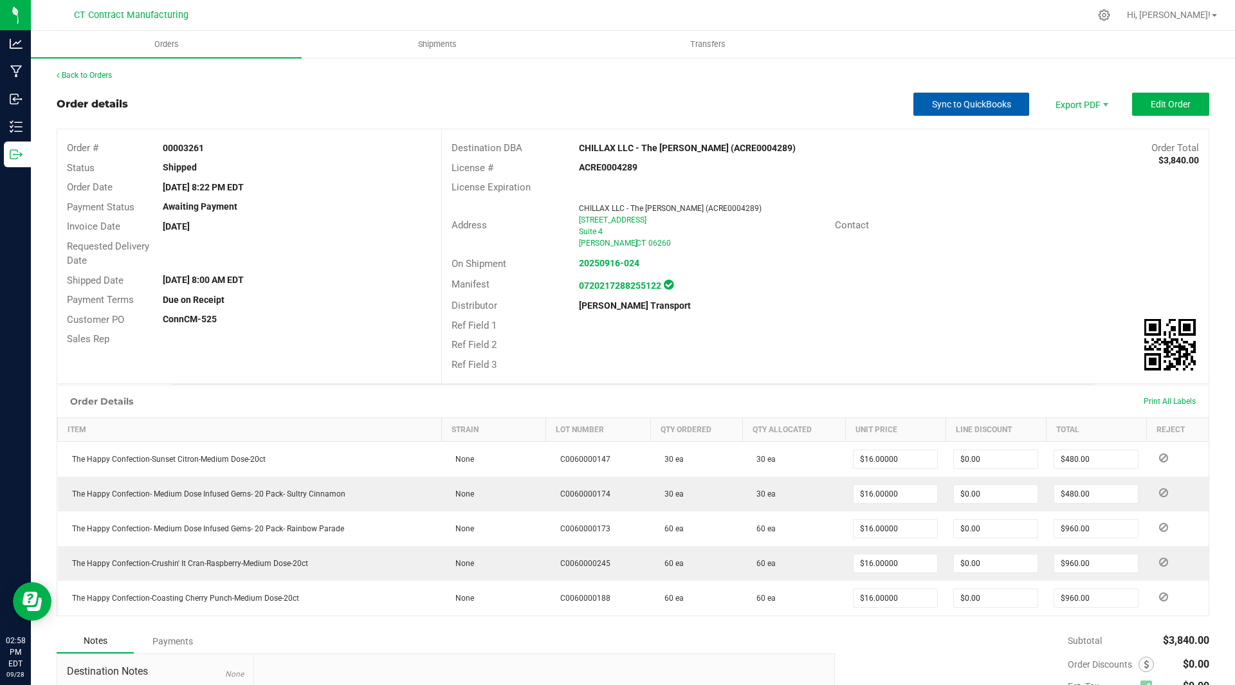
click at [954, 105] on span "Sync to QuickBooks" at bounding box center [971, 104] width 79 height 10
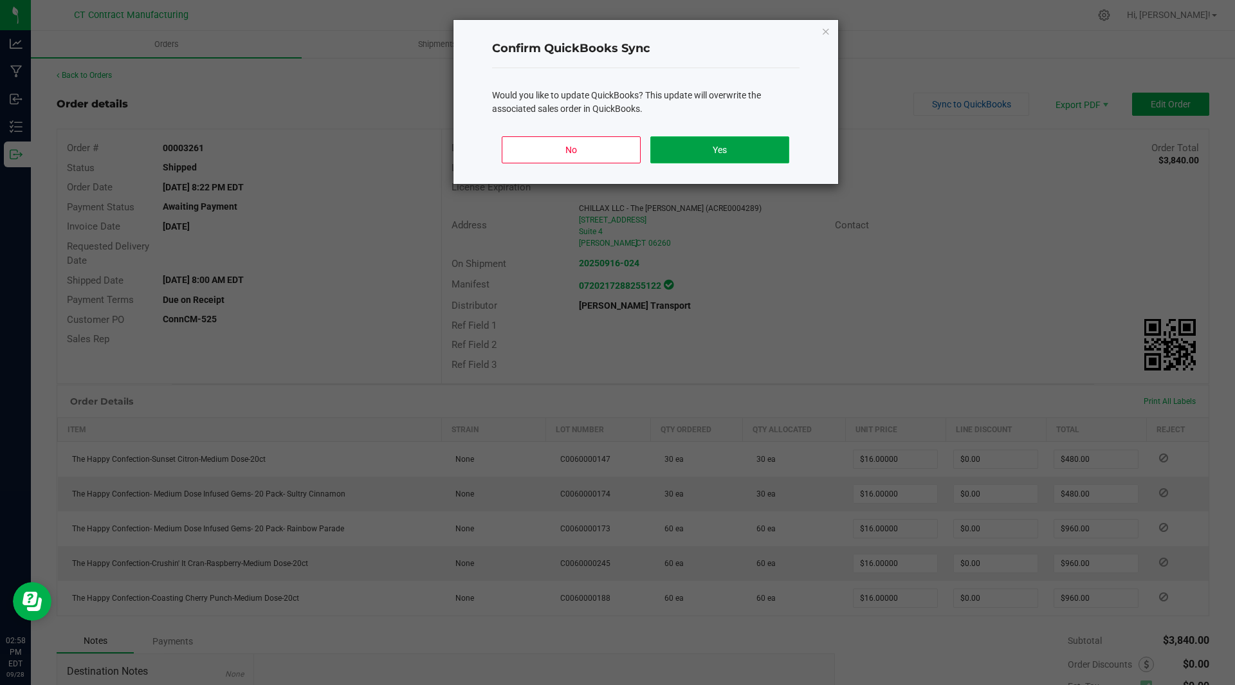
click at [726, 149] on button "Yes" at bounding box center [719, 149] width 138 height 27
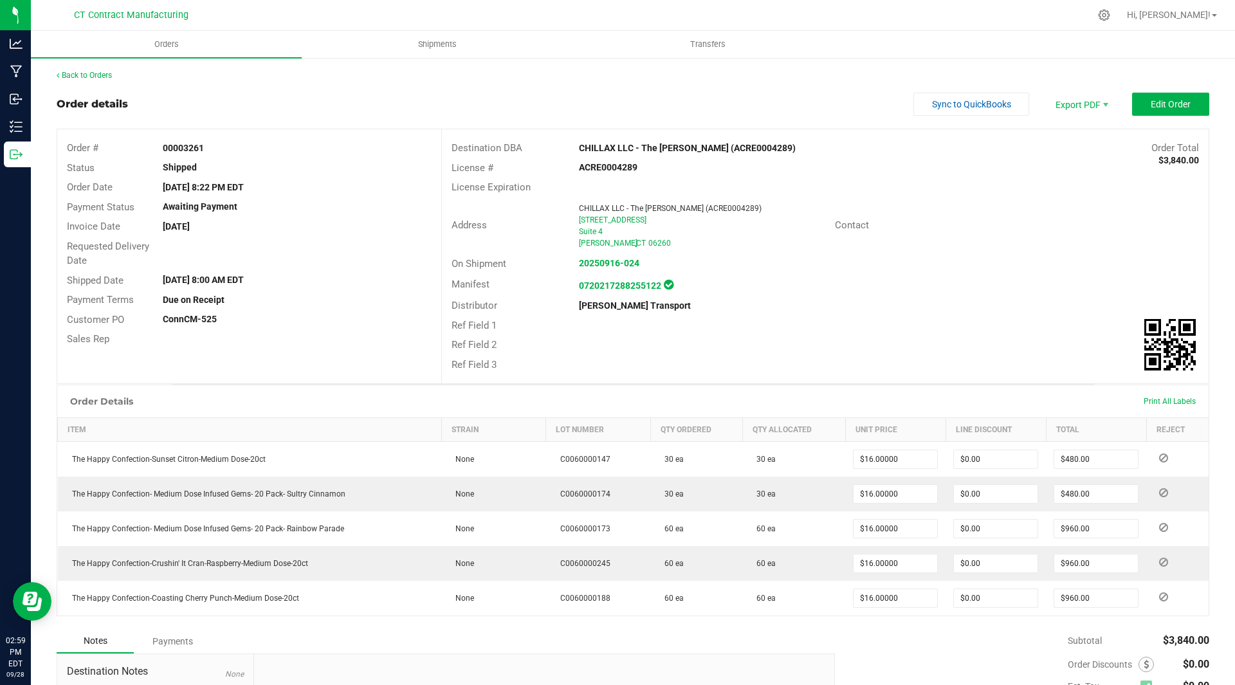
drag, startPoint x: 225, startPoint y: 146, endPoint x: 158, endPoint y: 144, distance: 66.9
click at [158, 144] on div "00003261" at bounding box center [296, 148] width 287 height 14
copy strong "00003261"
click at [334, 98] on div "Order details Sync to QuickBooks Export PDF Edit Order" at bounding box center [633, 104] width 1152 height 23
